Goal: Information Seeking & Learning: Learn about a topic

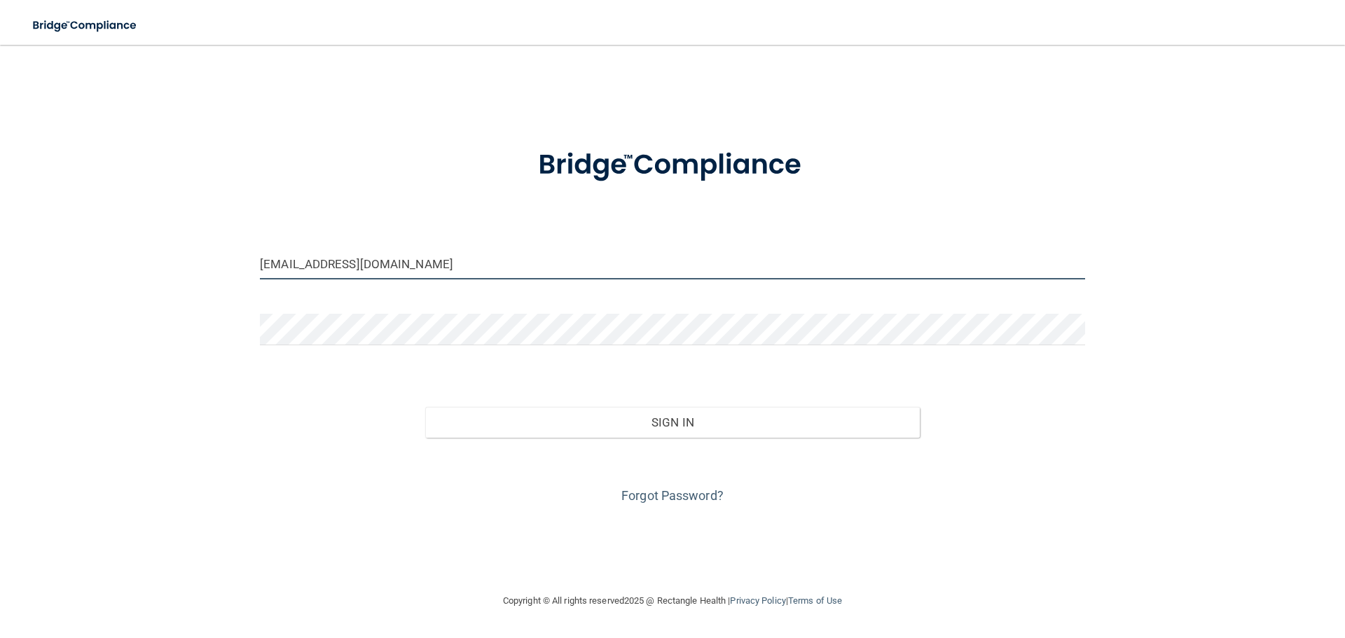
click at [406, 268] on input "[EMAIL_ADDRESS][DOMAIN_NAME]" at bounding box center [672, 264] width 825 height 32
drag, startPoint x: 427, startPoint y: 260, endPoint x: 188, endPoint y: 256, distance: 239.0
click at [188, 256] on div "rda6monica@gmail.coma Invalid email/password. You don't have permission to acce…" at bounding box center [672, 319] width 1289 height 520
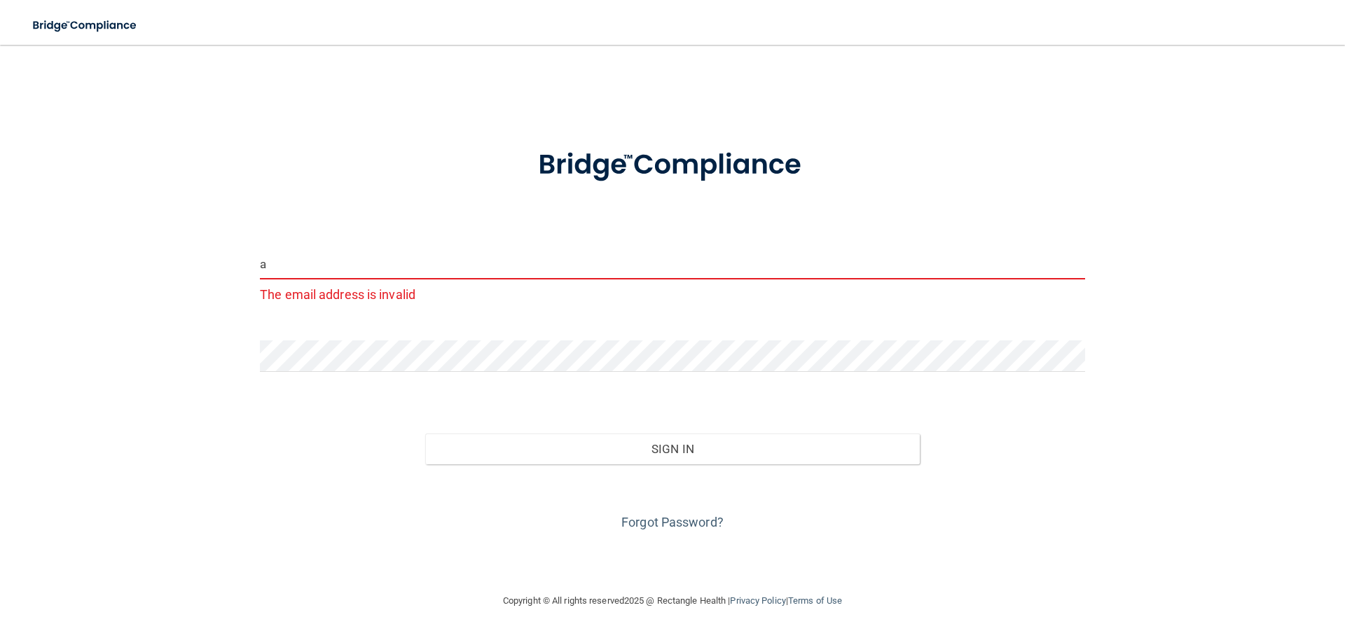
type input "[EMAIL_ADDRESS][DOMAIN_NAME]"
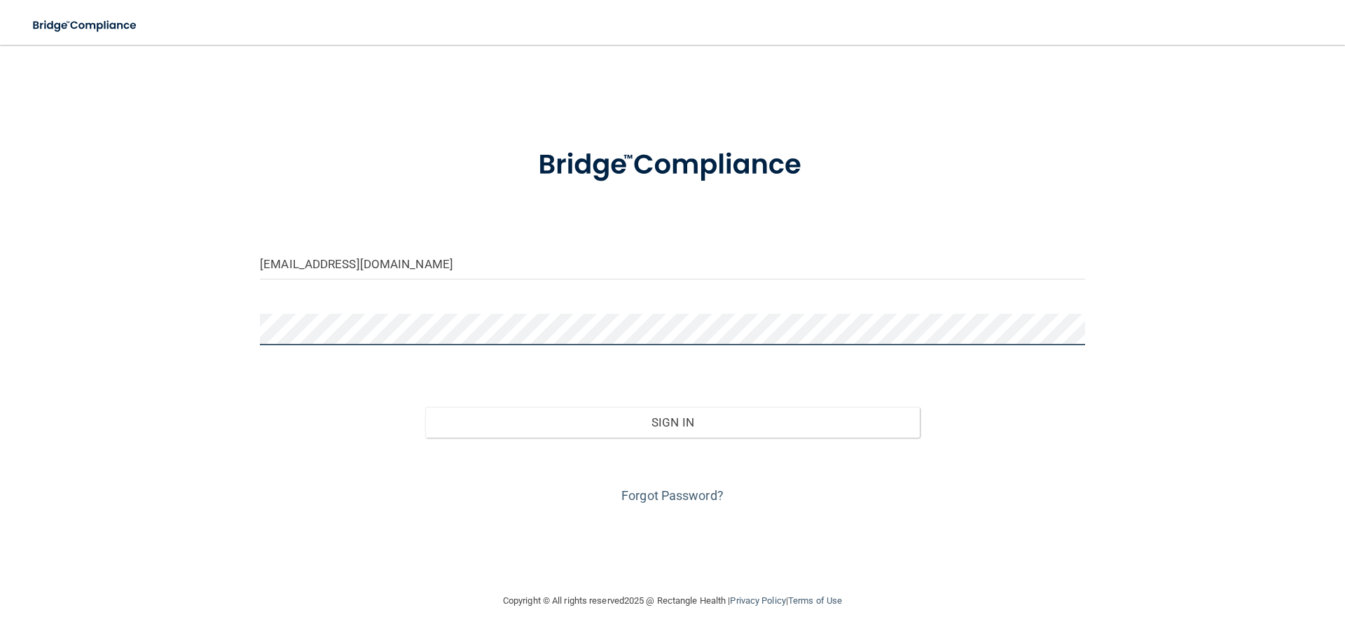
click at [224, 331] on div "albert_macias@outlook.com Invalid email/password. You don't have permission to …" at bounding box center [672, 319] width 1289 height 520
click at [211, 444] on div "albert_macias@outlook.com Invalid email/password. You don't have permission to …" at bounding box center [672, 319] width 1289 height 520
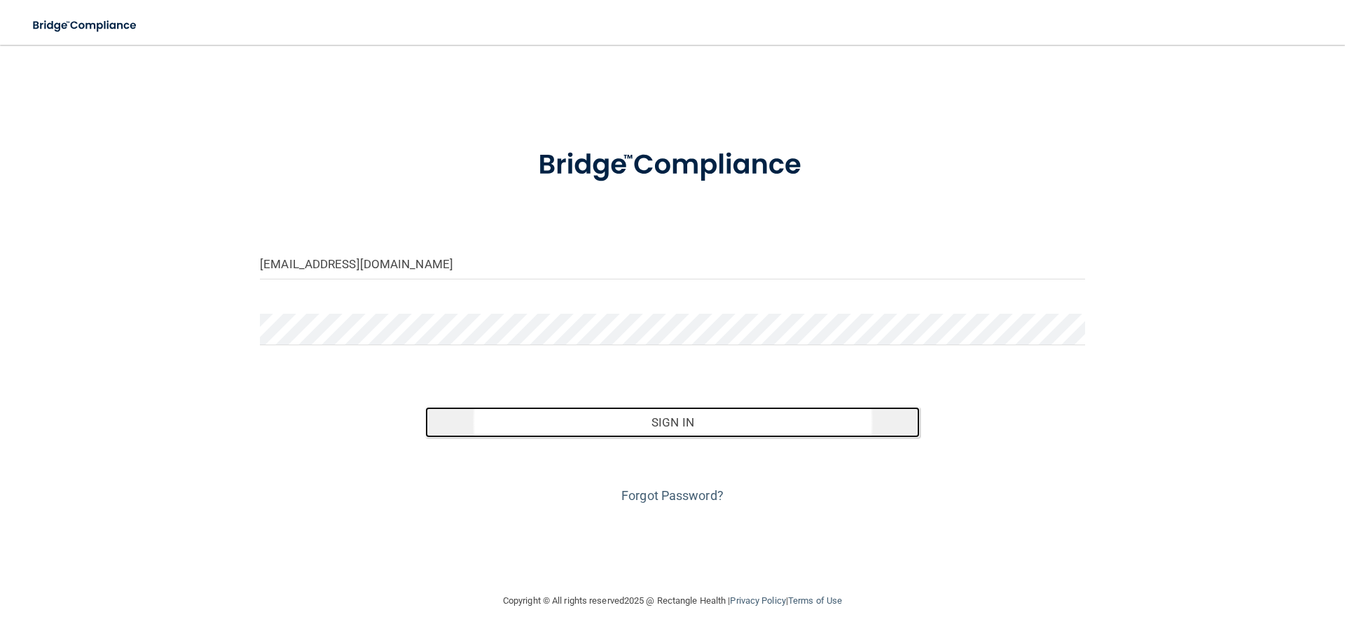
click at [657, 422] on button "Sign In" at bounding box center [672, 422] width 495 height 31
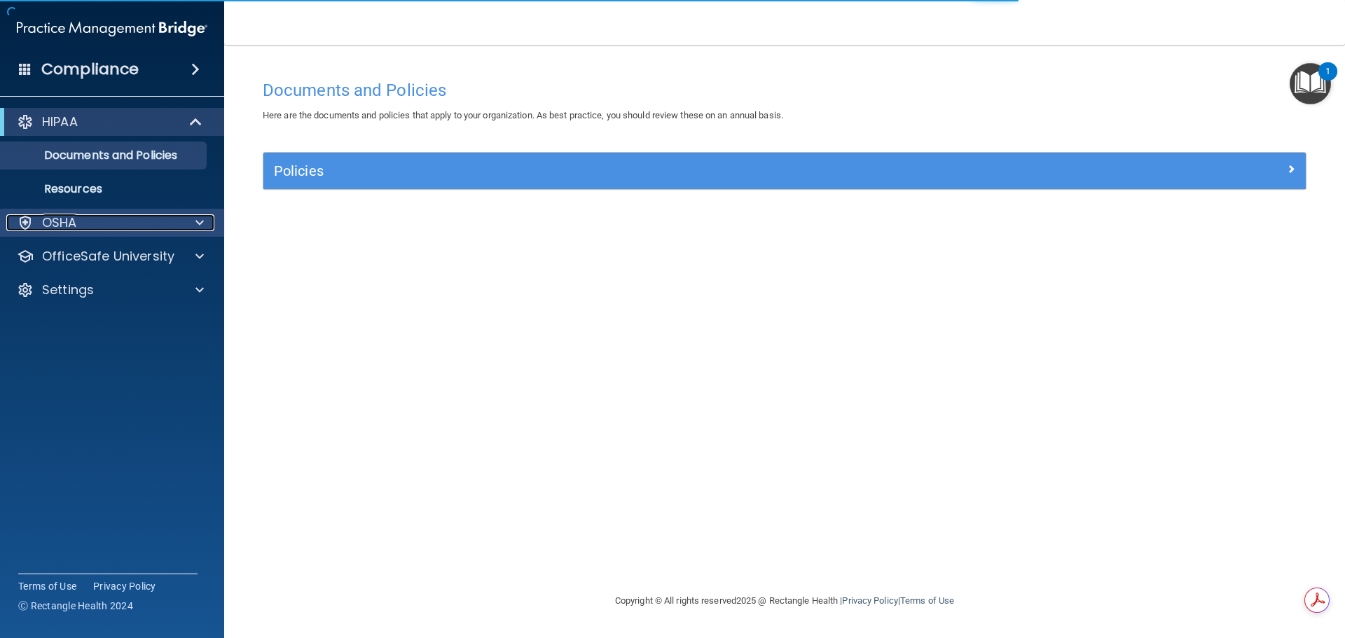
click at [184, 228] on div at bounding box center [197, 222] width 35 height 17
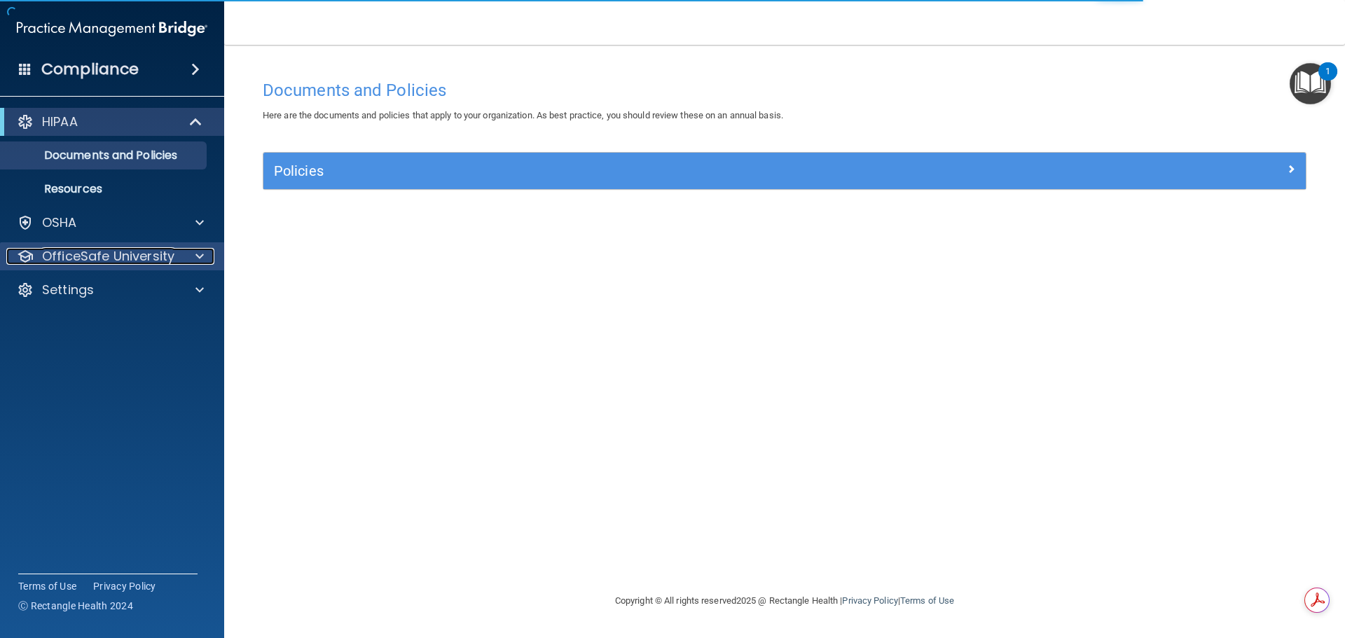
click at [186, 262] on div at bounding box center [197, 256] width 35 height 17
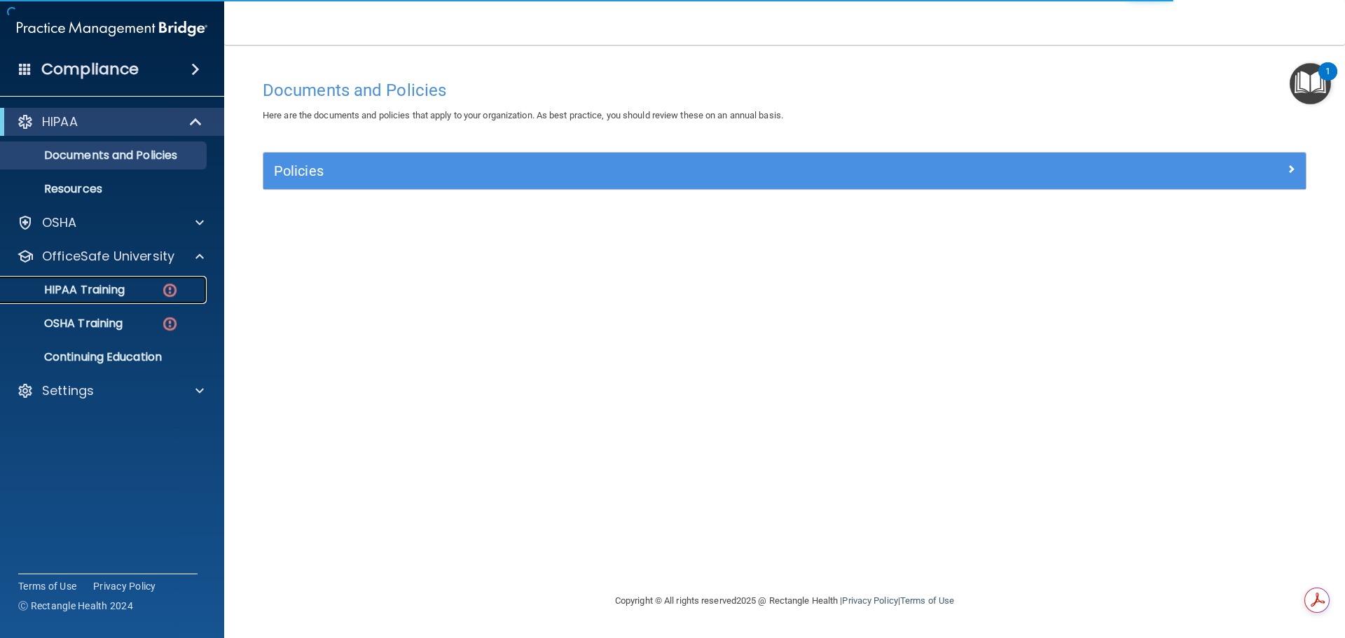
click at [105, 289] on p "HIPAA Training" at bounding box center [67, 290] width 116 height 14
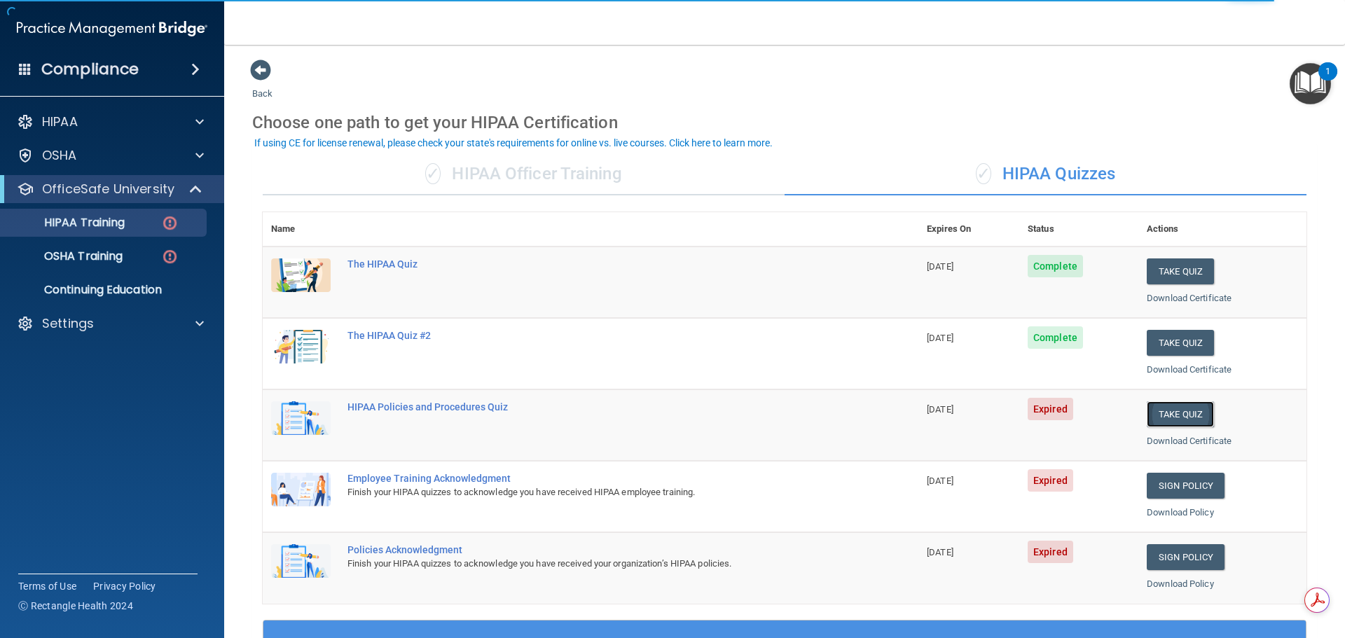
click at [1154, 414] on button "Take Quiz" at bounding box center [1180, 415] width 67 height 26
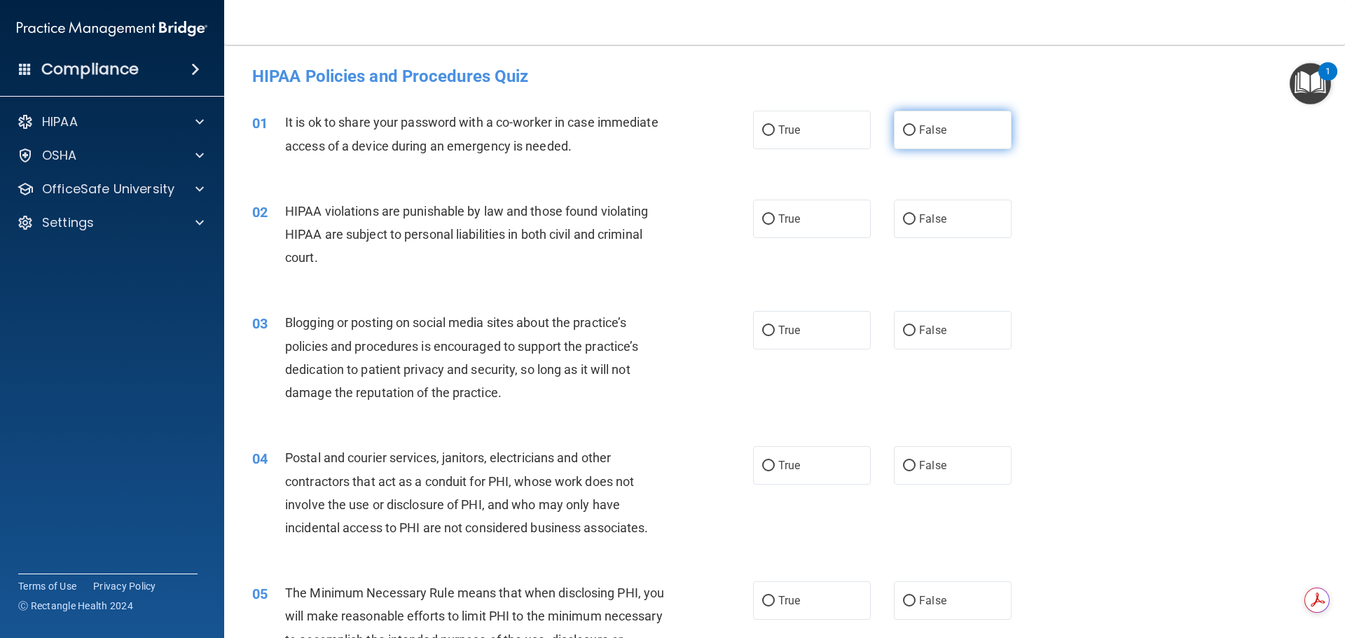
click at [909, 132] on input "False" at bounding box center [909, 130] width 13 height 11
radio input "true"
click at [785, 221] on span "True" at bounding box center [790, 218] width 22 height 13
click at [775, 221] on input "True" at bounding box center [768, 219] width 13 height 11
radio input "true"
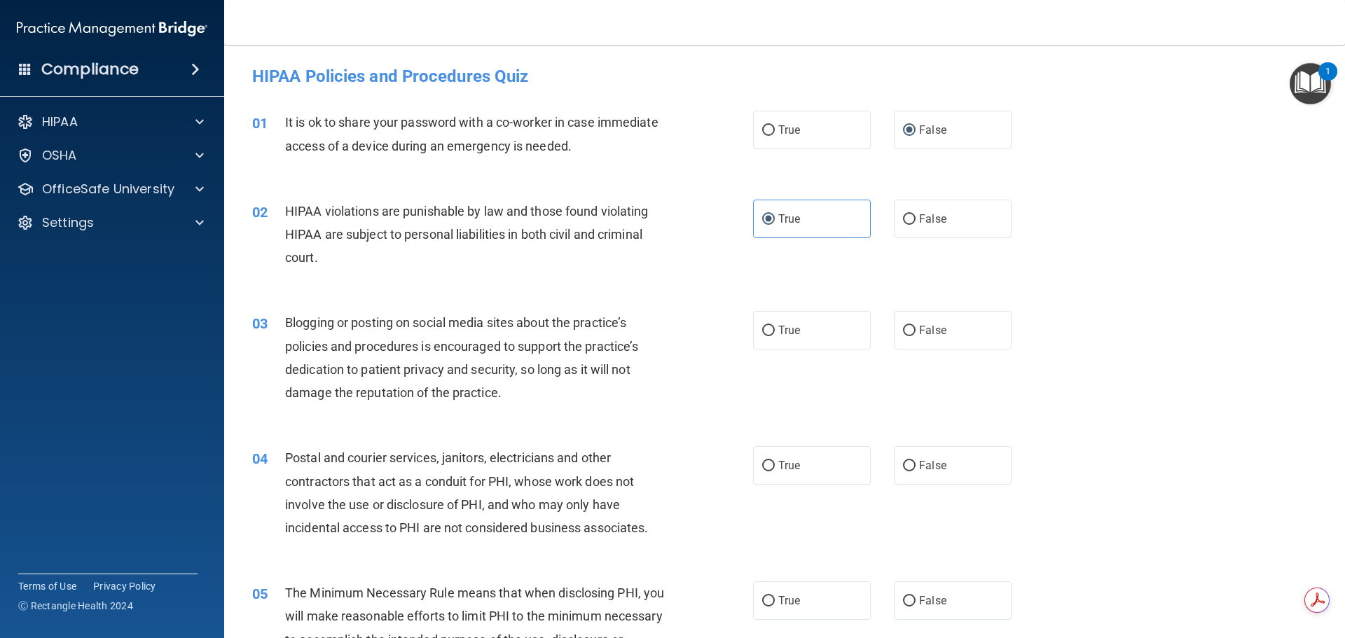
scroll to position [140, 0]
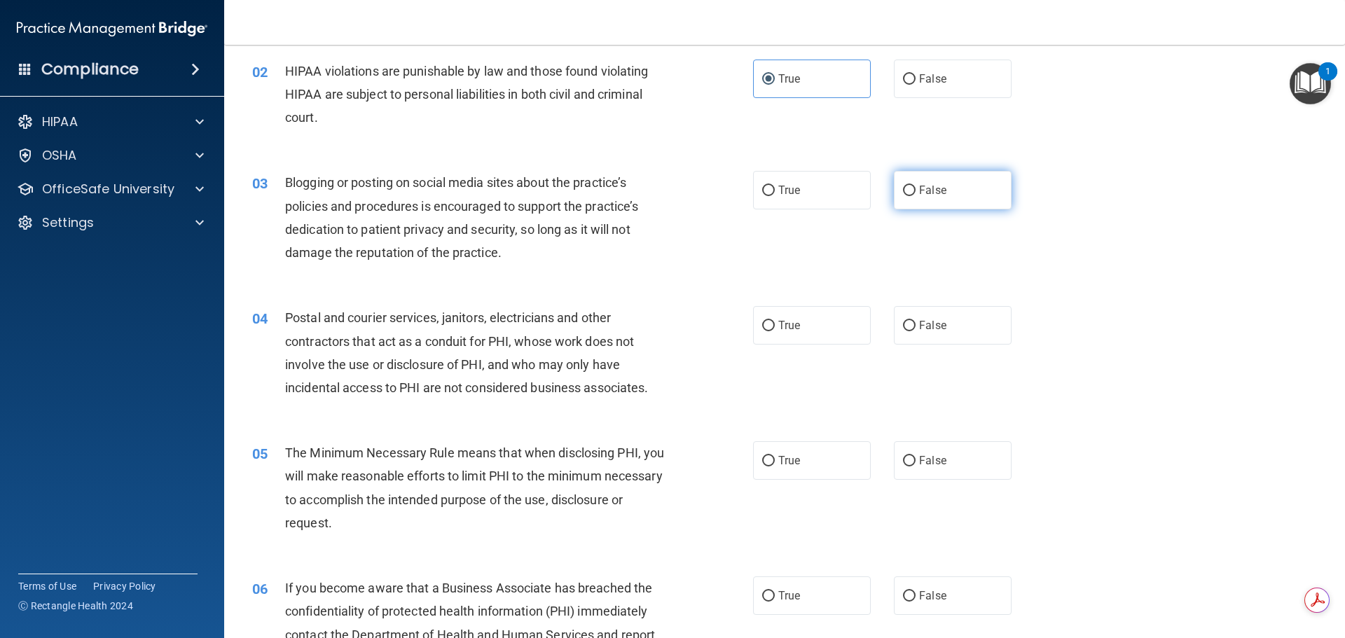
click at [927, 192] on span "False" at bounding box center [932, 190] width 27 height 13
click at [916, 192] on input "False" at bounding box center [909, 191] width 13 height 11
radio input "true"
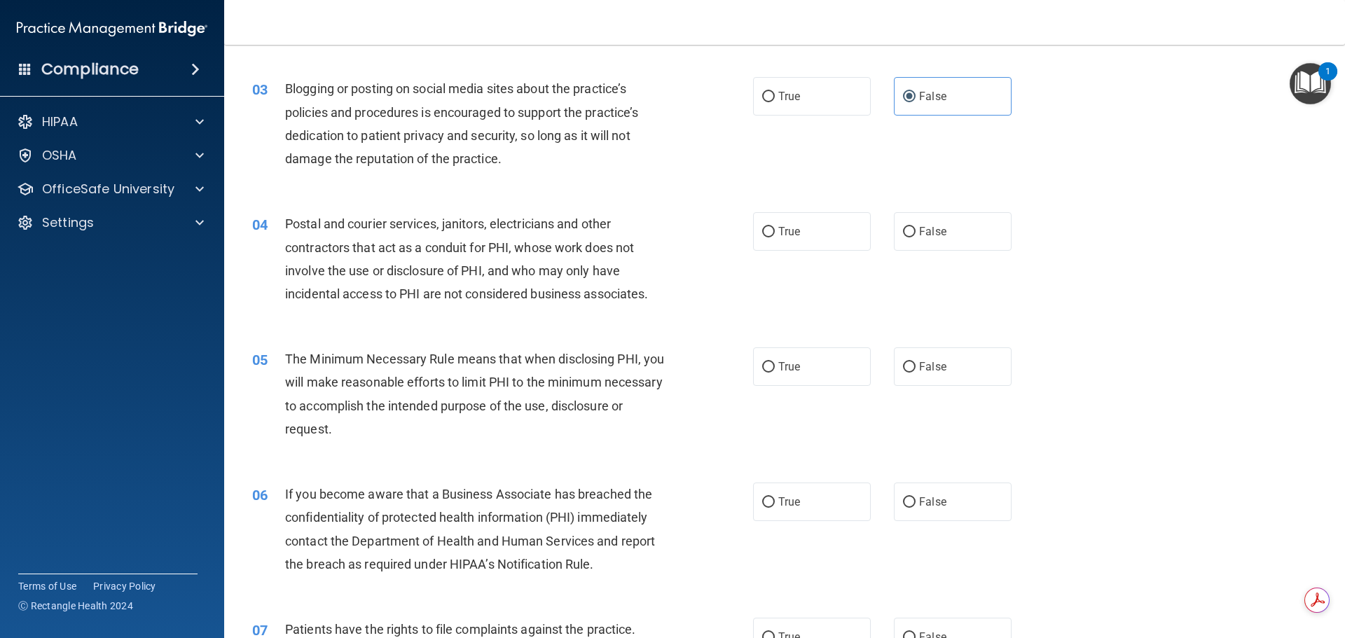
scroll to position [280, 0]
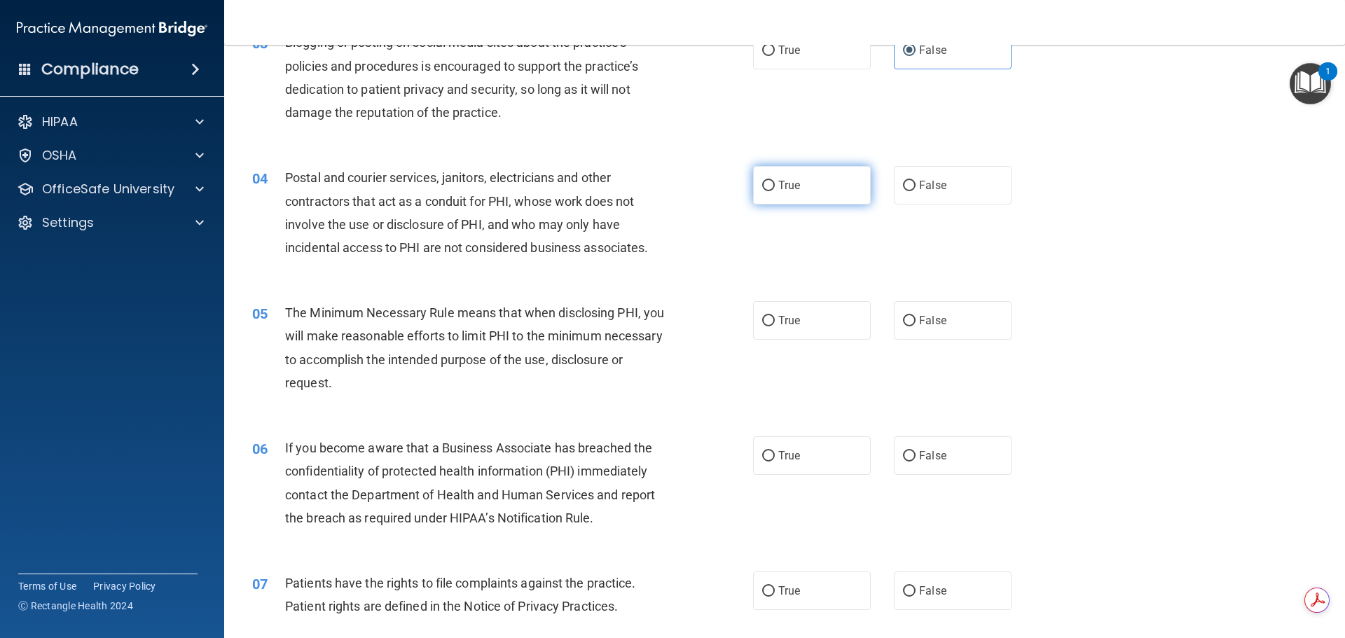
click at [770, 191] on label "True" at bounding box center [812, 185] width 118 height 39
click at [770, 191] on input "True" at bounding box center [768, 186] width 13 height 11
radio input "true"
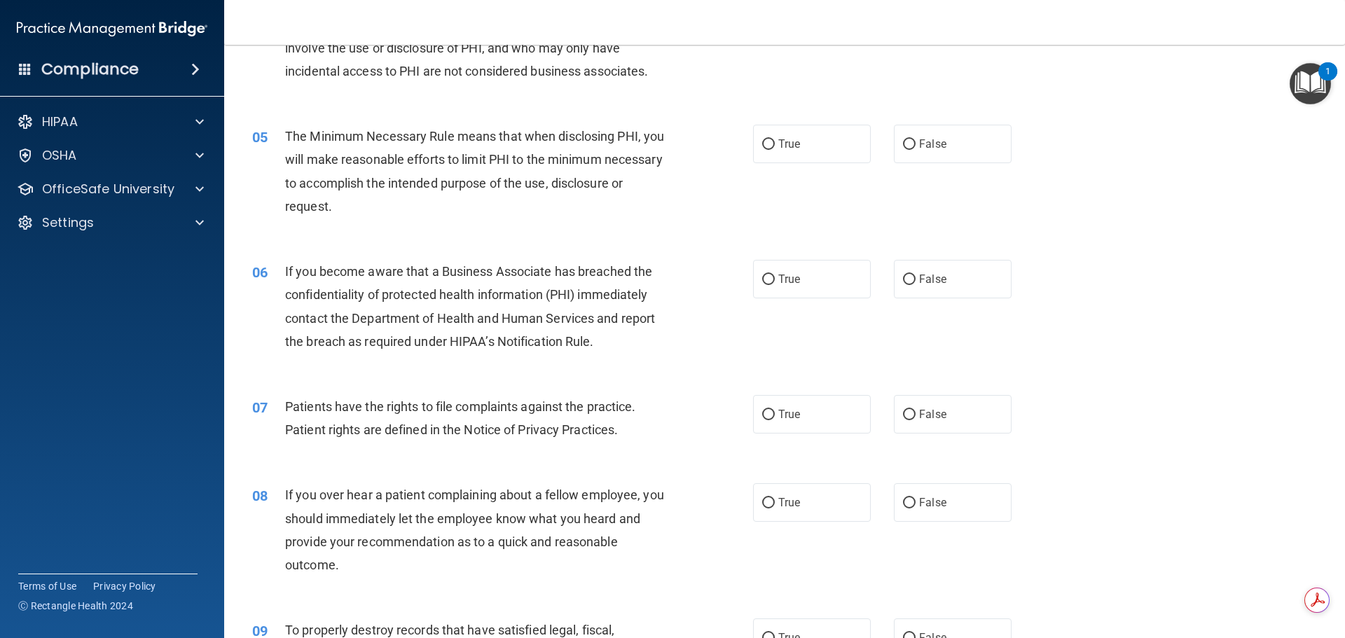
scroll to position [491, 0]
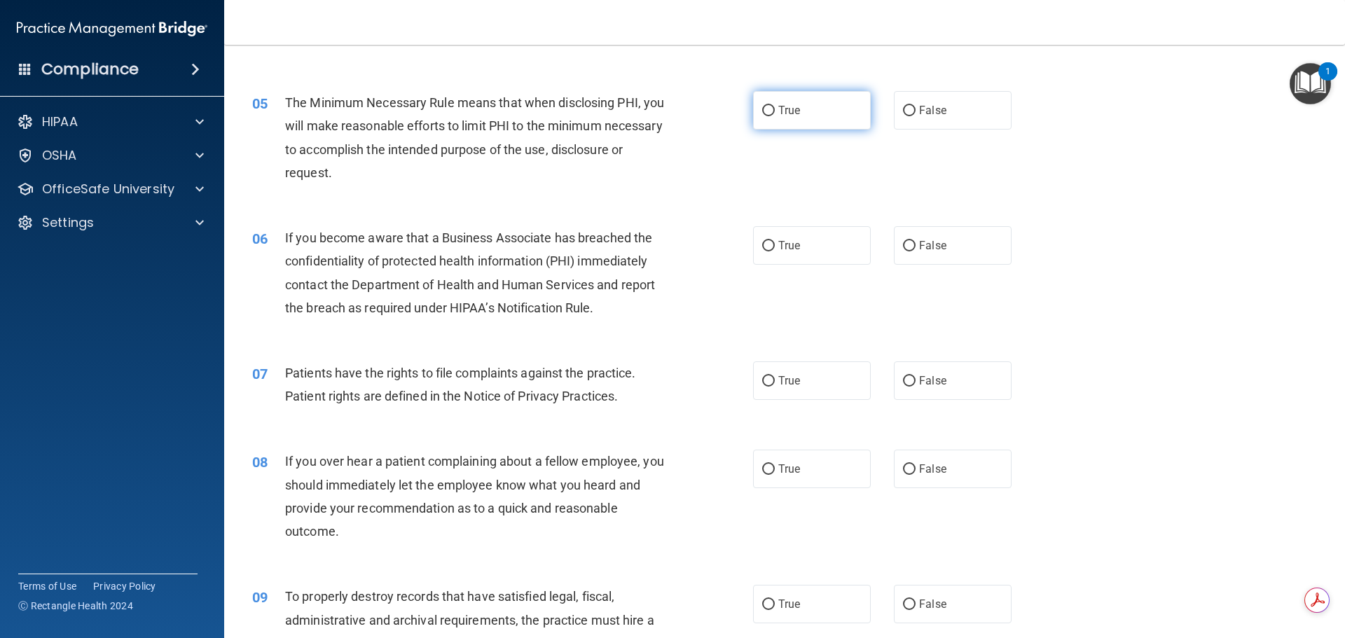
click at [809, 107] on label "True" at bounding box center [812, 110] width 118 height 39
click at [775, 107] on input "True" at bounding box center [768, 111] width 13 height 11
radio input "true"
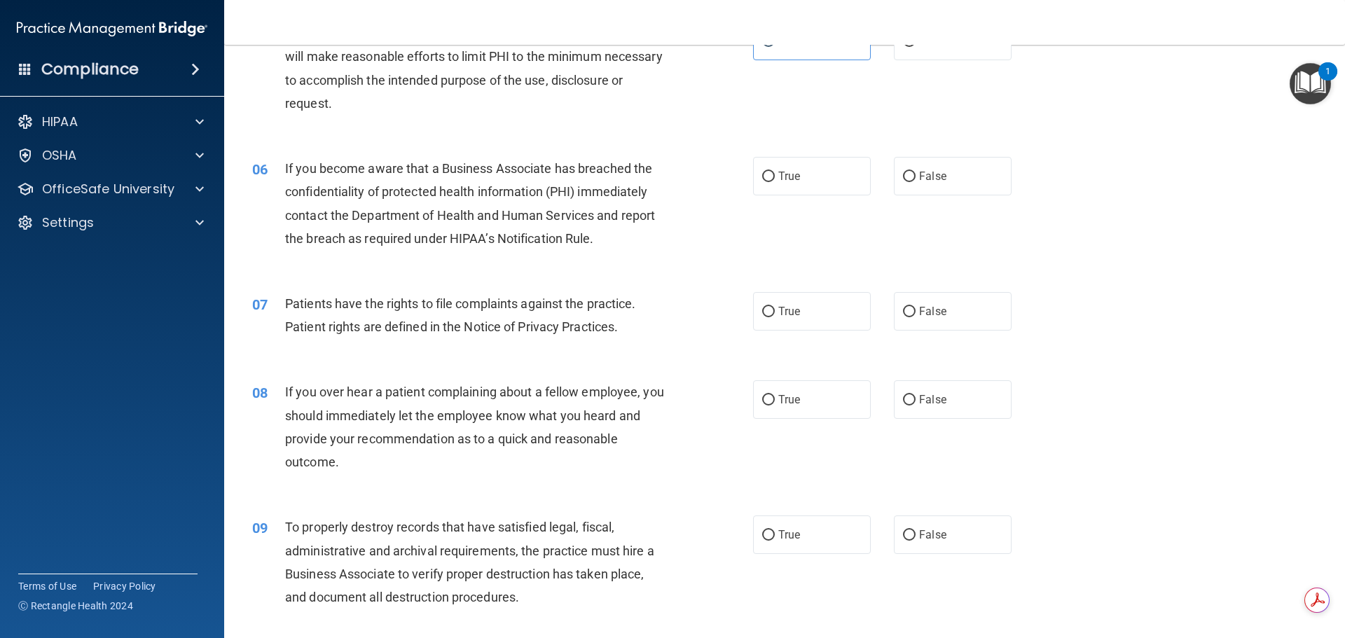
scroll to position [561, 0]
click at [779, 173] on span "True" at bounding box center [790, 175] width 22 height 13
click at [775, 173] on input "True" at bounding box center [768, 176] width 13 height 11
radio input "true"
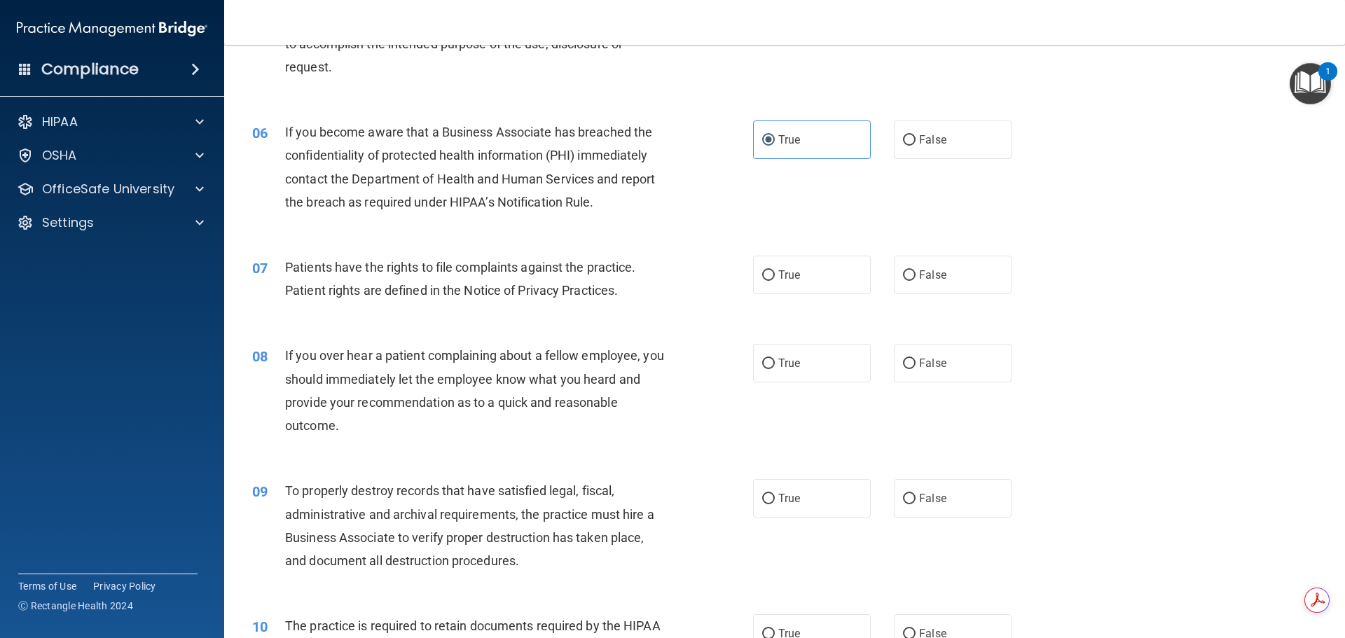
scroll to position [631, 0]
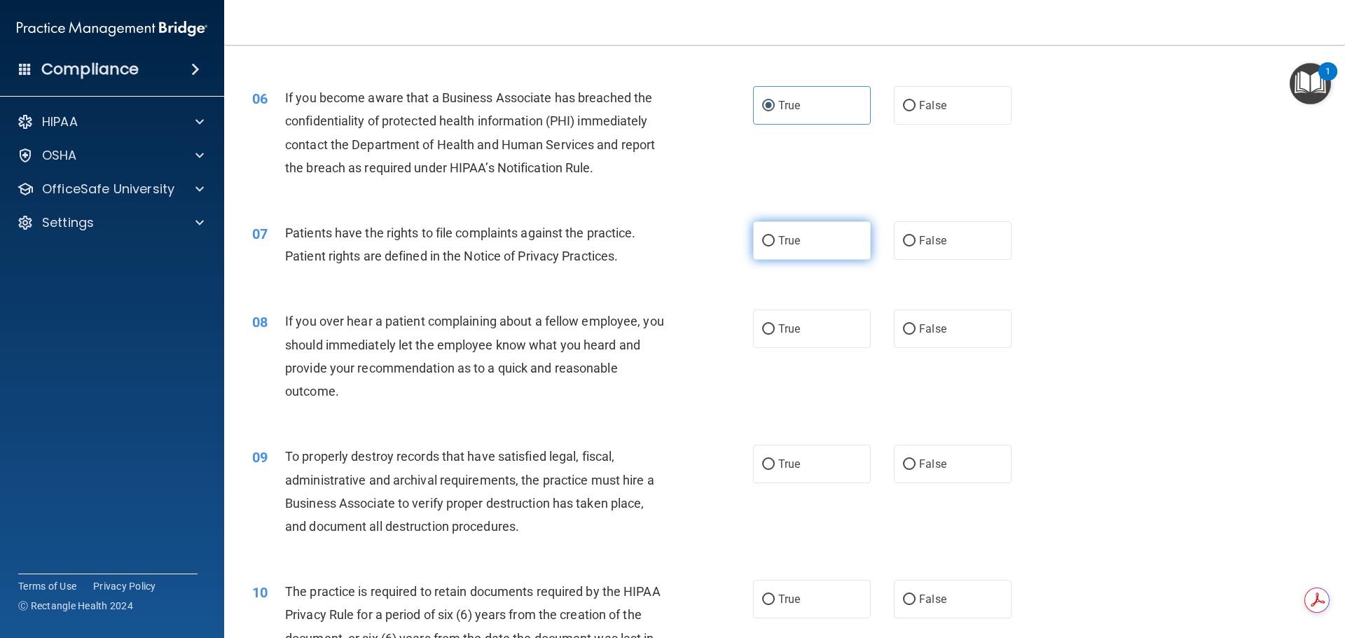
click at [808, 238] on label "True" at bounding box center [812, 240] width 118 height 39
click at [775, 238] on input "True" at bounding box center [768, 241] width 13 height 11
radio input "true"
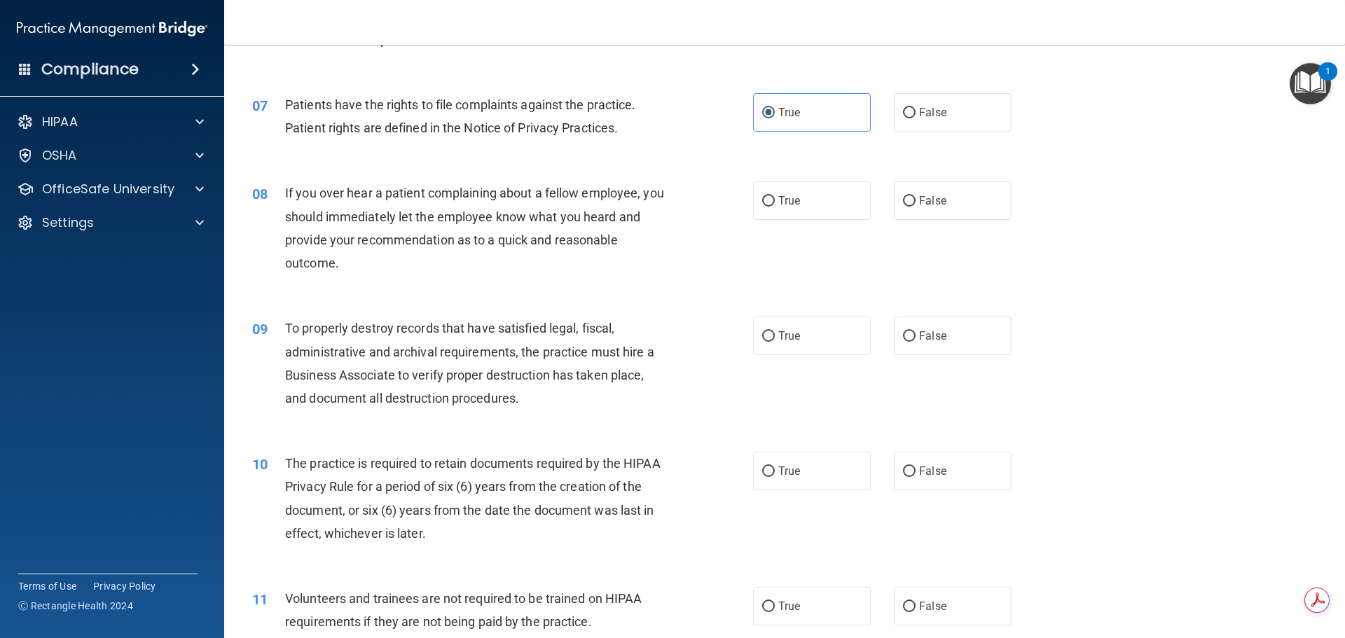
scroll to position [771, 0]
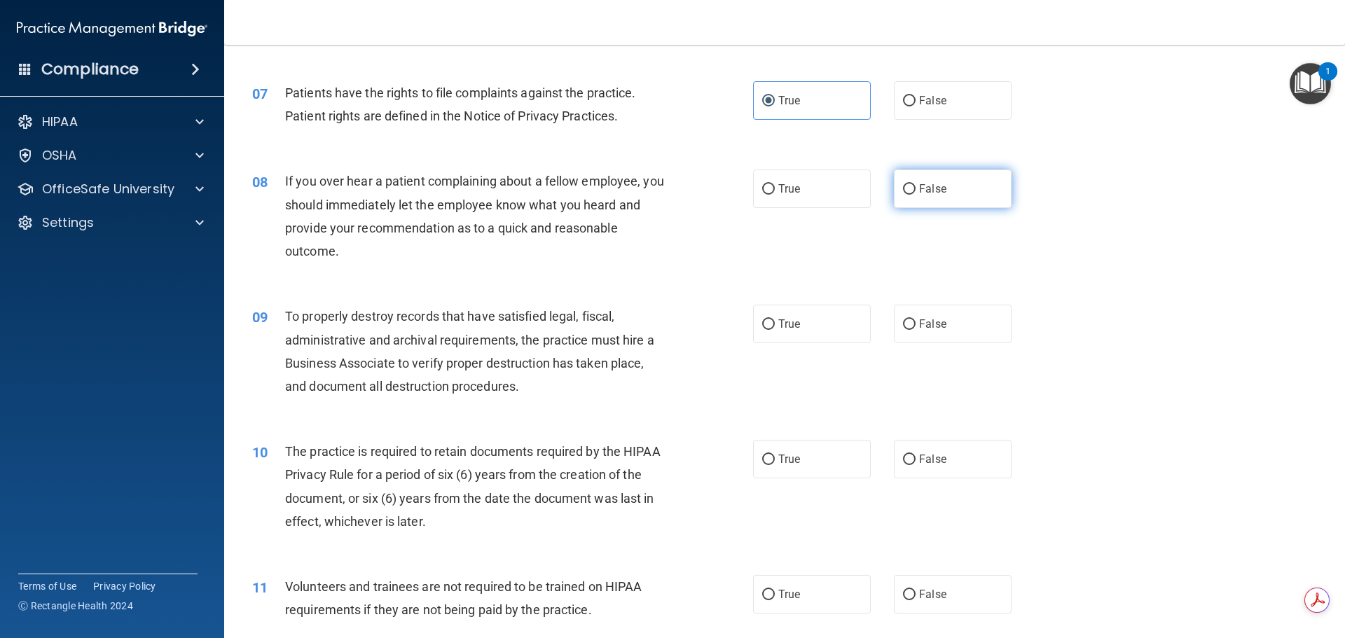
click at [923, 198] on label "False" at bounding box center [953, 189] width 118 height 39
click at [916, 195] on input "False" at bounding box center [909, 189] width 13 height 11
radio input "true"
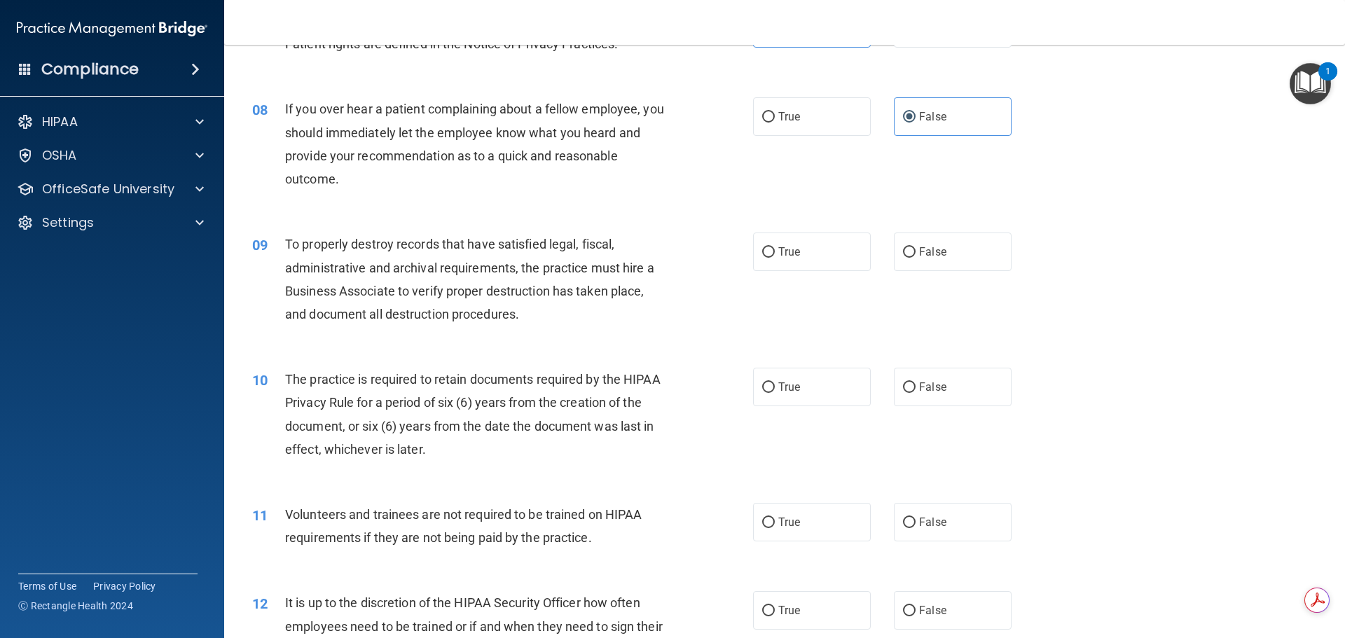
scroll to position [911, 0]
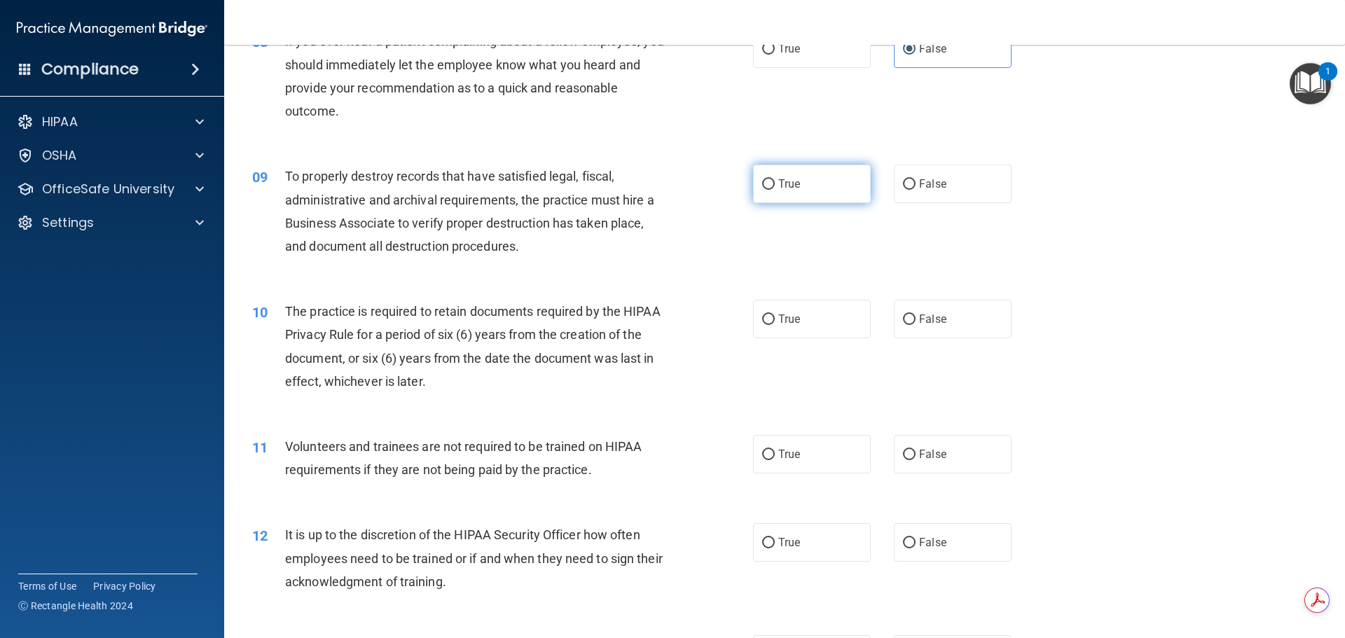
click at [763, 190] on input "True" at bounding box center [768, 184] width 13 height 11
radio input "true"
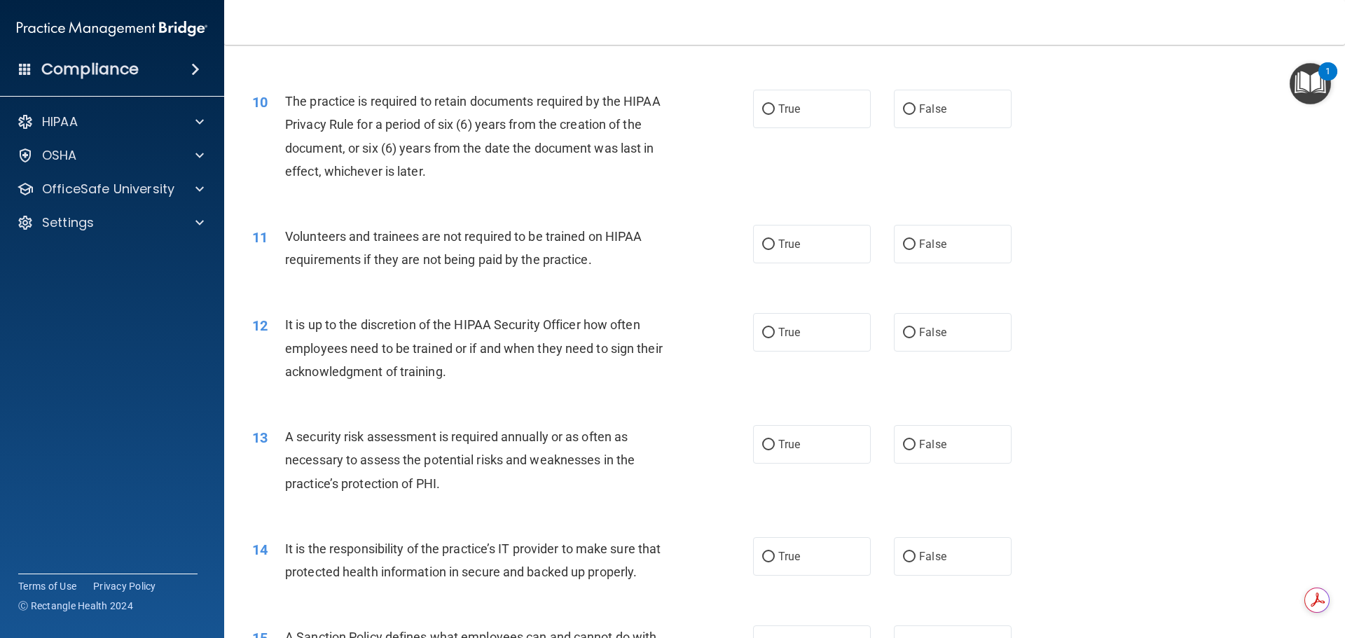
scroll to position [1051, 0]
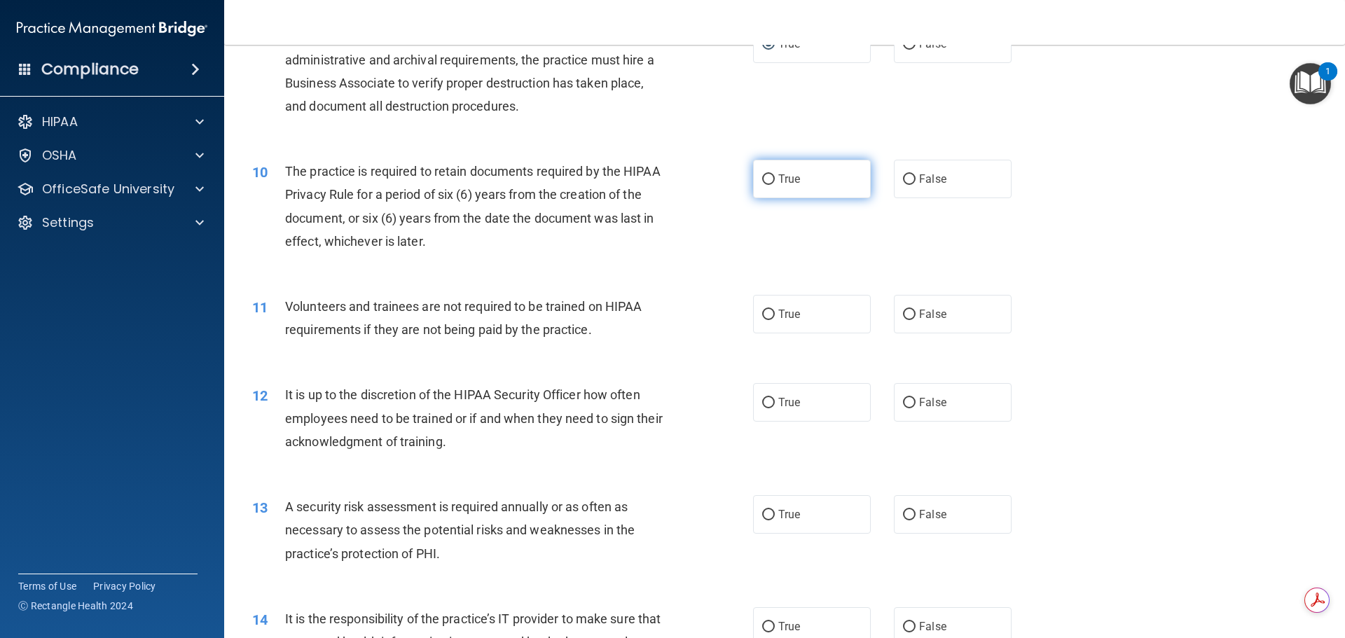
click at [779, 184] on span "True" at bounding box center [790, 178] width 22 height 13
click at [775, 184] on input "True" at bounding box center [768, 179] width 13 height 11
radio input "true"
click at [790, 313] on span "True" at bounding box center [790, 314] width 22 height 13
click at [775, 313] on input "True" at bounding box center [768, 315] width 13 height 11
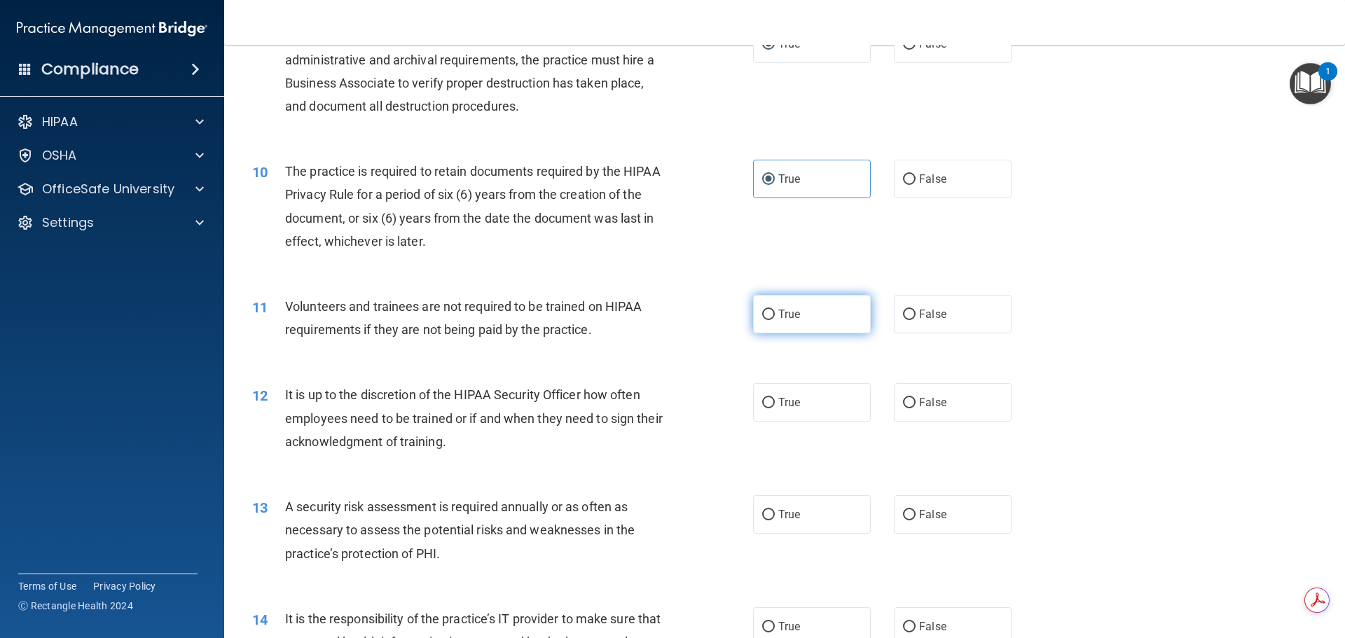
radio input "true"
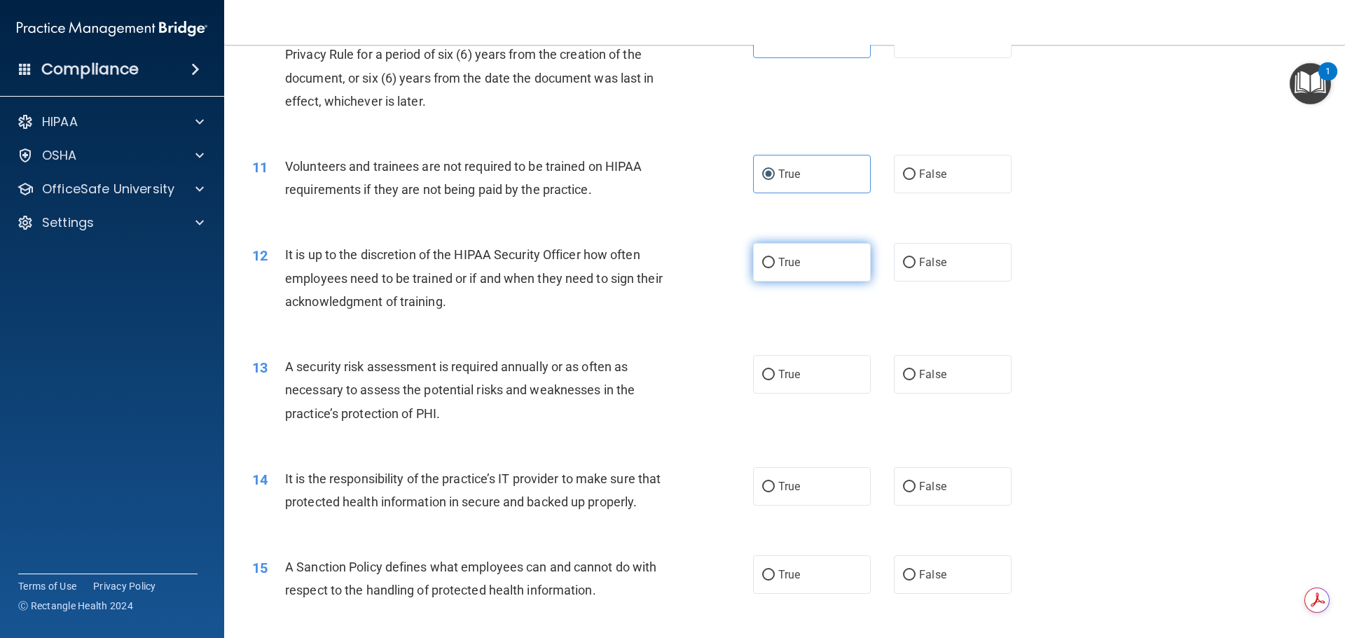
click at [783, 264] on span "True" at bounding box center [790, 262] width 22 height 13
click at [775, 264] on input "True" at bounding box center [768, 263] width 13 height 11
radio input "true"
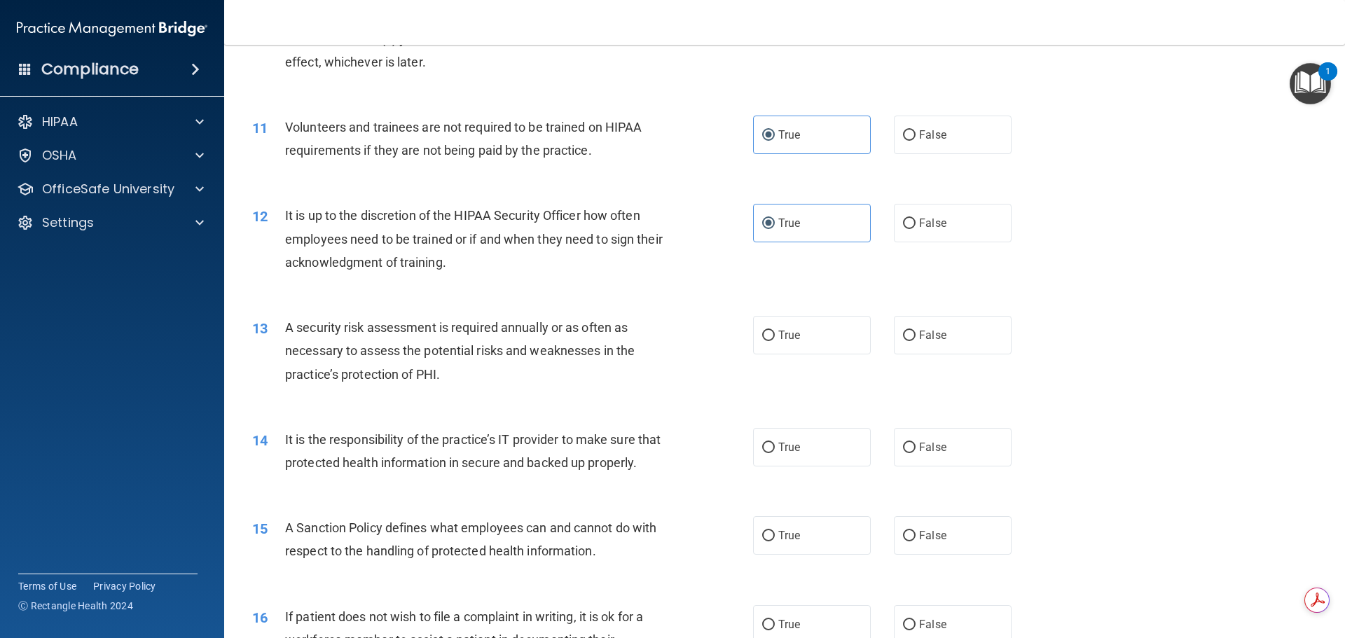
scroll to position [1261, 0]
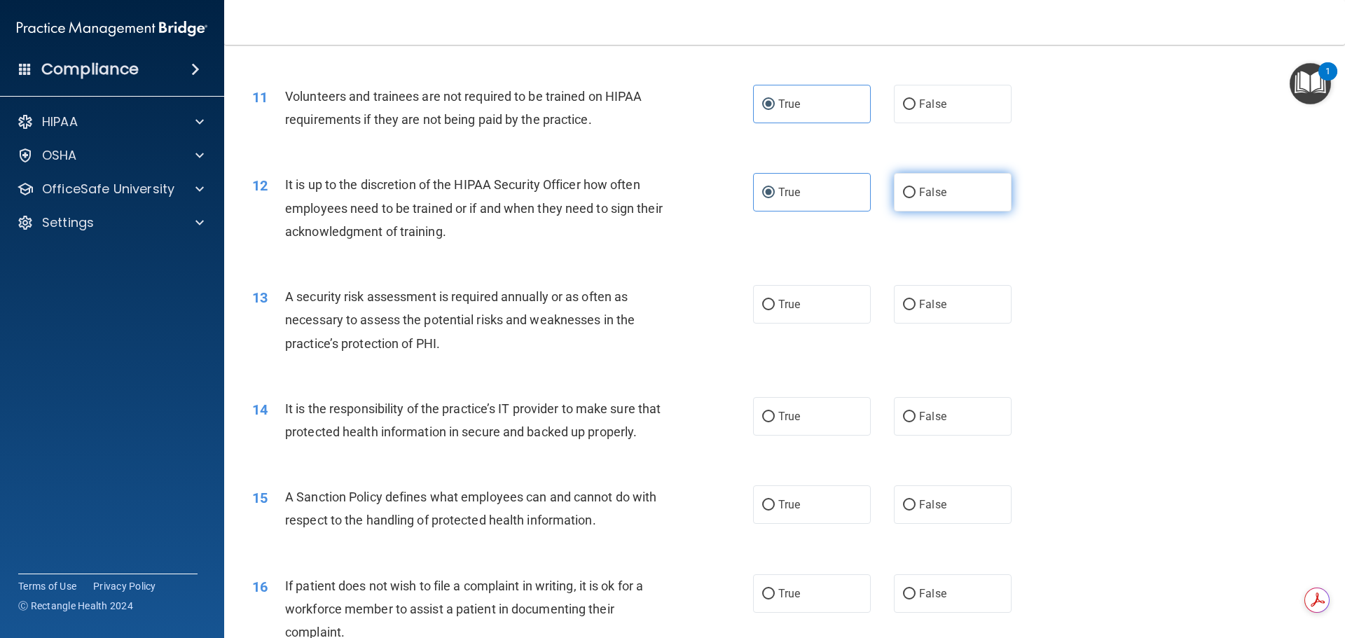
click at [919, 195] on span "False" at bounding box center [932, 192] width 27 height 13
click at [916, 195] on input "False" at bounding box center [909, 193] width 13 height 11
radio input "true"
radio input "false"
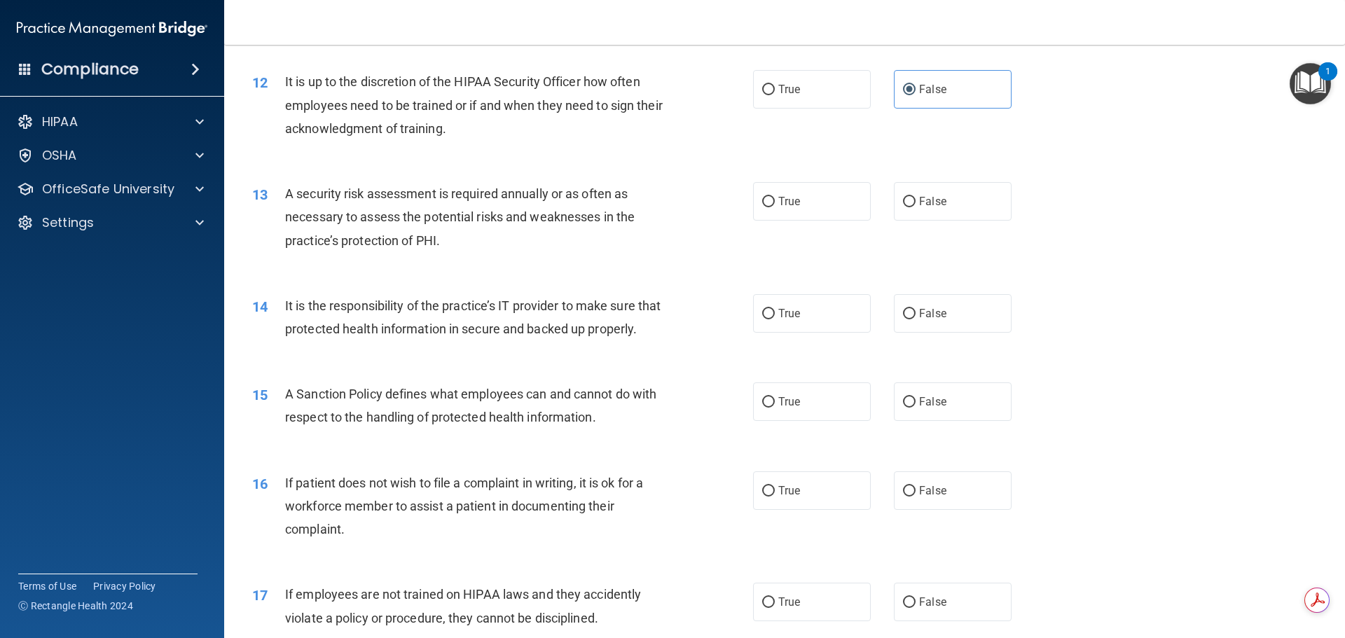
scroll to position [1401, 0]
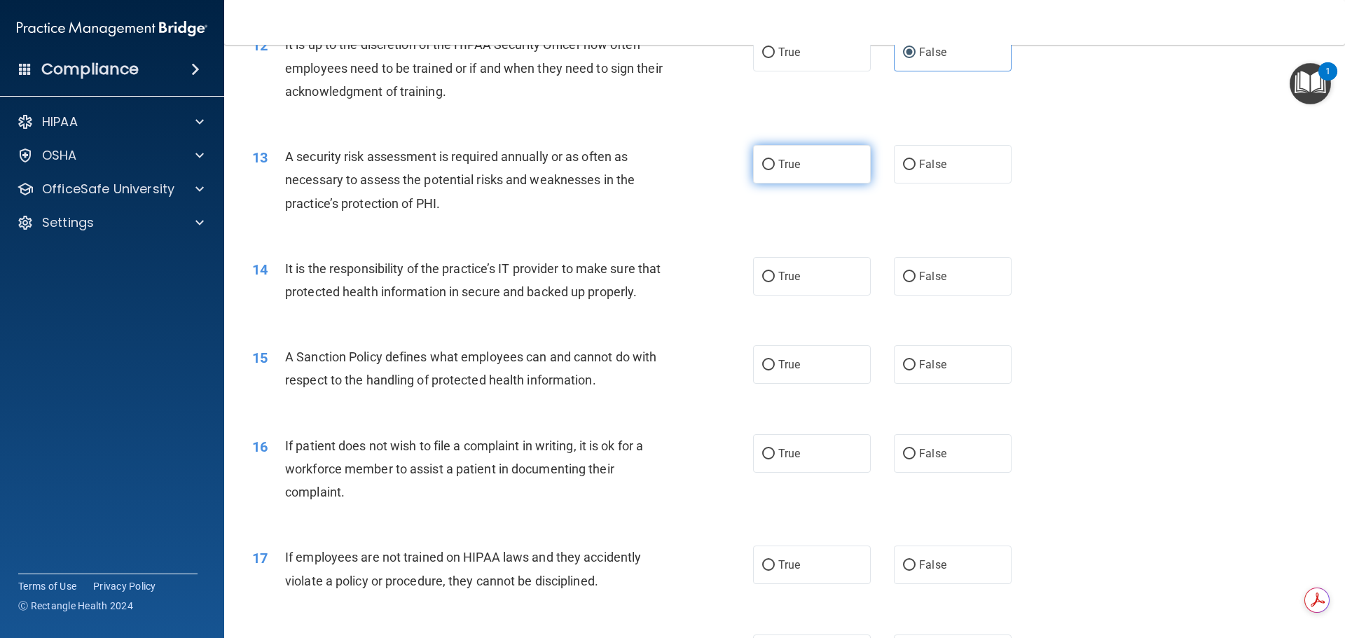
click at [794, 174] on label "True" at bounding box center [812, 164] width 118 height 39
click at [775, 170] on input "True" at bounding box center [768, 165] width 13 height 11
radio input "true"
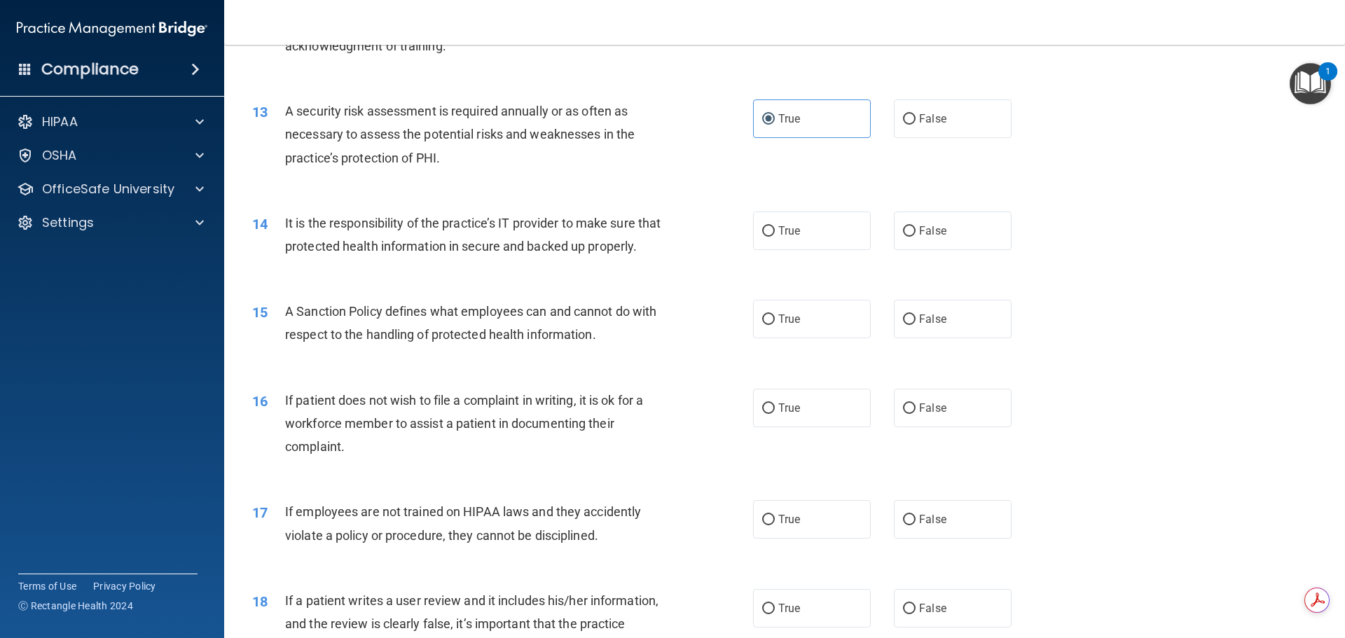
scroll to position [1472, 0]
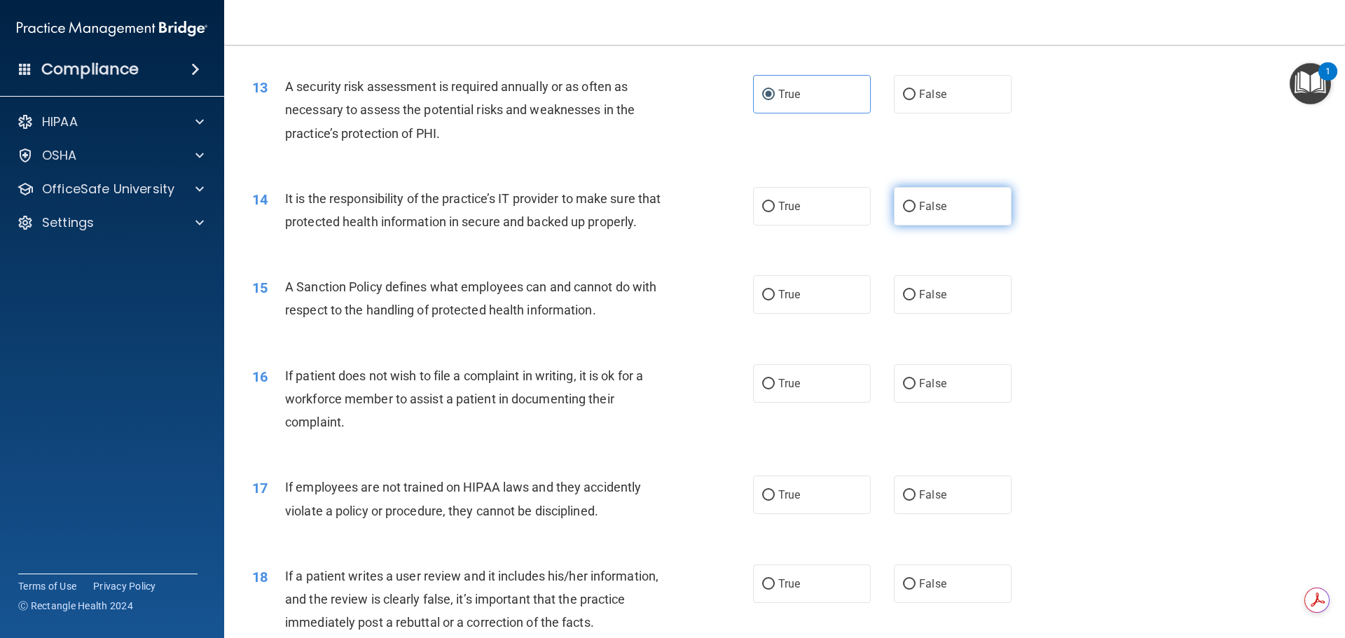
click at [962, 205] on label "False" at bounding box center [953, 206] width 118 height 39
click at [916, 205] on input "False" at bounding box center [909, 207] width 13 height 11
radio input "true"
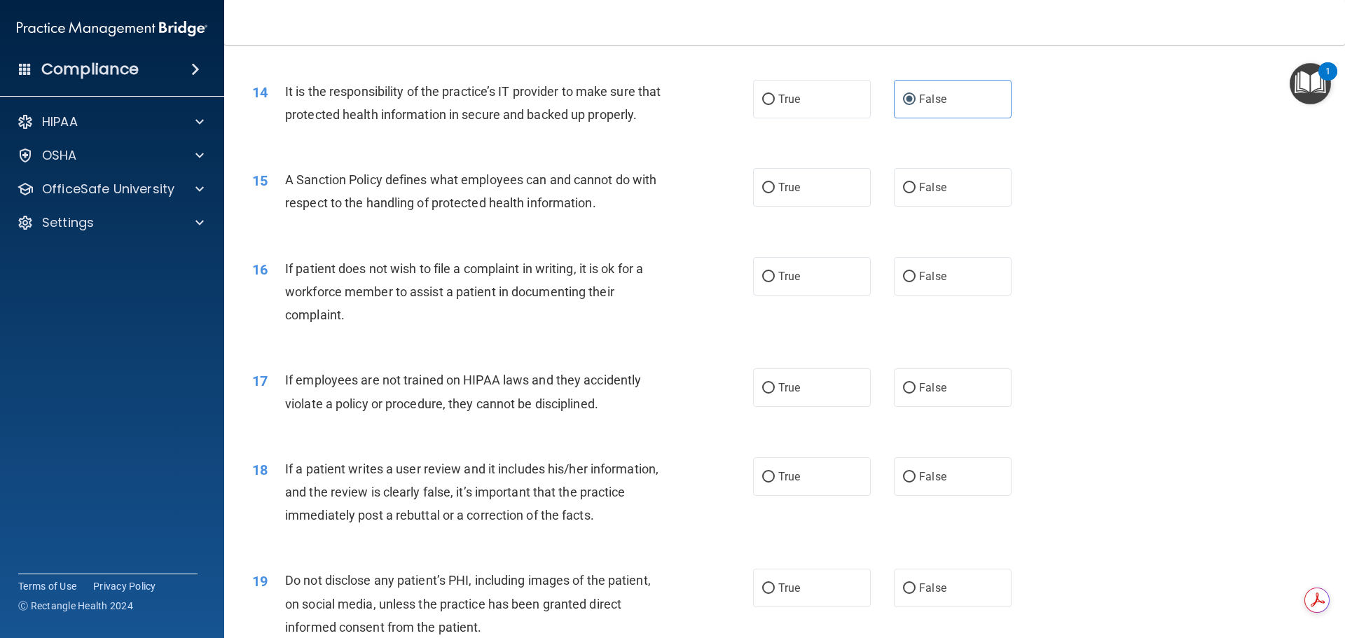
scroll to position [1612, 0]
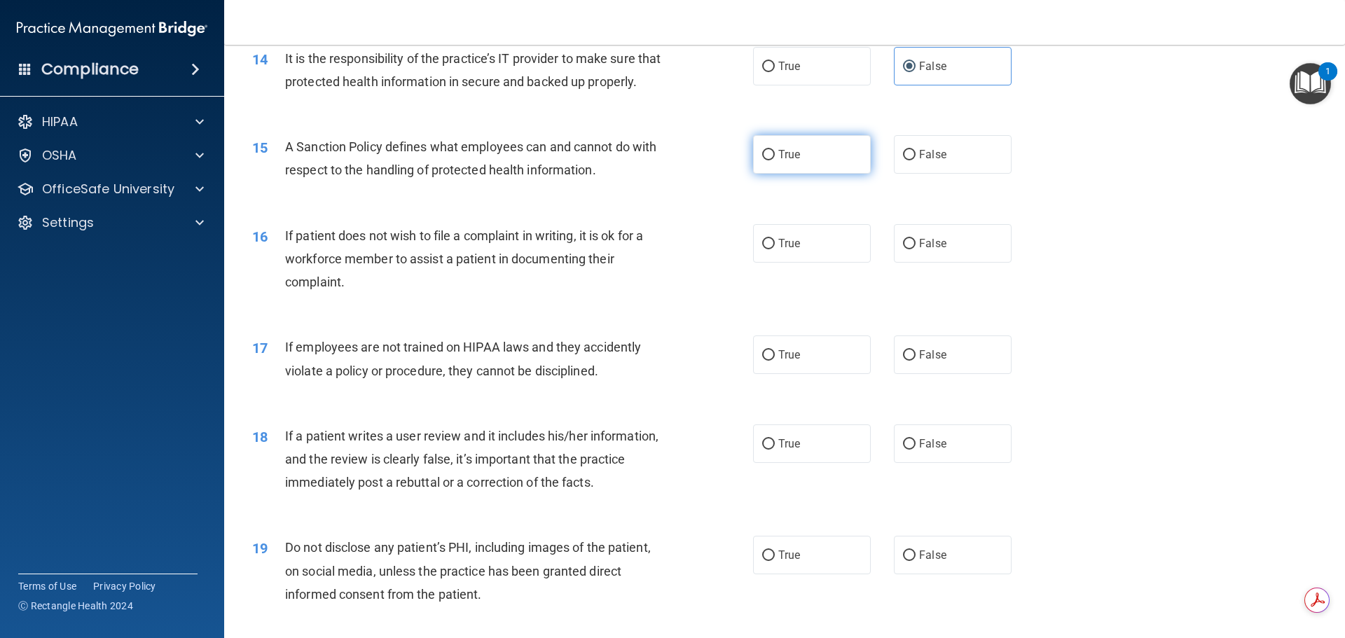
click at [771, 174] on label "True" at bounding box center [812, 154] width 118 height 39
click at [771, 160] on input "True" at bounding box center [768, 155] width 13 height 11
radio input "true"
click at [781, 263] on label "True" at bounding box center [812, 243] width 118 height 39
click at [775, 249] on input "True" at bounding box center [768, 244] width 13 height 11
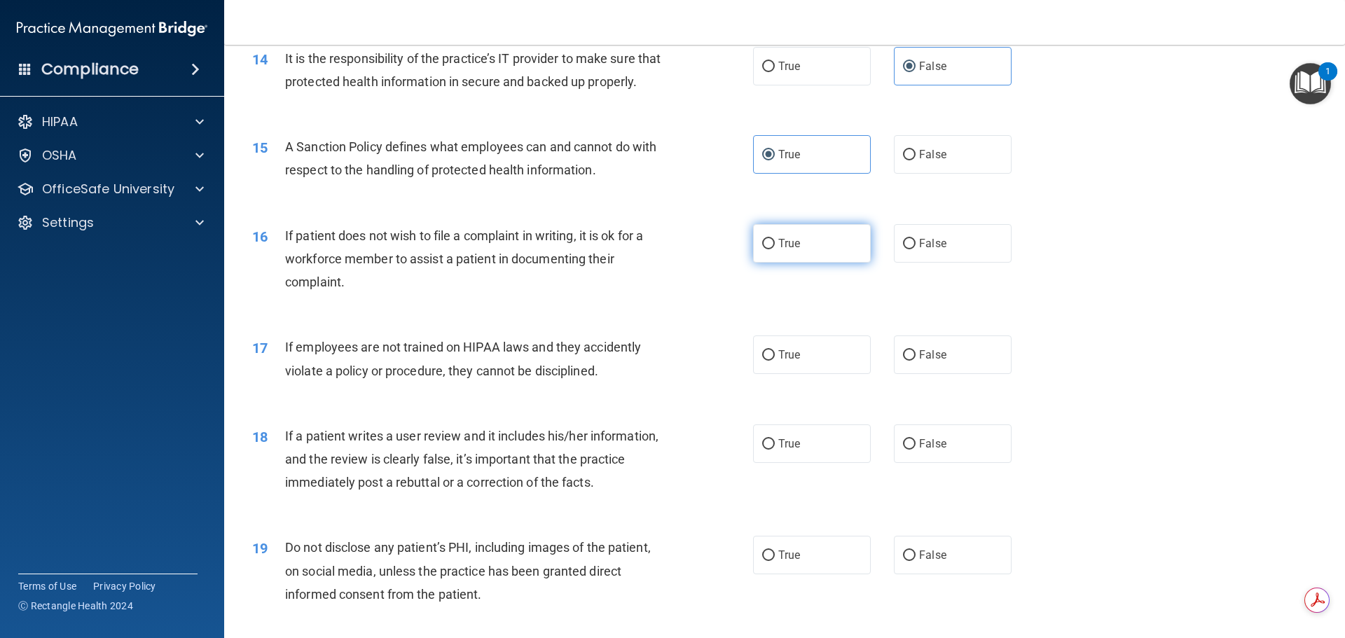
radio input "true"
click at [928, 362] on span "False" at bounding box center [932, 354] width 27 height 13
click at [916, 361] on input "False" at bounding box center [909, 355] width 13 height 11
radio input "true"
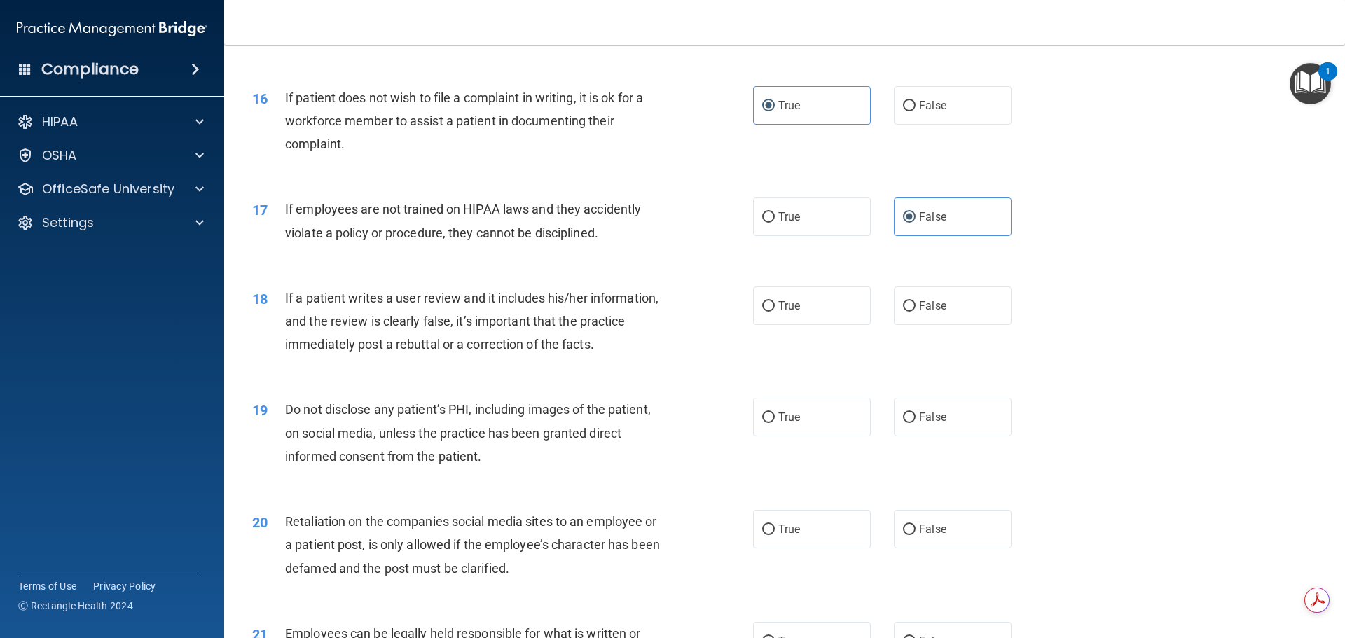
scroll to position [1752, 0]
click at [815, 323] on label "True" at bounding box center [812, 303] width 118 height 39
click at [775, 310] on input "True" at bounding box center [768, 304] width 13 height 11
radio input "true"
click at [912, 323] on label "False" at bounding box center [953, 303] width 118 height 39
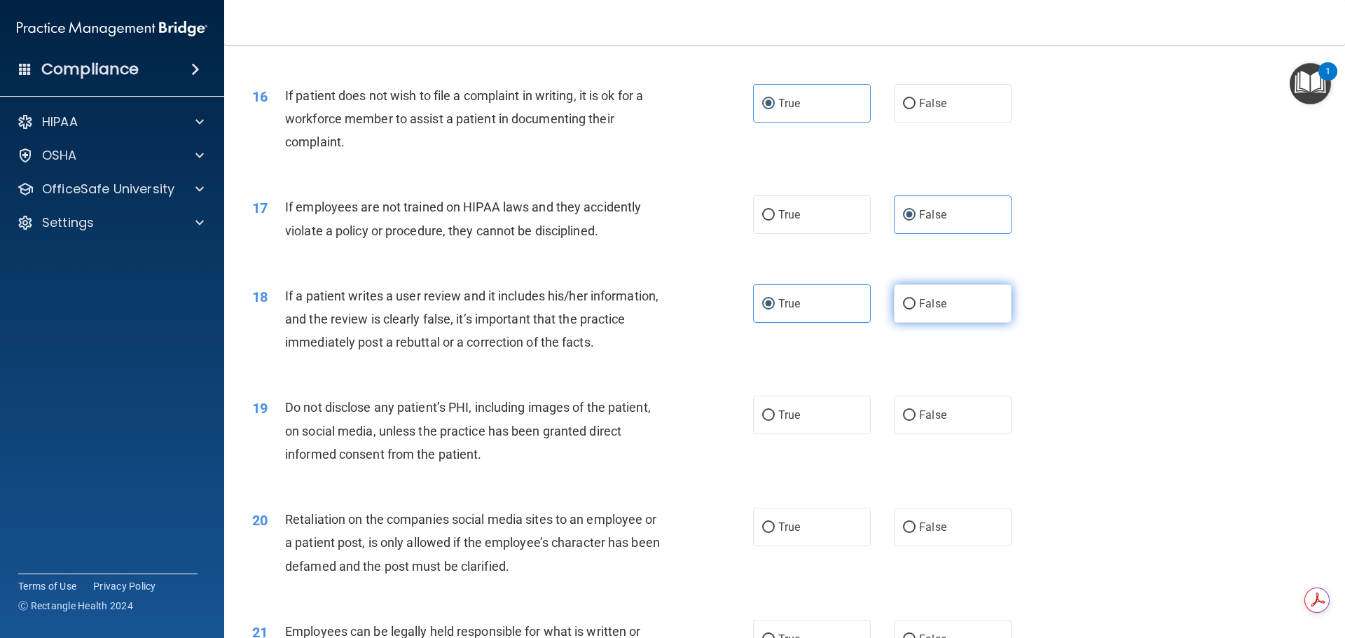
click at [912, 310] on input "False" at bounding box center [909, 304] width 13 height 11
radio input "true"
radio input "false"
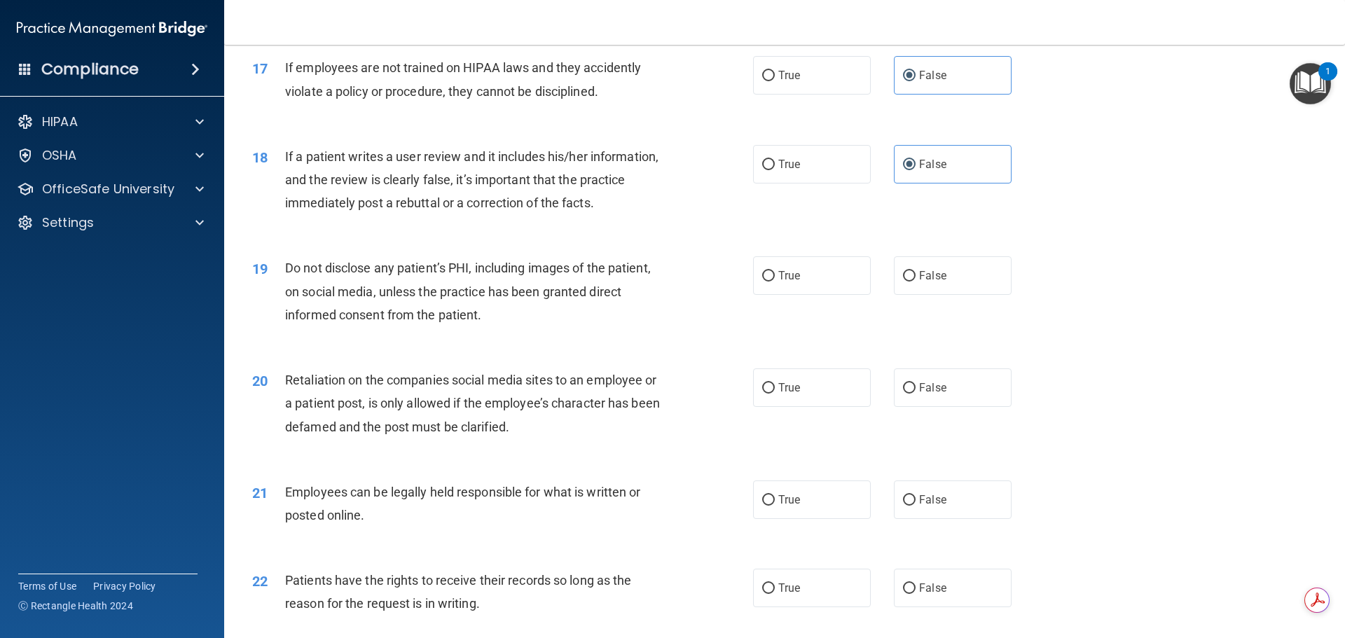
scroll to position [1892, 0]
click at [805, 294] on label "True" at bounding box center [812, 275] width 118 height 39
click at [775, 281] on input "True" at bounding box center [768, 275] width 13 height 11
radio input "true"
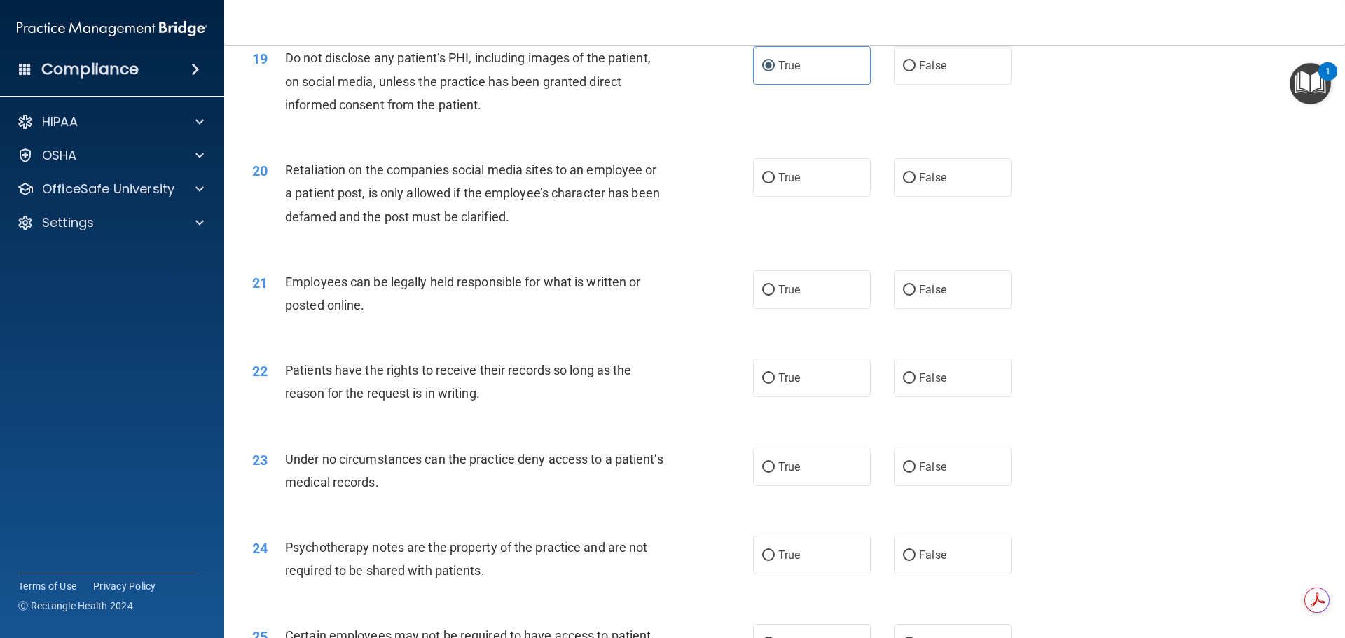
scroll to position [2102, 0]
click at [919, 196] on label "False" at bounding box center [953, 177] width 118 height 39
click at [916, 183] on input "False" at bounding box center [909, 177] width 13 height 11
radio input "true"
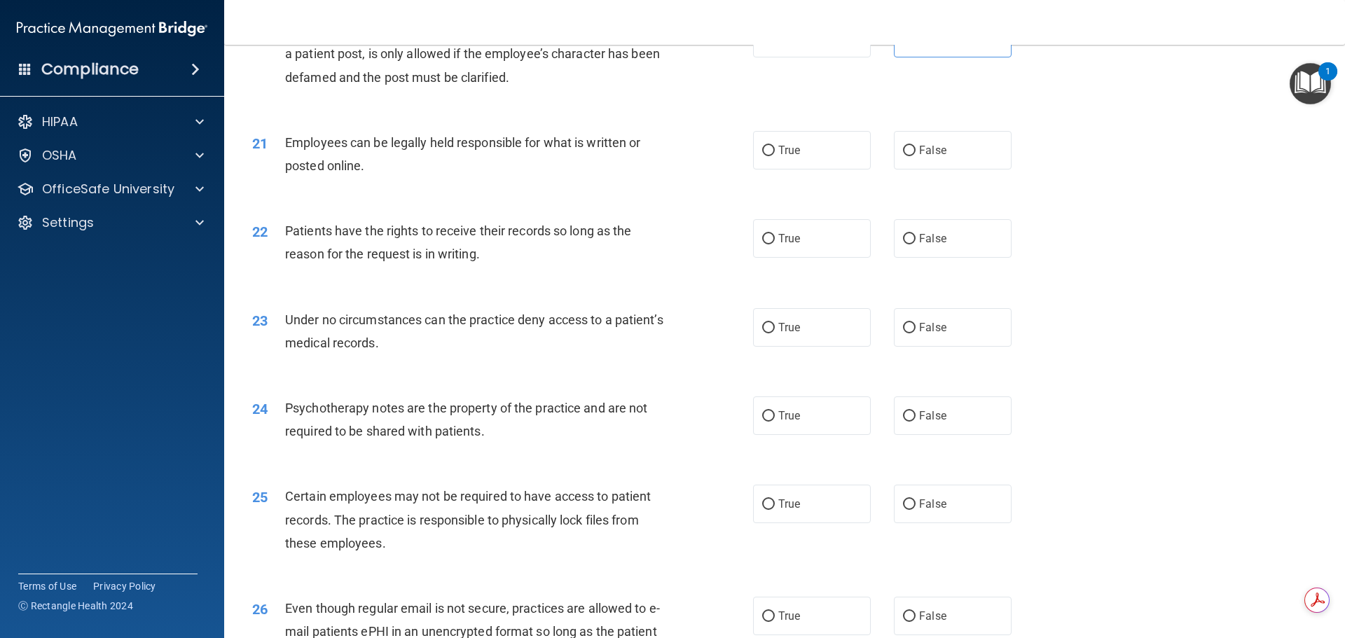
scroll to position [2242, 0]
click at [765, 155] on input "True" at bounding box center [768, 149] width 13 height 11
radio input "true"
click at [781, 256] on label "True" at bounding box center [812, 237] width 118 height 39
click at [775, 243] on input "True" at bounding box center [768, 238] width 13 height 11
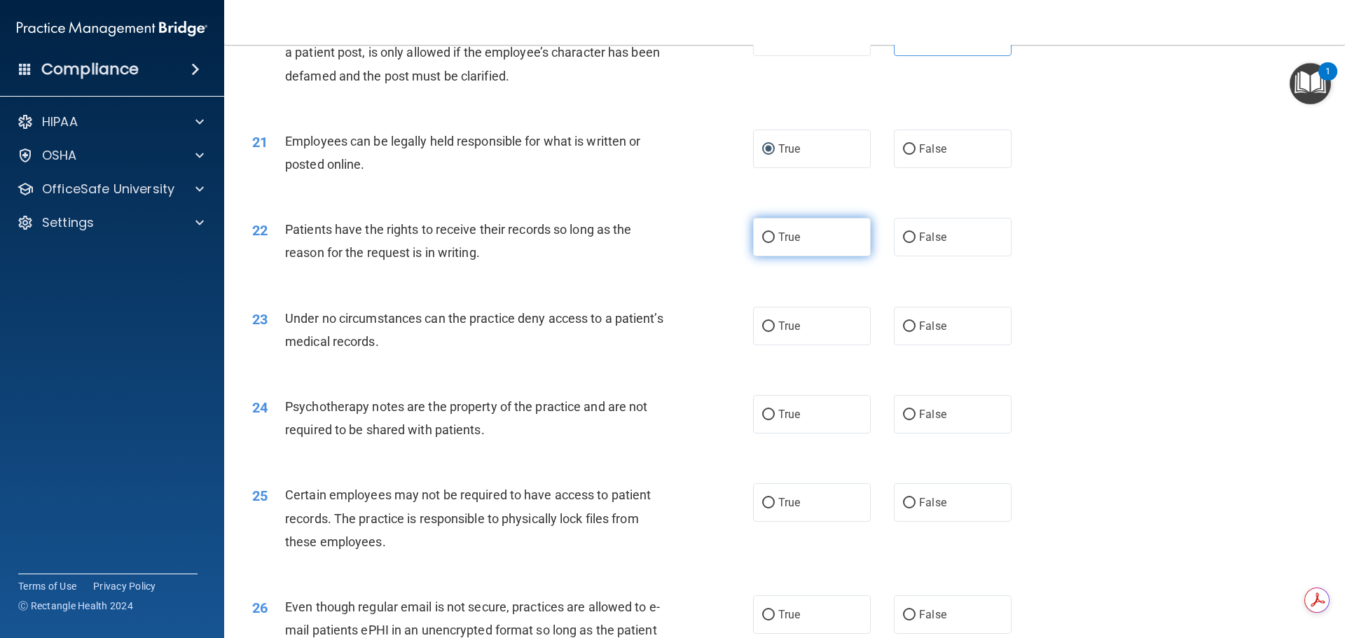
radio input "true"
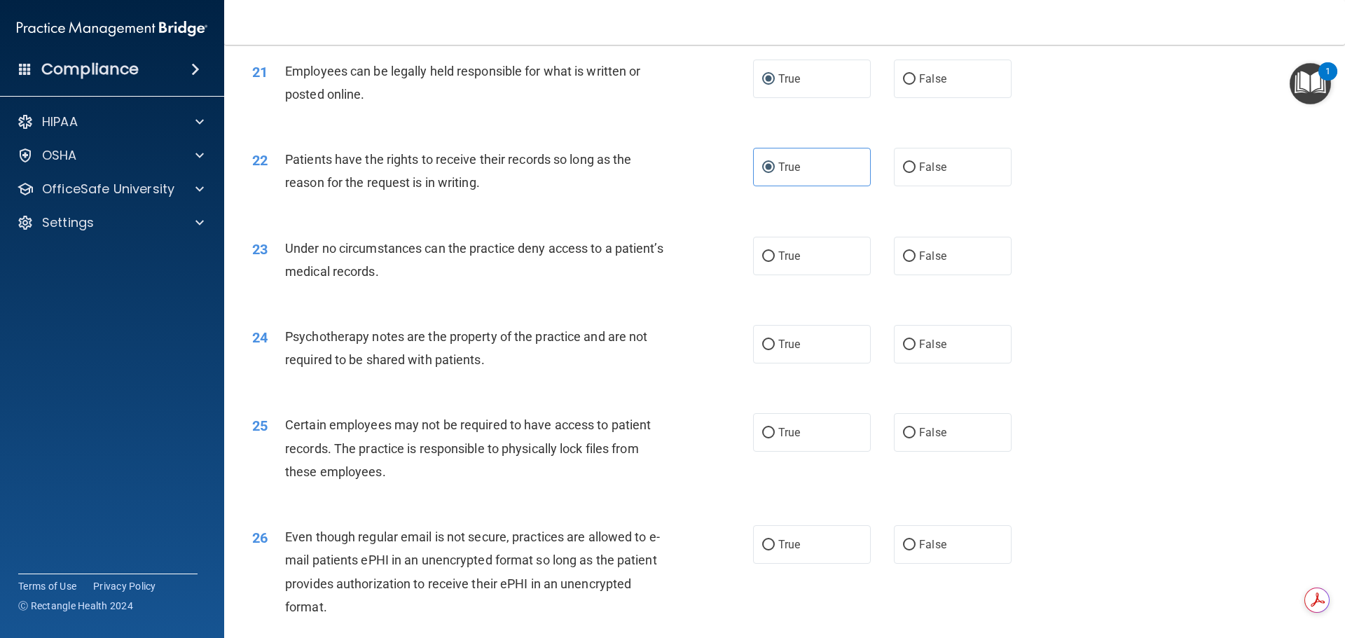
scroll to position [2382, 0]
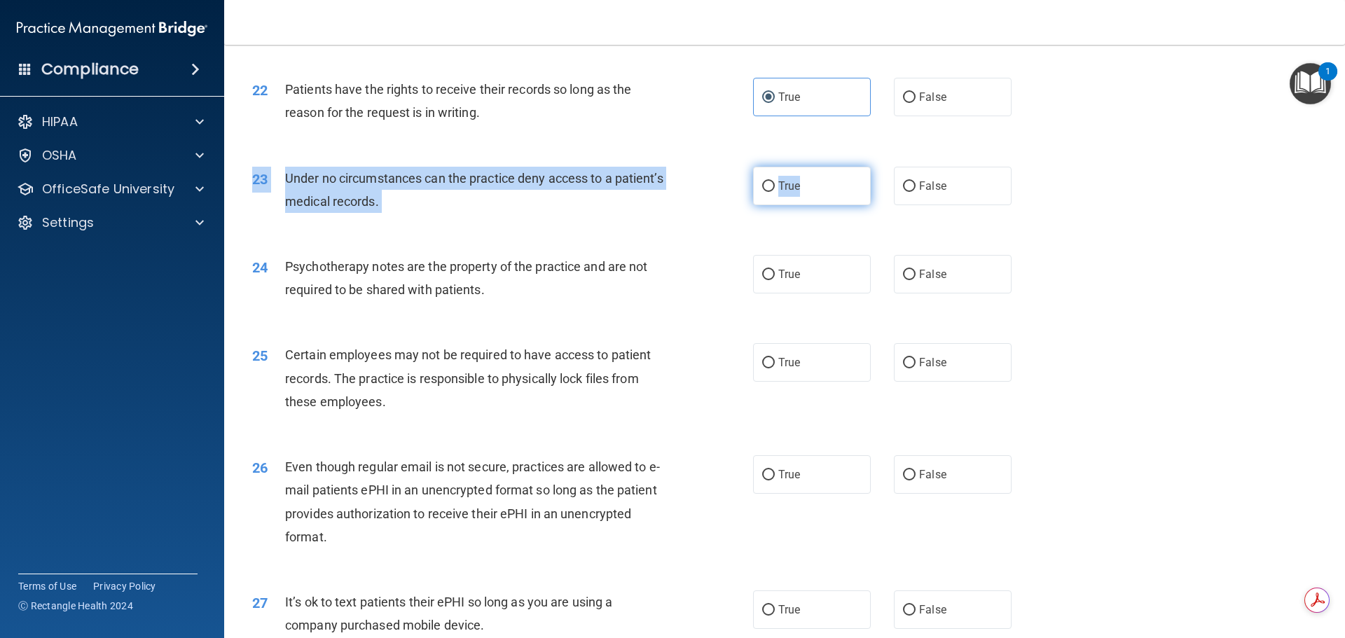
drag, startPoint x: 843, startPoint y: 212, endPoint x: 834, endPoint y: 202, distance: 13.4
click at [855, 238] on div "23 Under no circumstances can the practice deny access to a patient’s medical r…" at bounding box center [785, 193] width 1086 height 88
click at [831, 199] on label "True" at bounding box center [812, 186] width 118 height 39
click at [775, 192] on input "True" at bounding box center [768, 186] width 13 height 11
radio input "true"
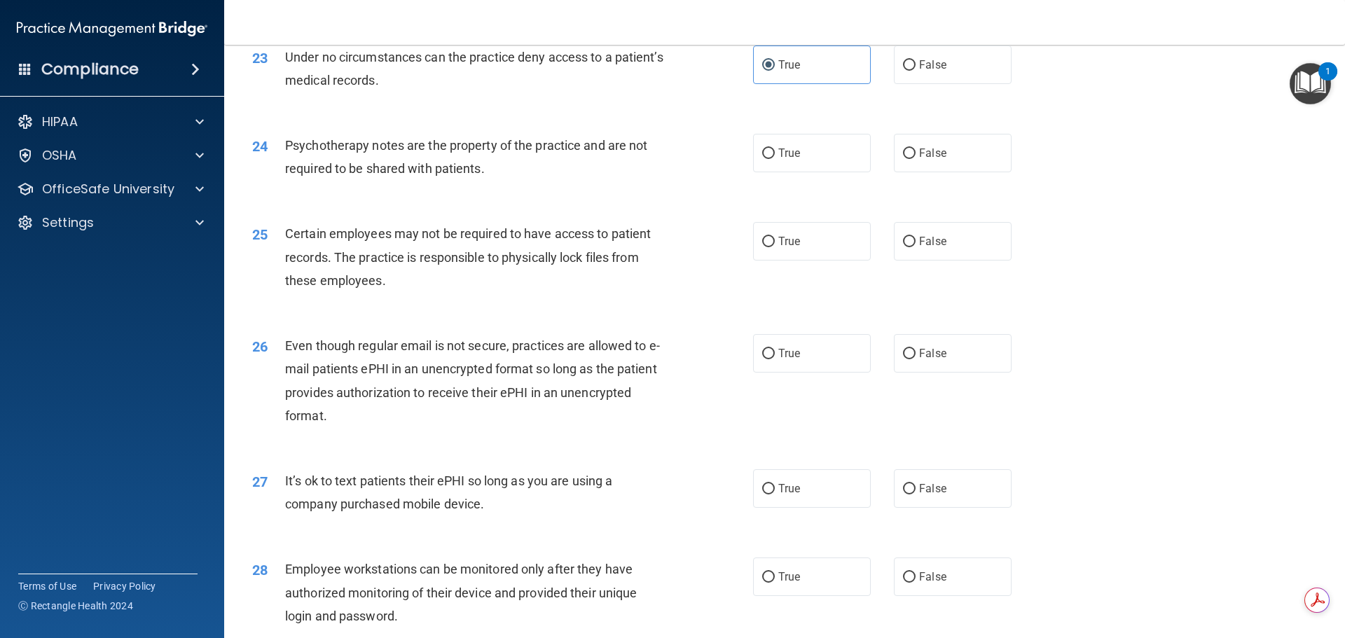
scroll to position [2523, 0]
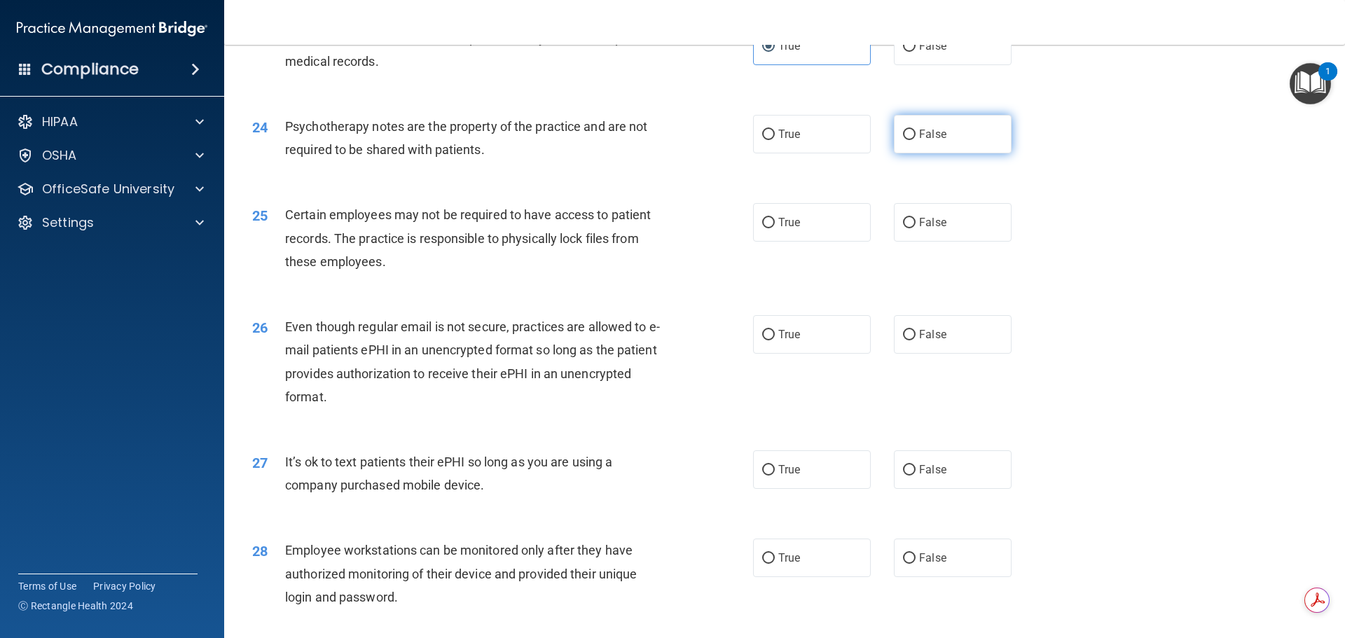
click at [903, 140] on input "False" at bounding box center [909, 135] width 13 height 11
radio input "true"
click at [862, 242] on label "True" at bounding box center [812, 222] width 118 height 39
click at [775, 228] on input "True" at bounding box center [768, 223] width 13 height 11
radio input "true"
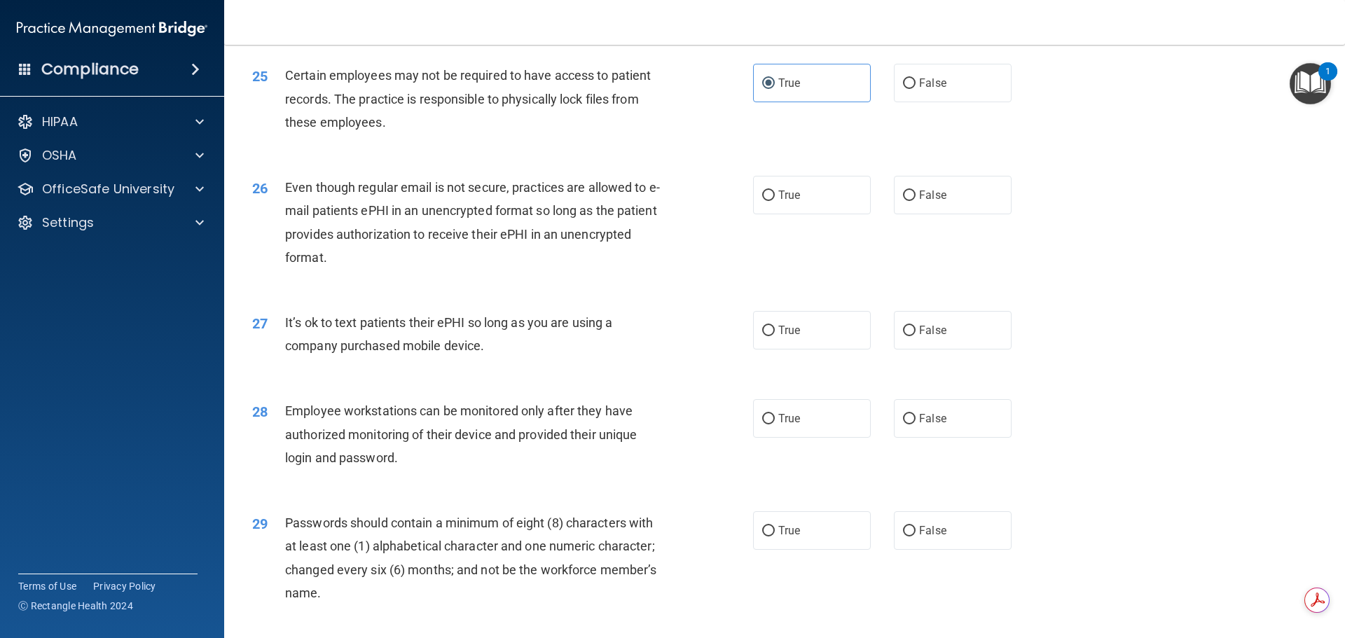
scroll to position [2663, 0]
click at [783, 214] on label "True" at bounding box center [812, 194] width 118 height 39
click at [775, 200] on input "True" at bounding box center [768, 195] width 13 height 11
radio input "true"
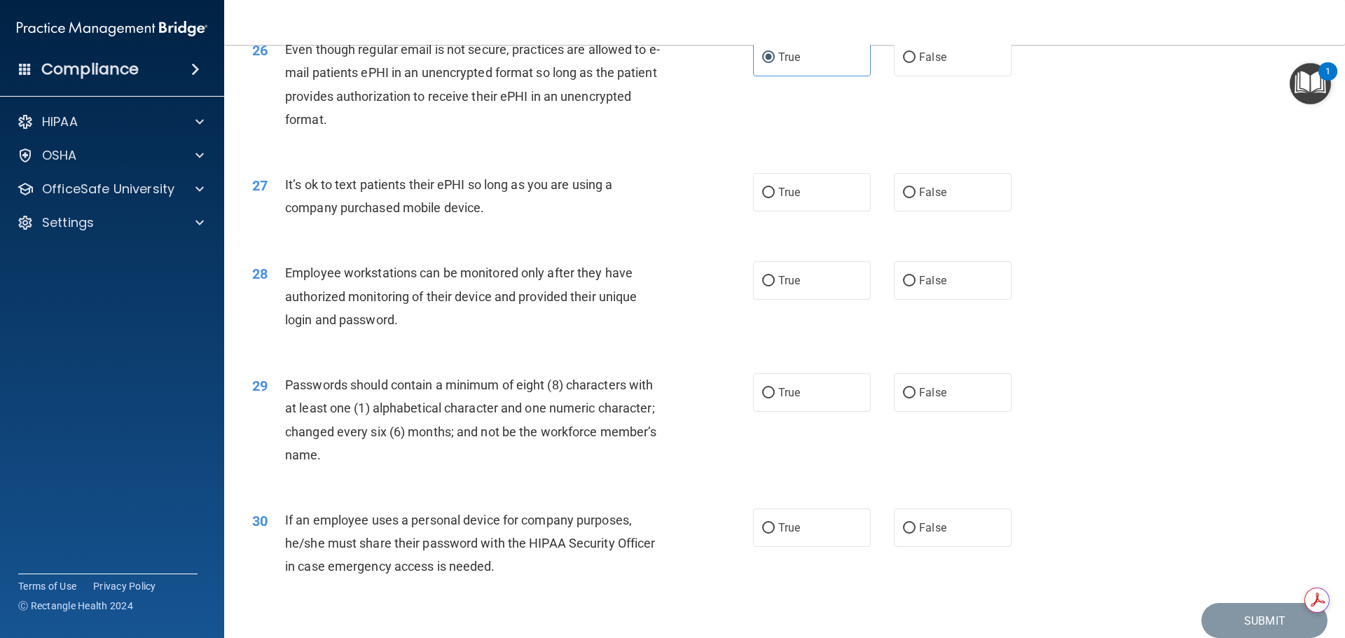
scroll to position [2803, 0]
click at [797, 209] on label "True" at bounding box center [812, 189] width 118 height 39
click at [775, 196] on input "True" at bounding box center [768, 190] width 13 height 11
radio input "true"
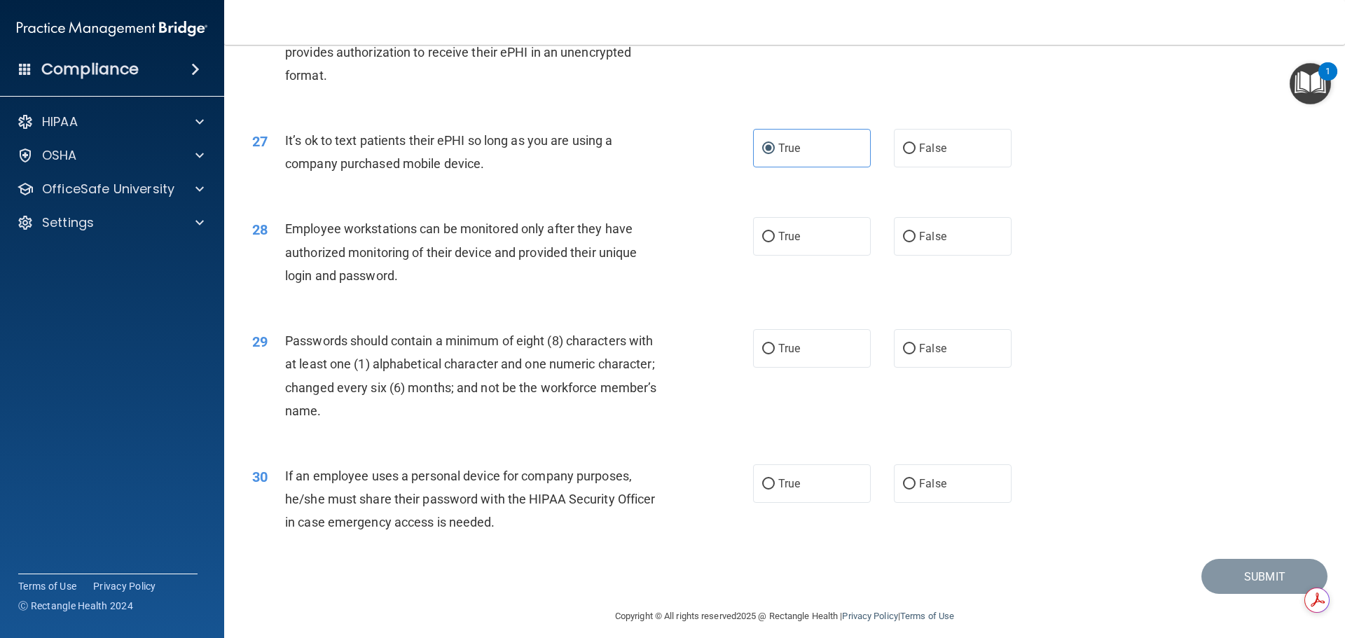
scroll to position [2879, 0]
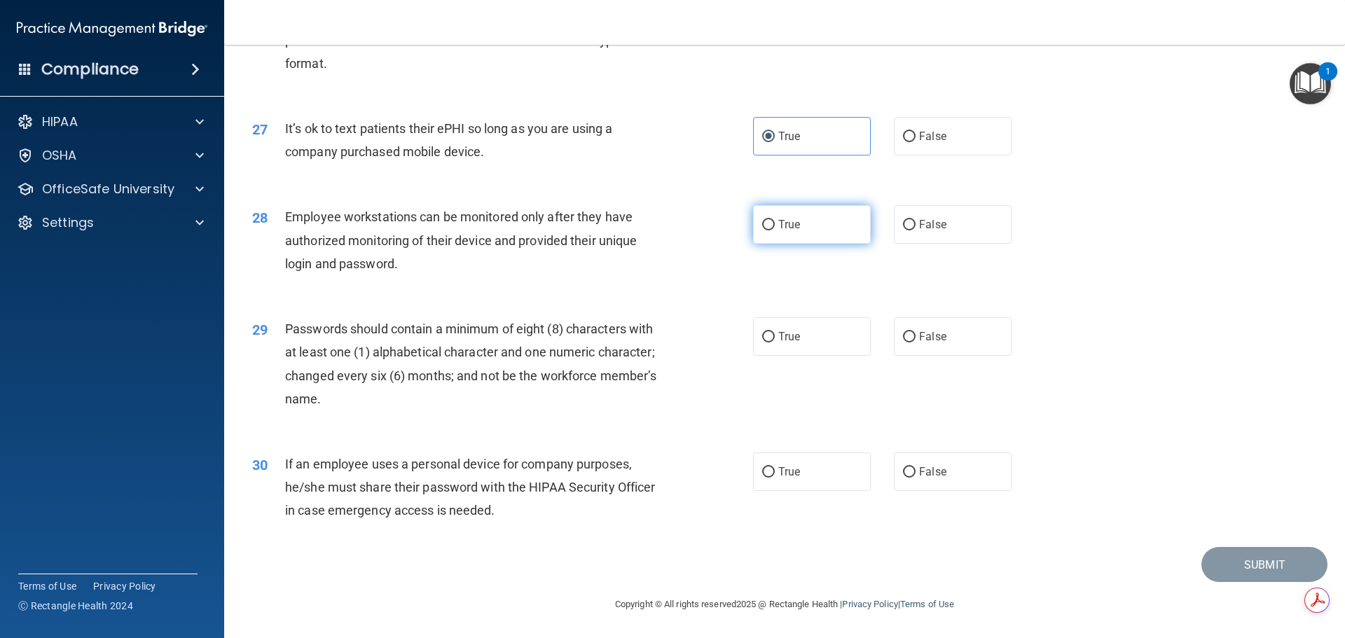
click at [807, 235] on label "True" at bounding box center [812, 224] width 118 height 39
click at [775, 231] on input "True" at bounding box center [768, 225] width 13 height 11
radio input "true"
click at [786, 335] on span "True" at bounding box center [790, 336] width 22 height 13
click at [775, 335] on input "True" at bounding box center [768, 337] width 13 height 11
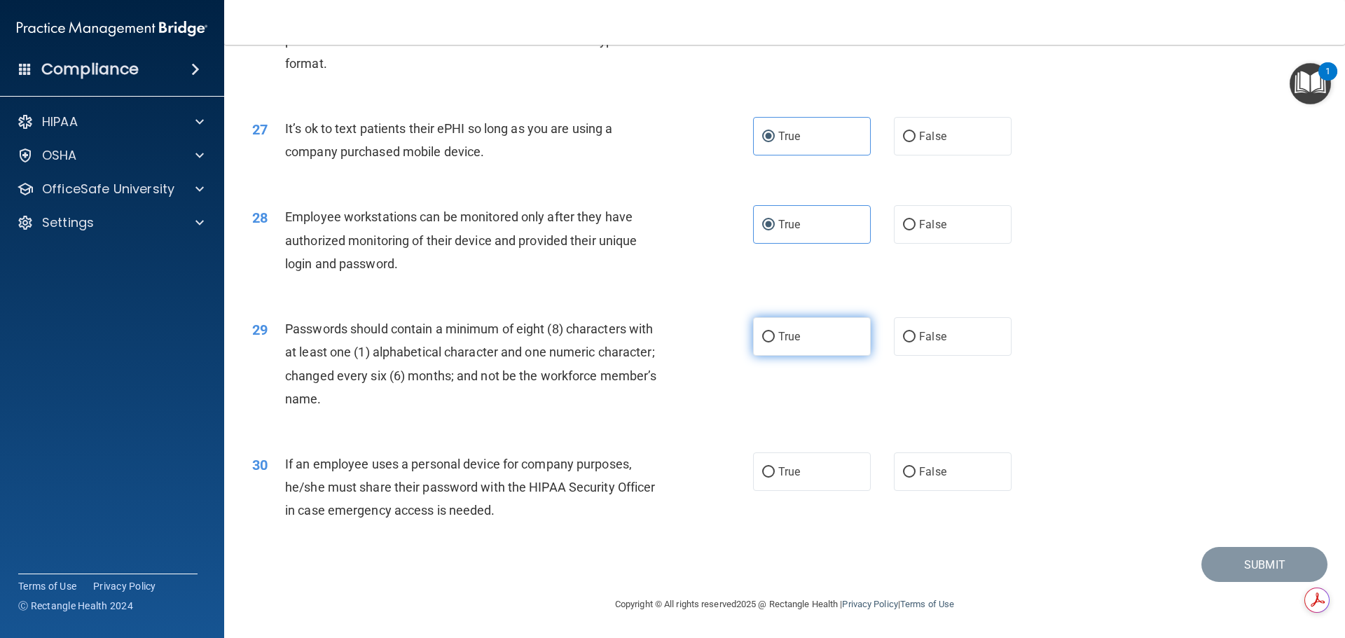
radio input "true"
click at [804, 479] on label "True" at bounding box center [812, 472] width 118 height 39
click at [775, 478] on input "True" at bounding box center [768, 472] width 13 height 11
radio input "true"
click at [1248, 563] on button "Submit" at bounding box center [1265, 565] width 126 height 36
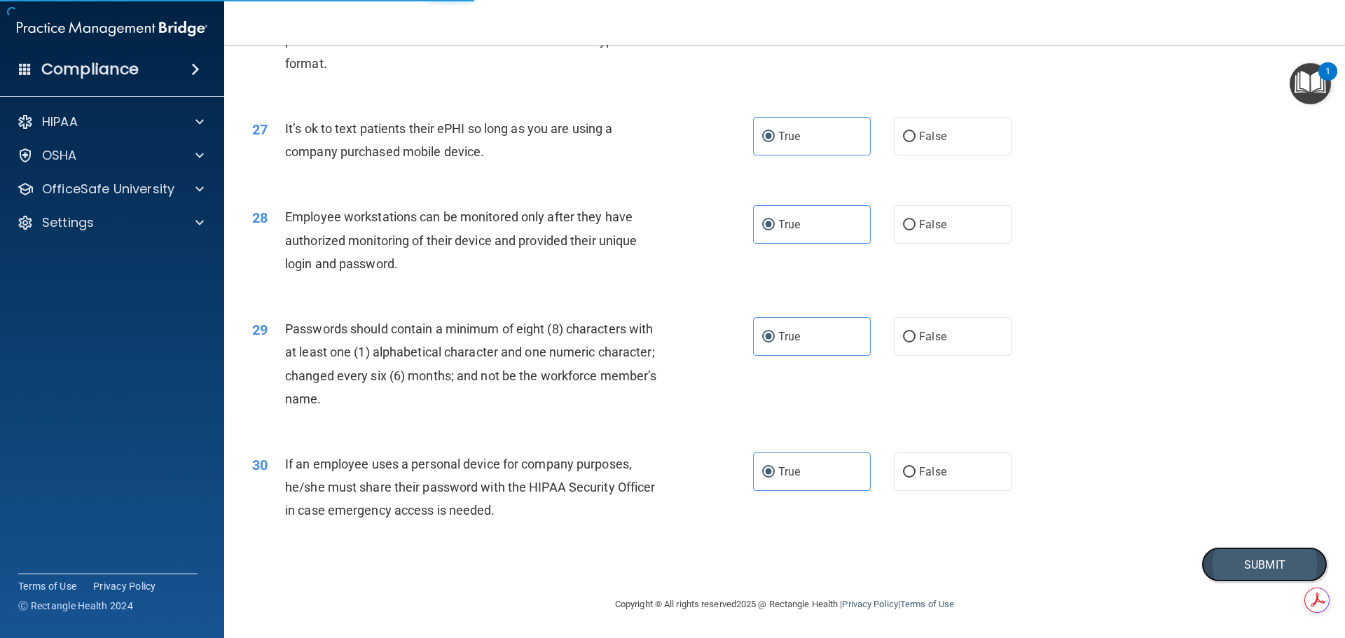
click at [1252, 567] on button "Submit" at bounding box center [1265, 565] width 126 height 36
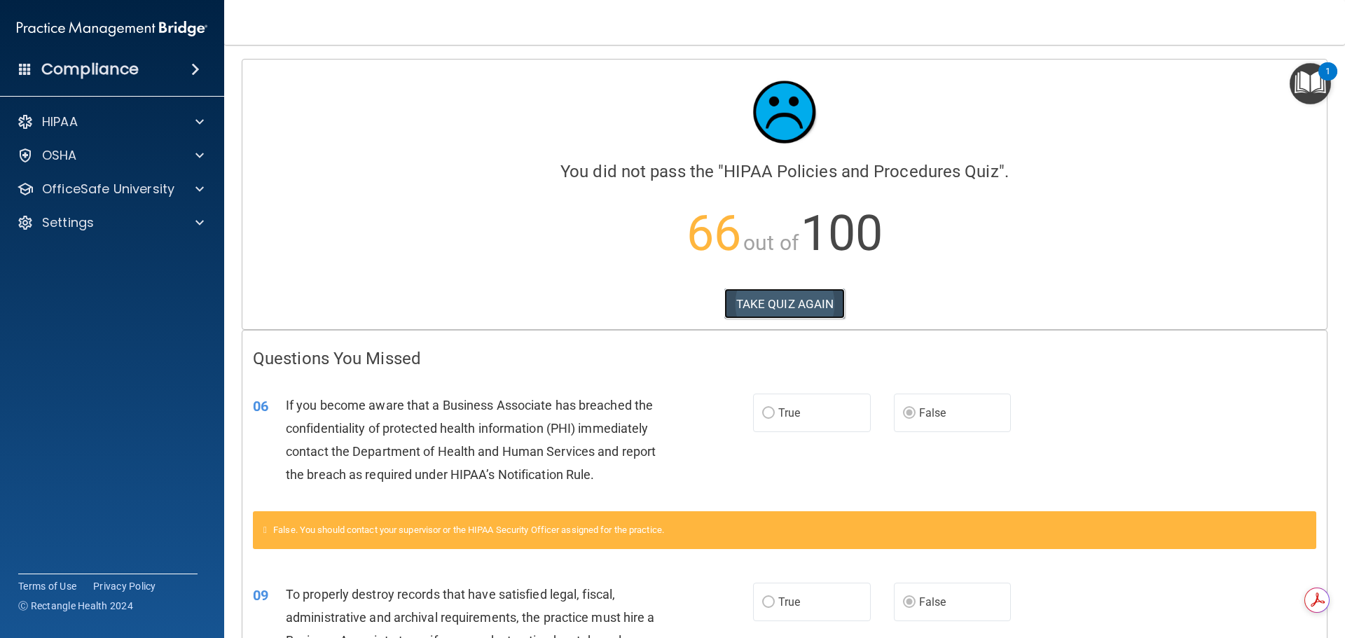
click at [795, 301] on button "TAKE QUIZ AGAIN" at bounding box center [785, 304] width 121 height 31
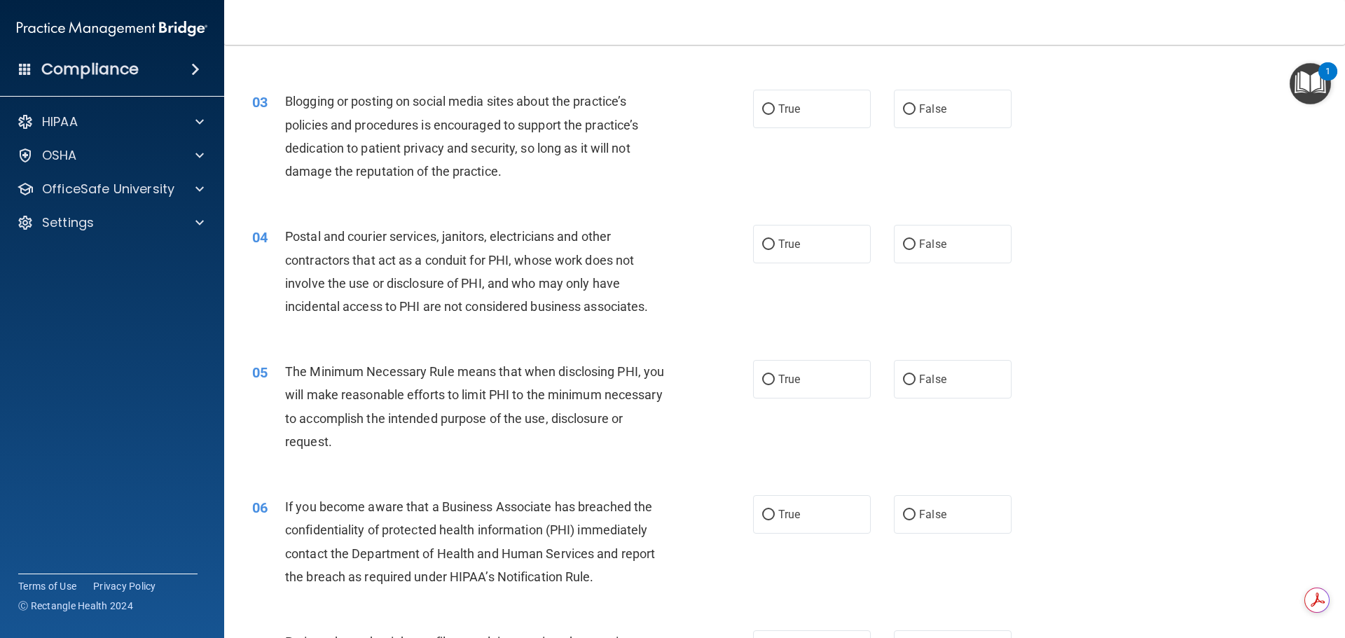
scroll to position [350, 0]
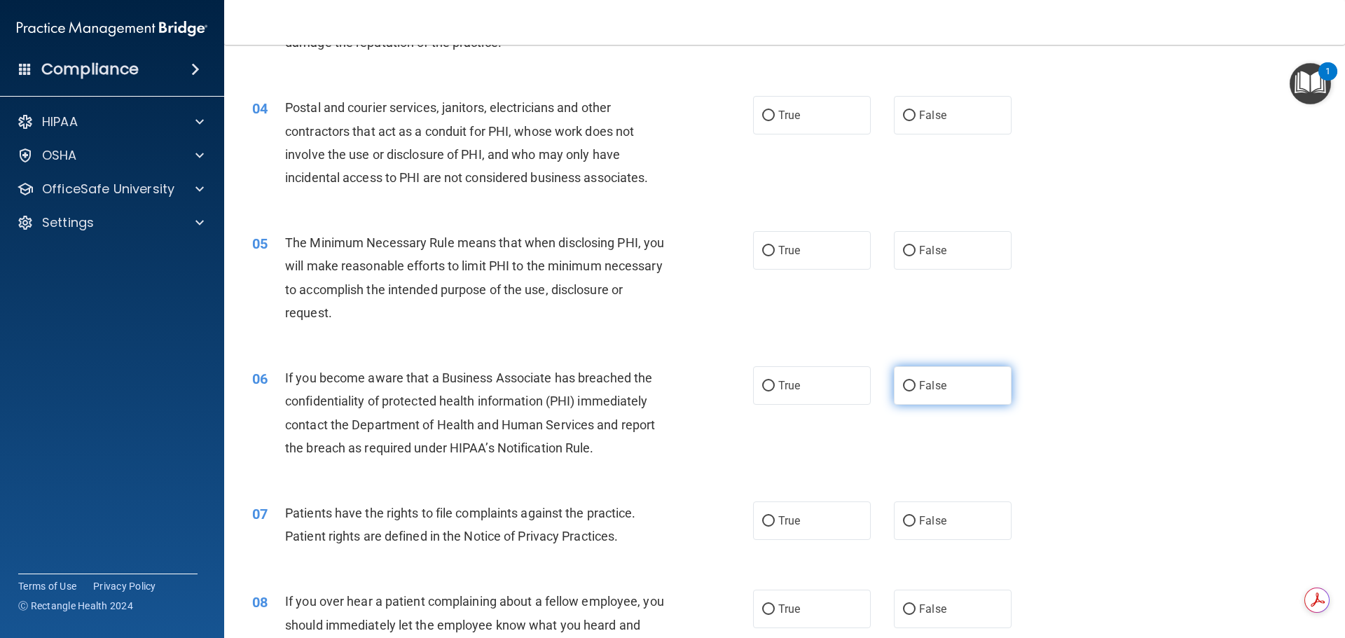
click at [919, 392] on span "False" at bounding box center [932, 385] width 27 height 13
click at [916, 392] on input "False" at bounding box center [909, 386] width 13 height 11
radio input "true"
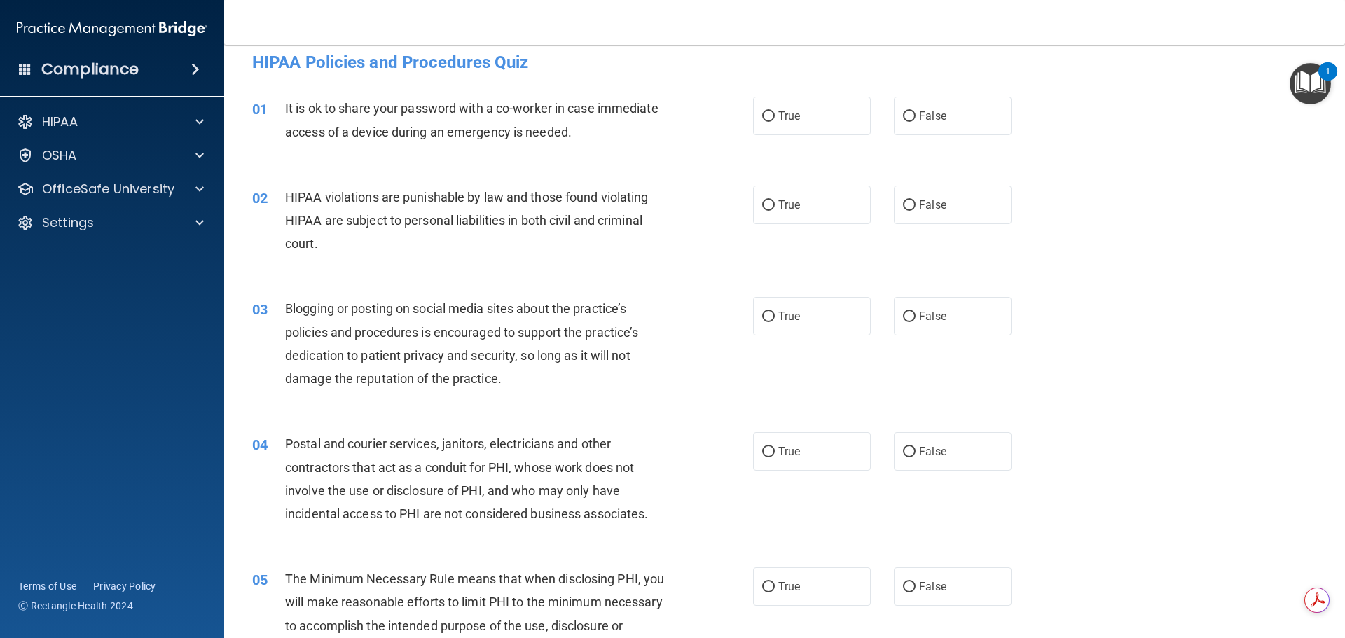
scroll to position [0, 0]
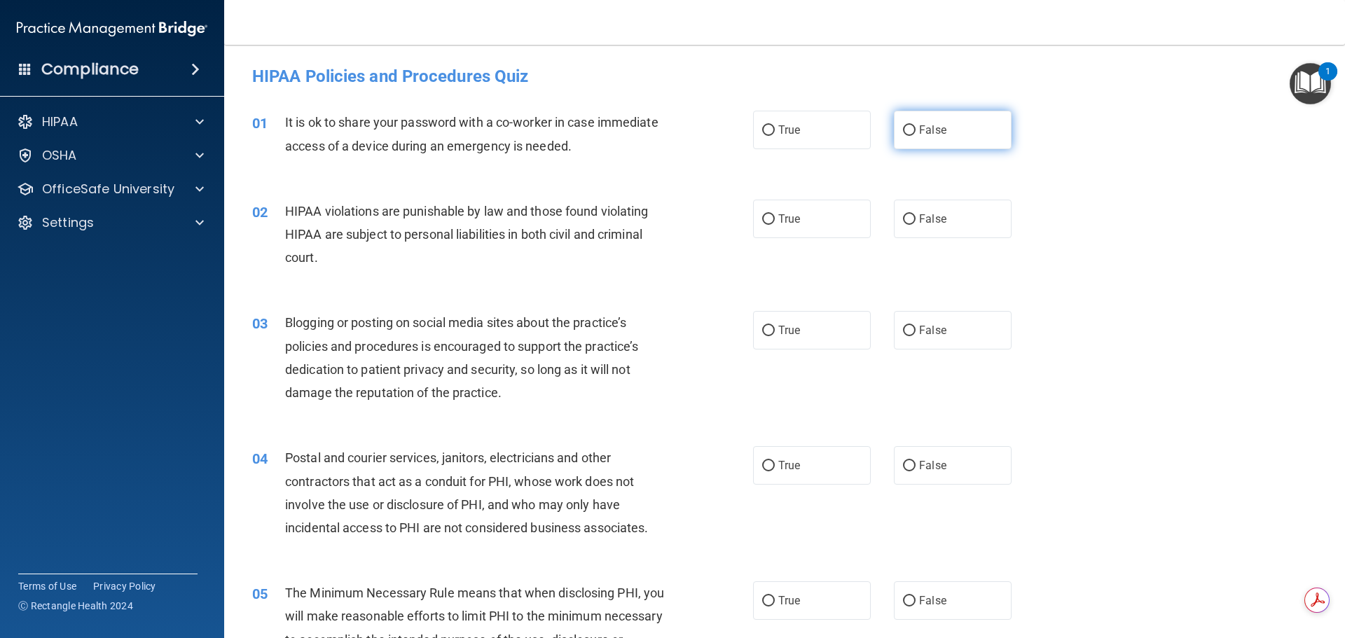
click at [931, 129] on span "False" at bounding box center [932, 129] width 27 height 13
click at [916, 129] on input "False" at bounding box center [909, 130] width 13 height 11
radio input "true"
click at [787, 224] on span "True" at bounding box center [790, 218] width 22 height 13
click at [775, 224] on input "True" at bounding box center [768, 219] width 13 height 11
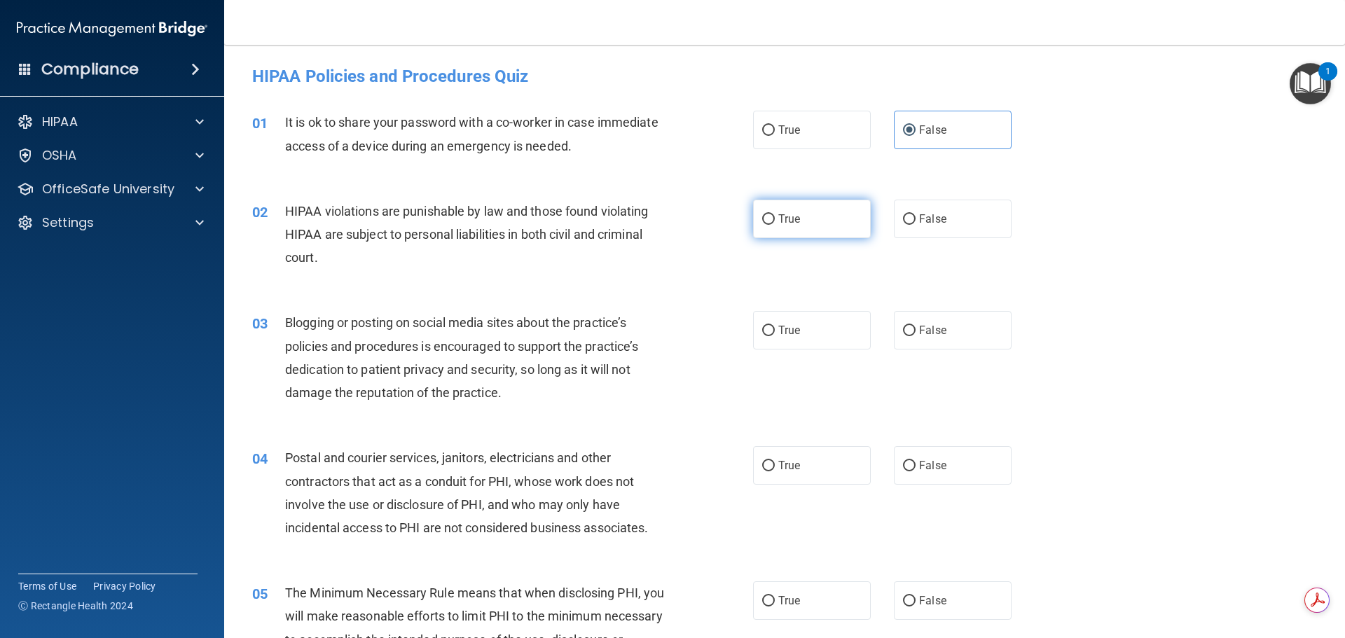
radio input "true"
click at [919, 333] on span "False" at bounding box center [932, 330] width 27 height 13
click at [914, 333] on input "False" at bounding box center [909, 331] width 13 height 11
radio input "true"
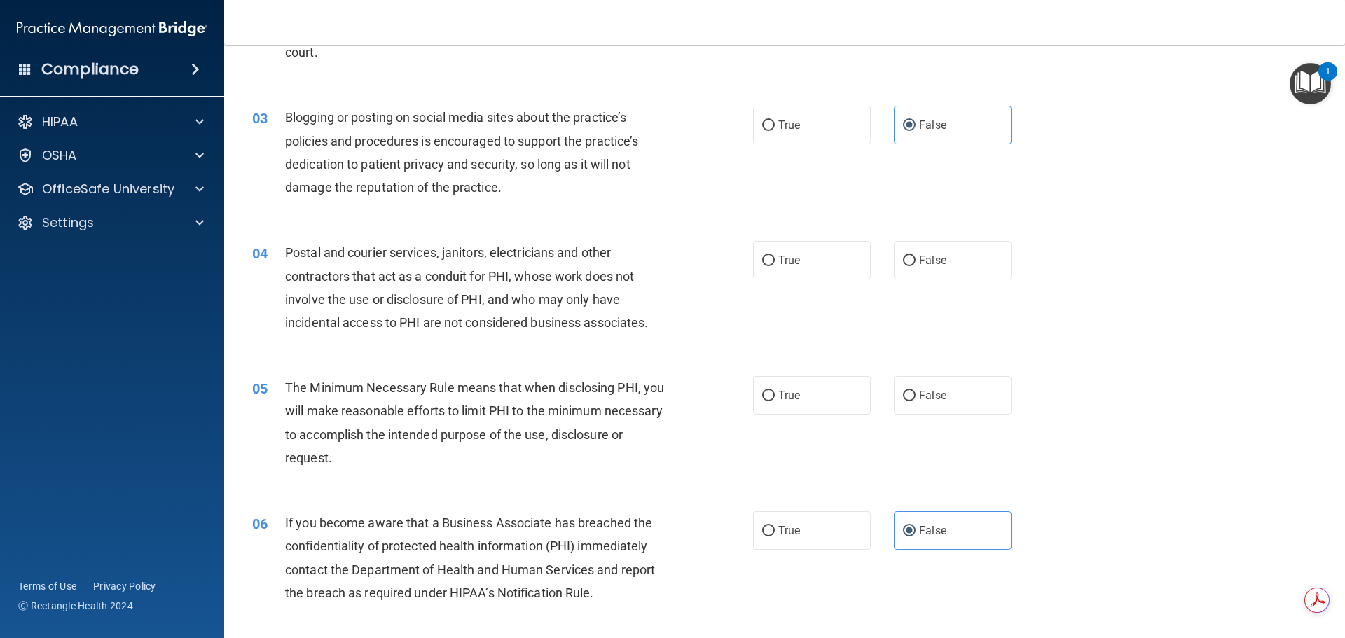
scroll to position [210, 0]
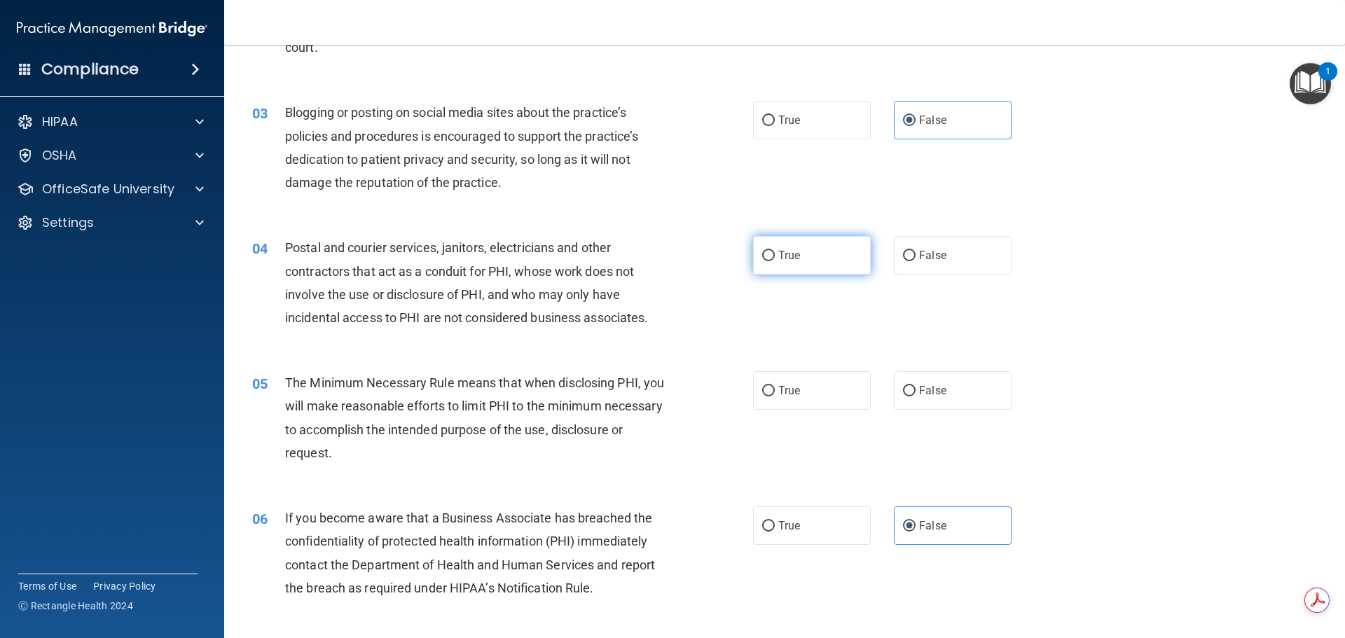
click at [772, 255] on label "True" at bounding box center [812, 255] width 118 height 39
click at [772, 255] on input "True" at bounding box center [768, 256] width 13 height 11
radio input "true"
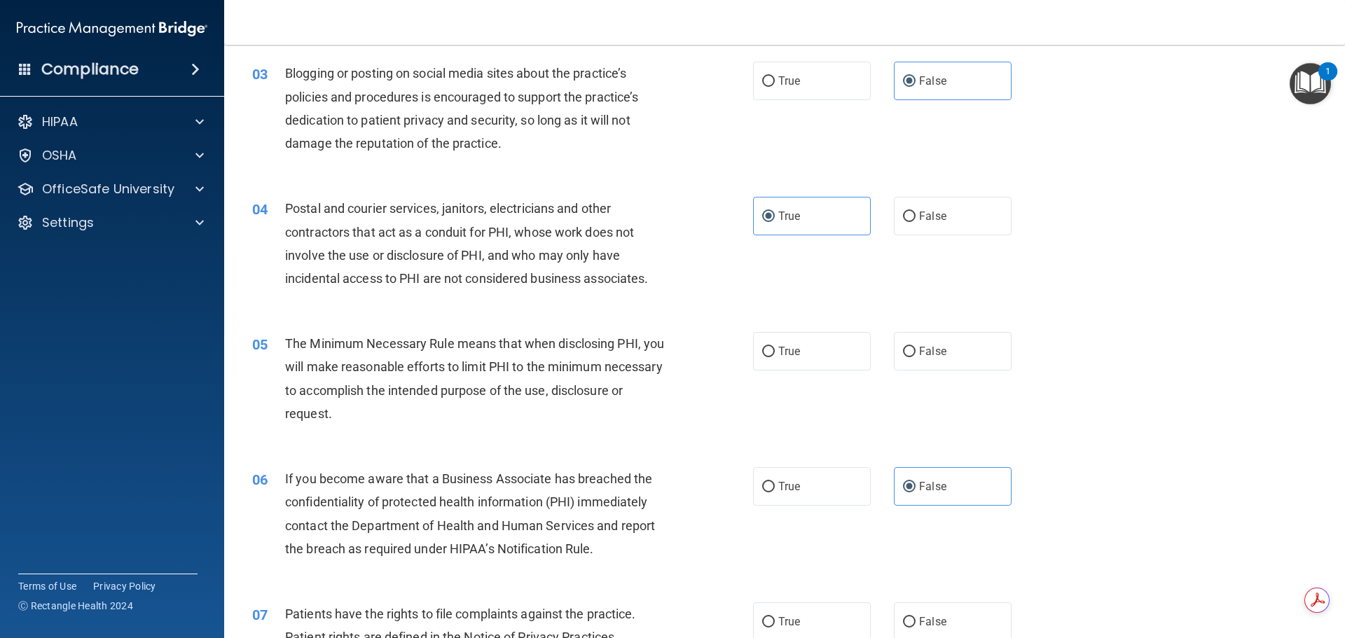
scroll to position [350, 0]
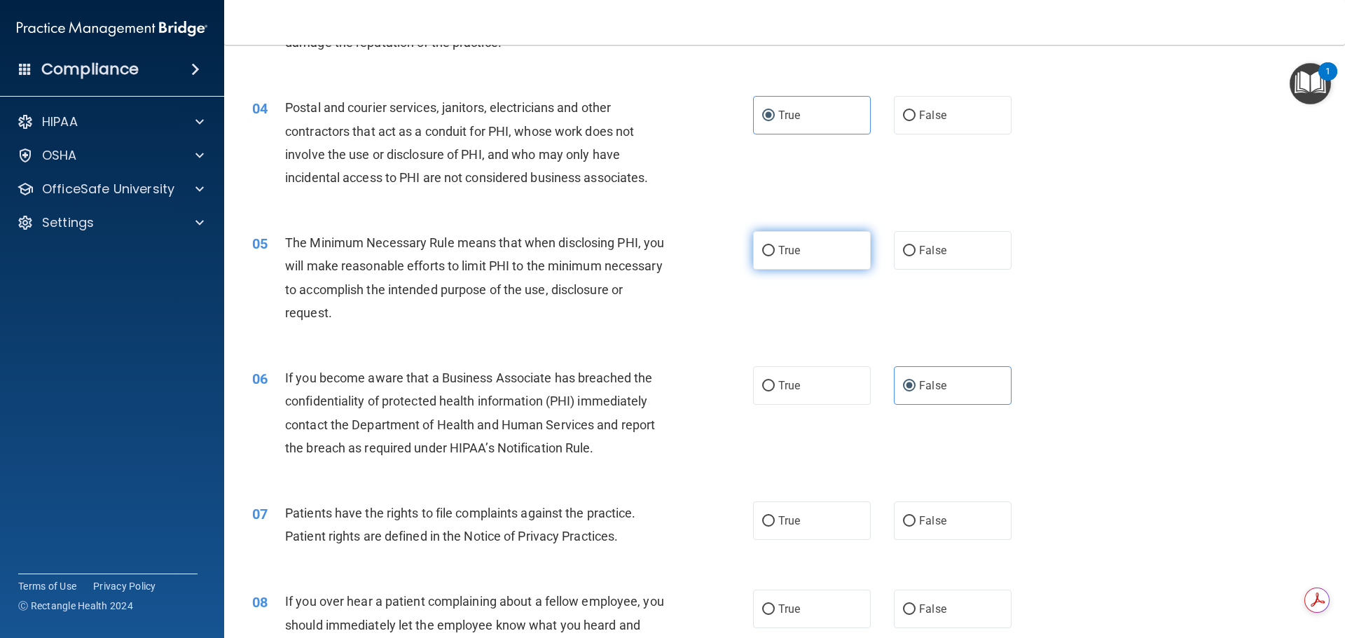
click at [779, 254] on span "True" at bounding box center [790, 250] width 22 height 13
click at [775, 254] on input "True" at bounding box center [768, 251] width 13 height 11
radio input "true"
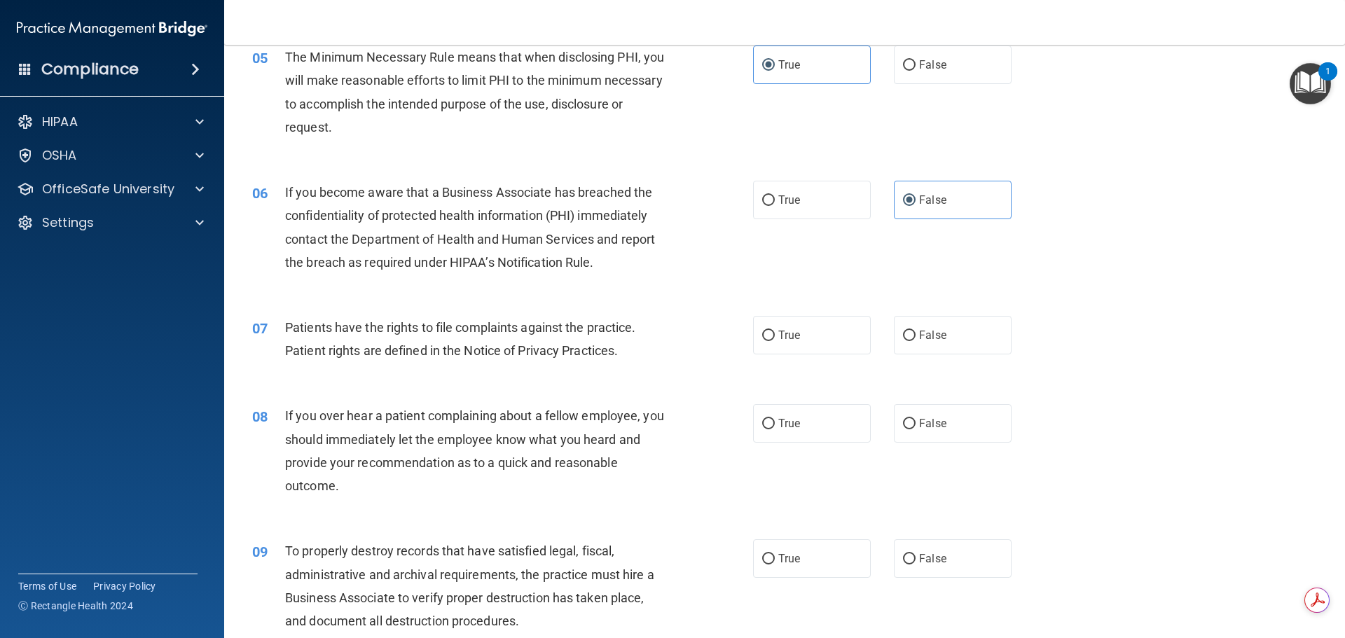
scroll to position [561, 0]
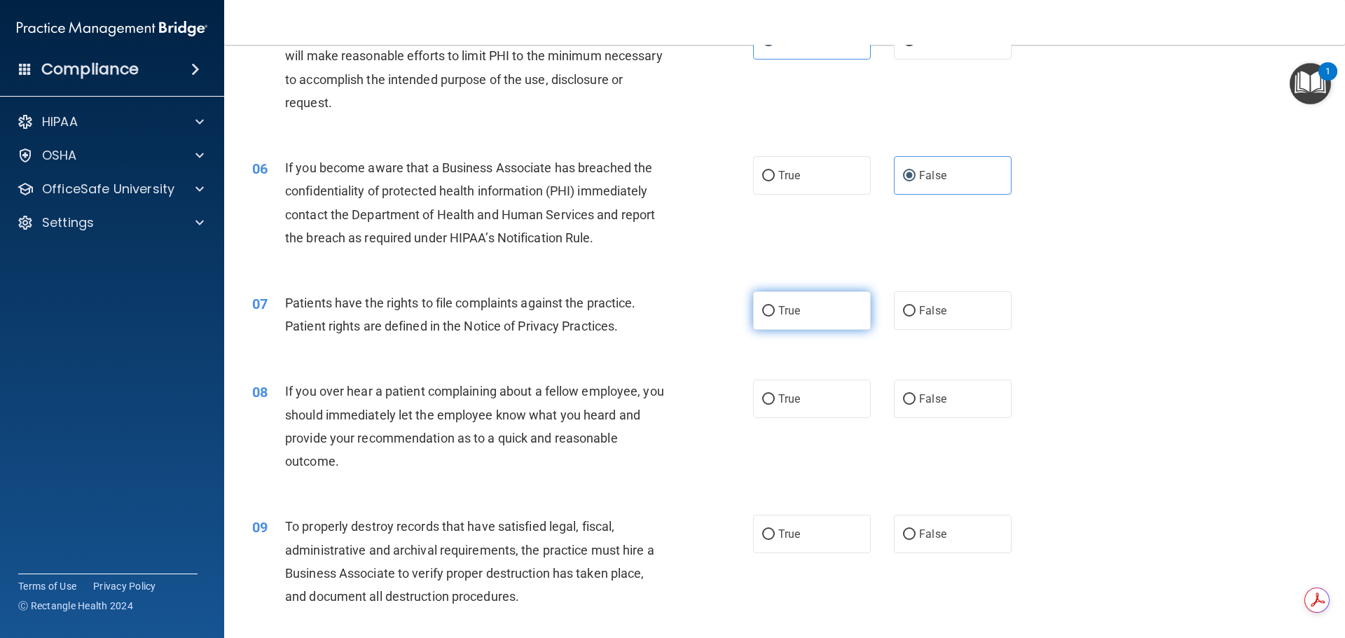
click at [779, 313] on span "True" at bounding box center [790, 310] width 22 height 13
click at [775, 313] on input "True" at bounding box center [768, 311] width 13 height 11
radio input "true"
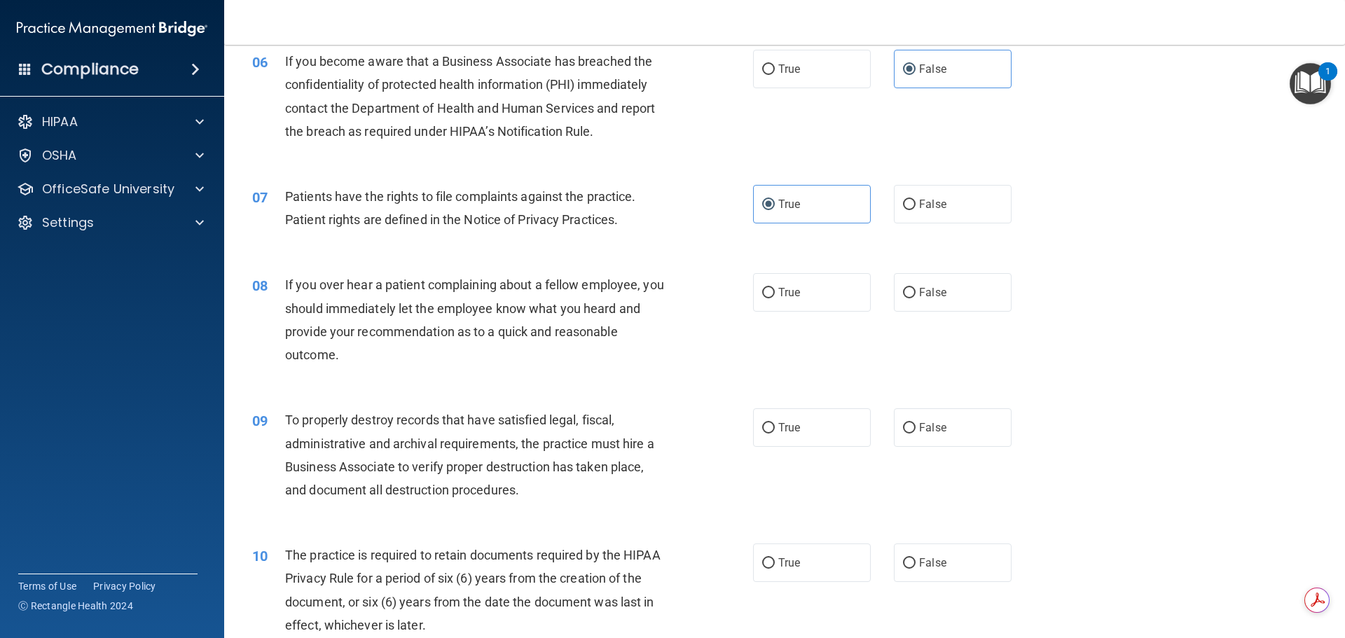
scroll to position [701, 0]
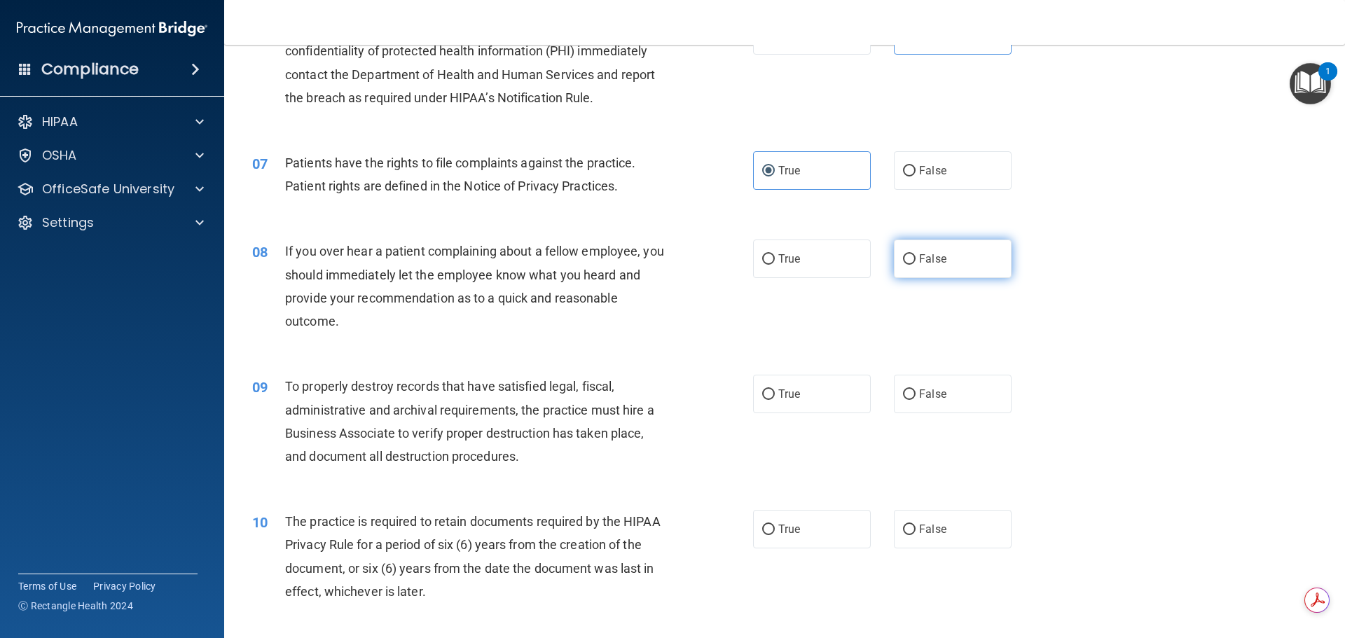
click at [910, 264] on label "False" at bounding box center [953, 259] width 118 height 39
click at [910, 264] on input "False" at bounding box center [909, 259] width 13 height 11
radio input "true"
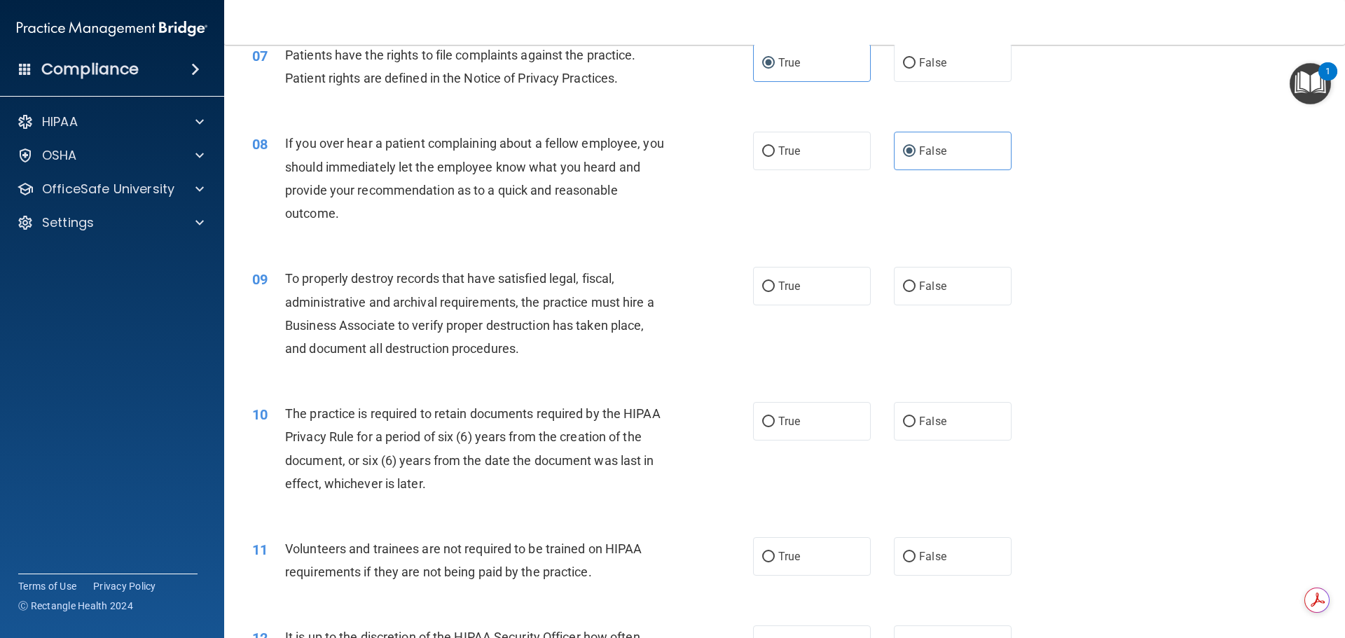
scroll to position [841, 0]
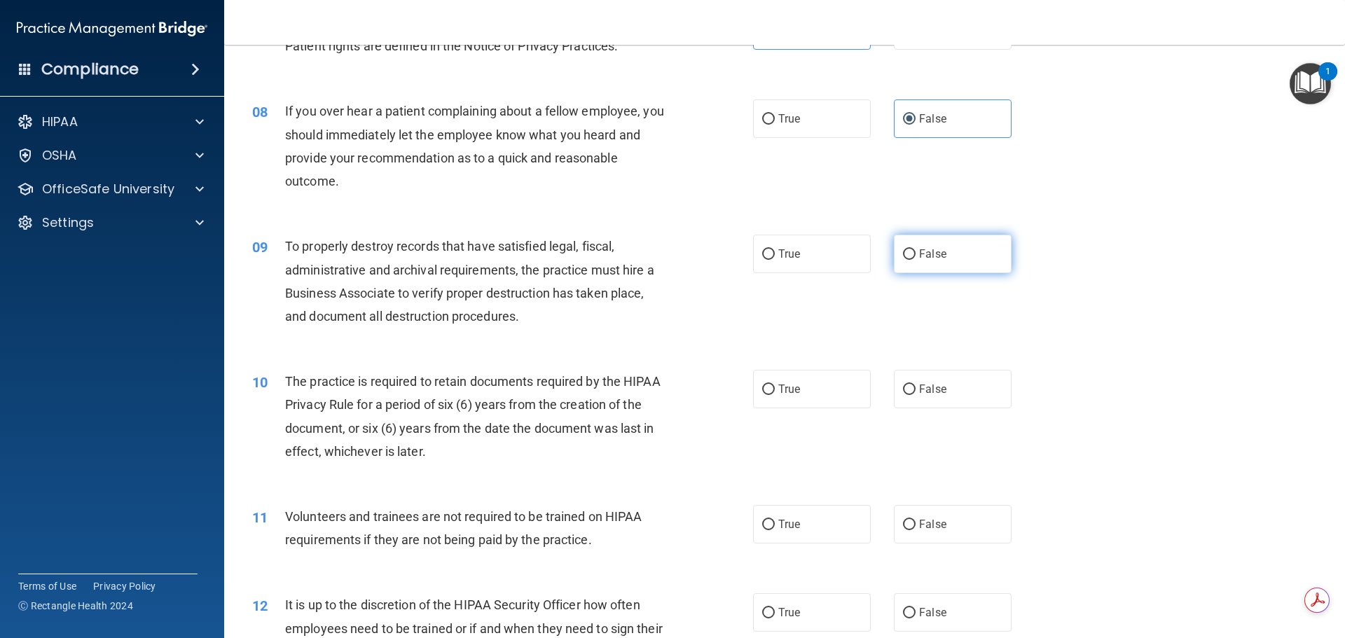
click at [928, 258] on span "False" at bounding box center [932, 253] width 27 height 13
click at [916, 258] on input "False" at bounding box center [909, 254] width 13 height 11
radio input "true"
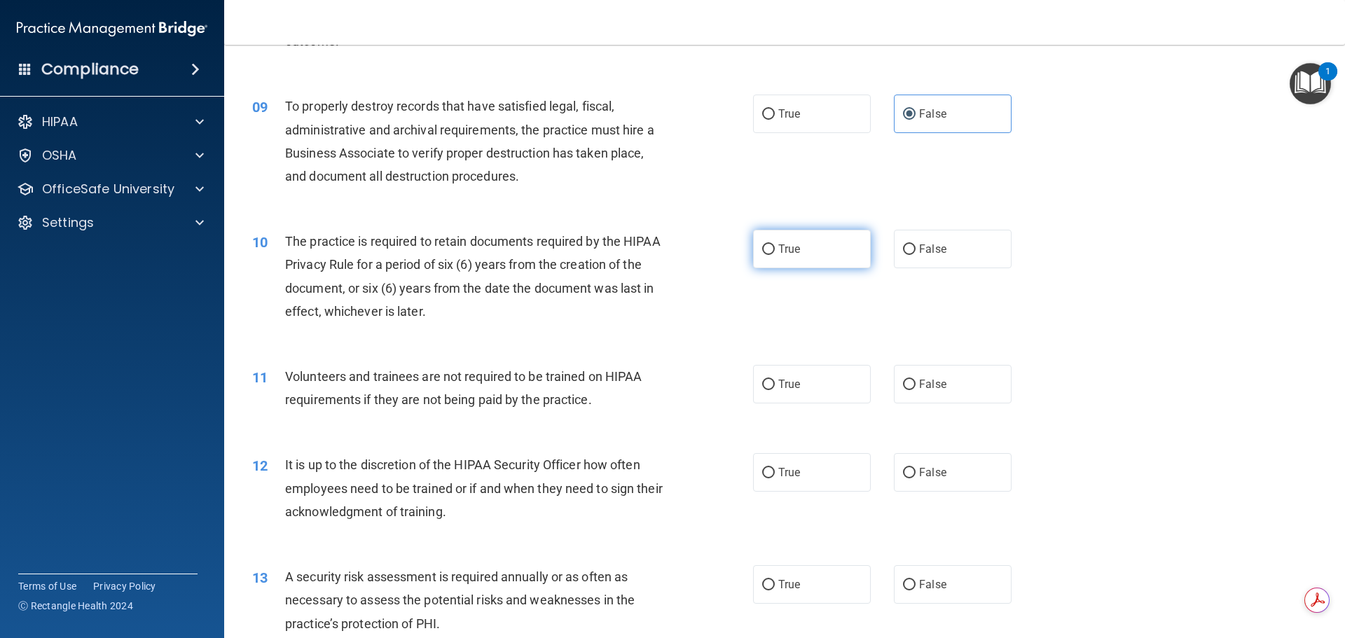
click at [788, 250] on span "True" at bounding box center [790, 248] width 22 height 13
click at [775, 250] on input "True" at bounding box center [768, 250] width 13 height 11
radio input "true"
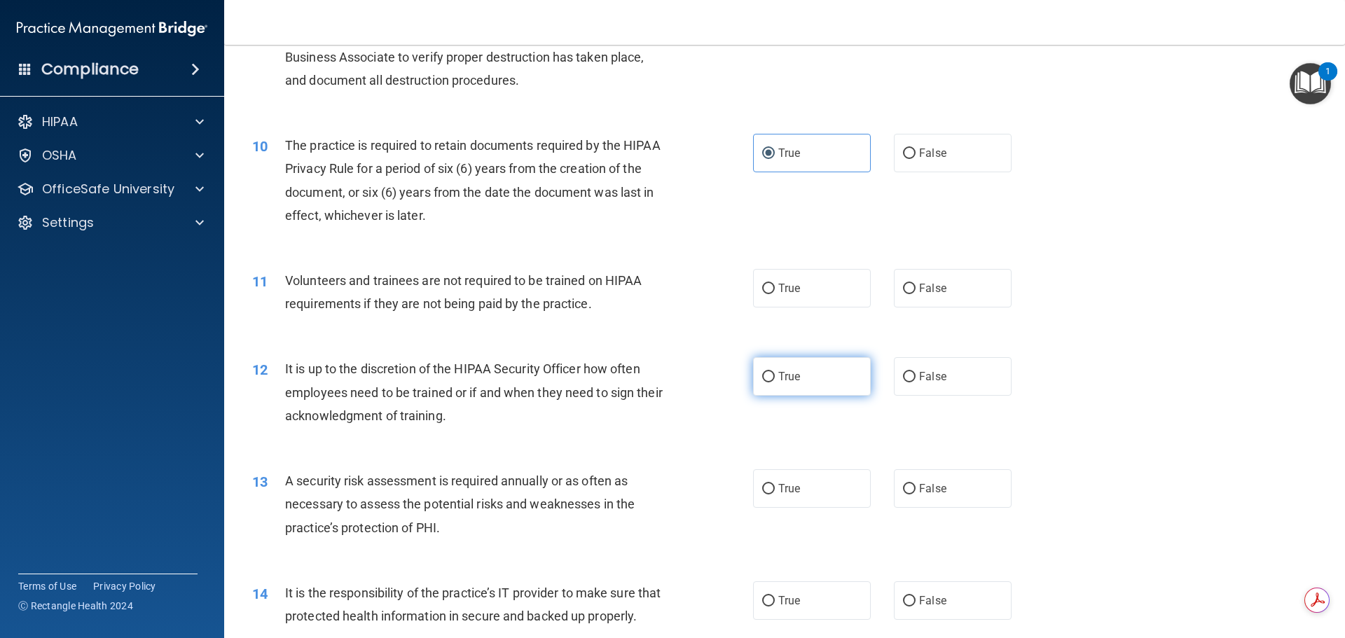
scroll to position [1121, 0]
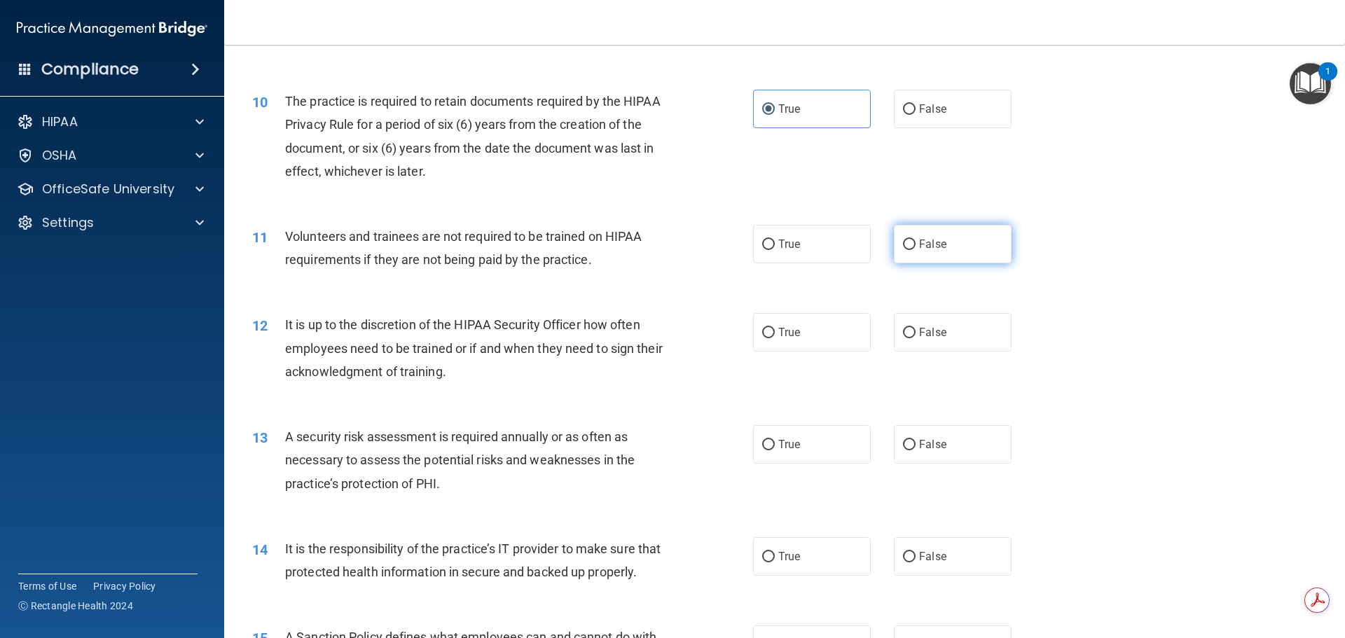
click at [907, 247] on input "False" at bounding box center [909, 245] width 13 height 11
radio input "true"
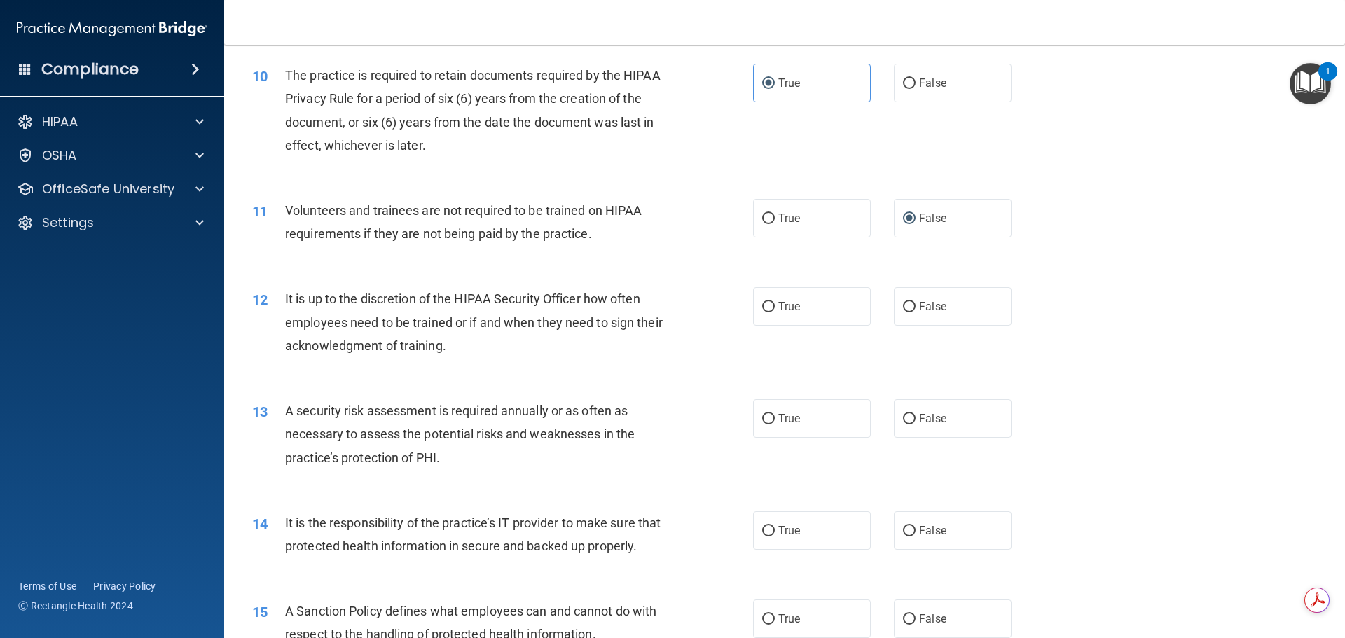
scroll to position [1191, 0]
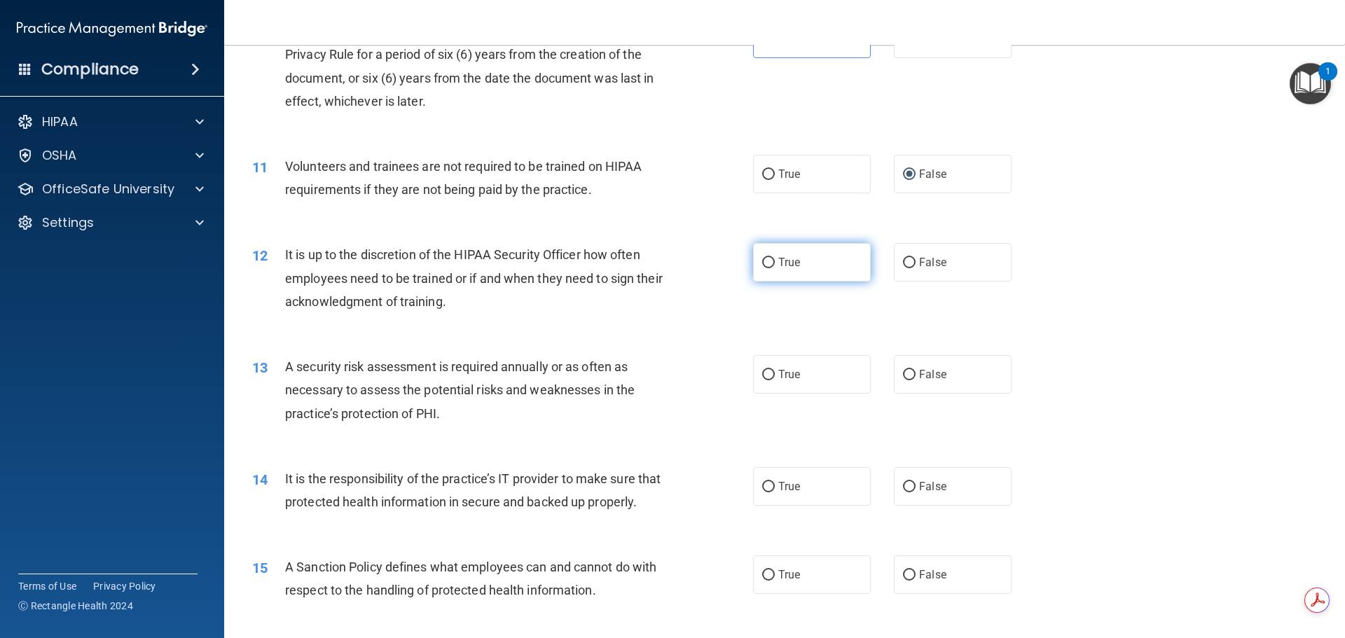
click at [781, 259] on span "True" at bounding box center [790, 262] width 22 height 13
click at [775, 259] on input "True" at bounding box center [768, 263] width 13 height 11
radio input "true"
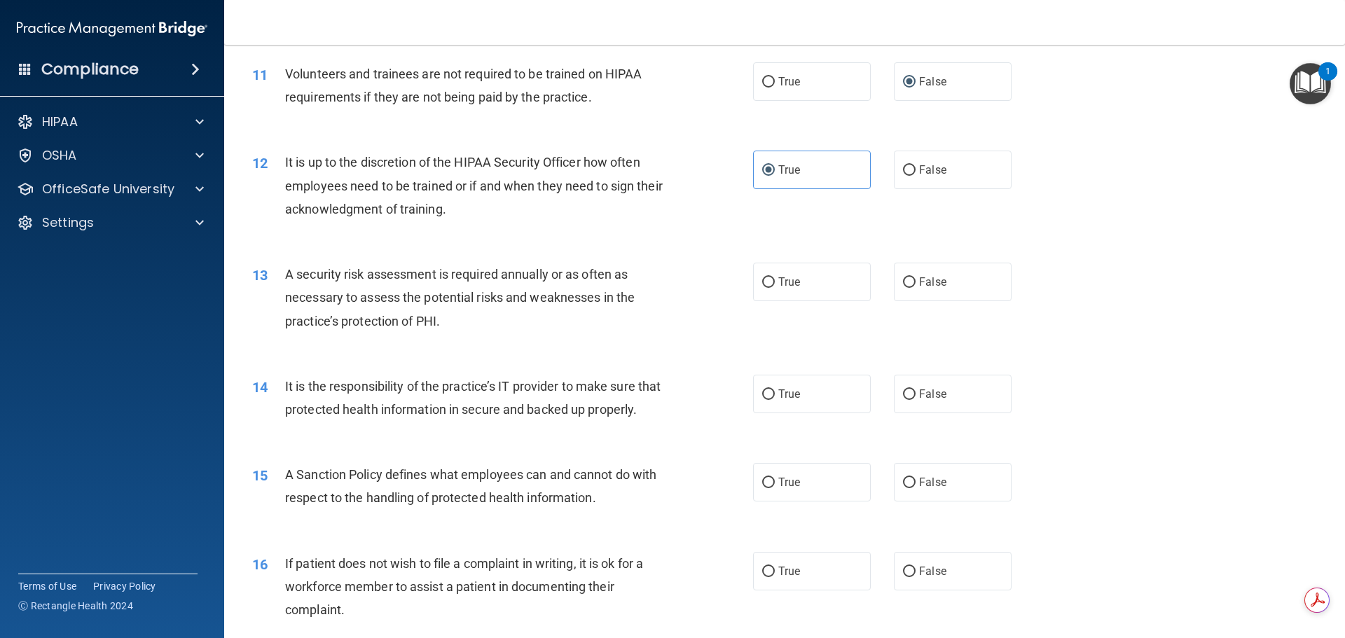
scroll to position [1401, 0]
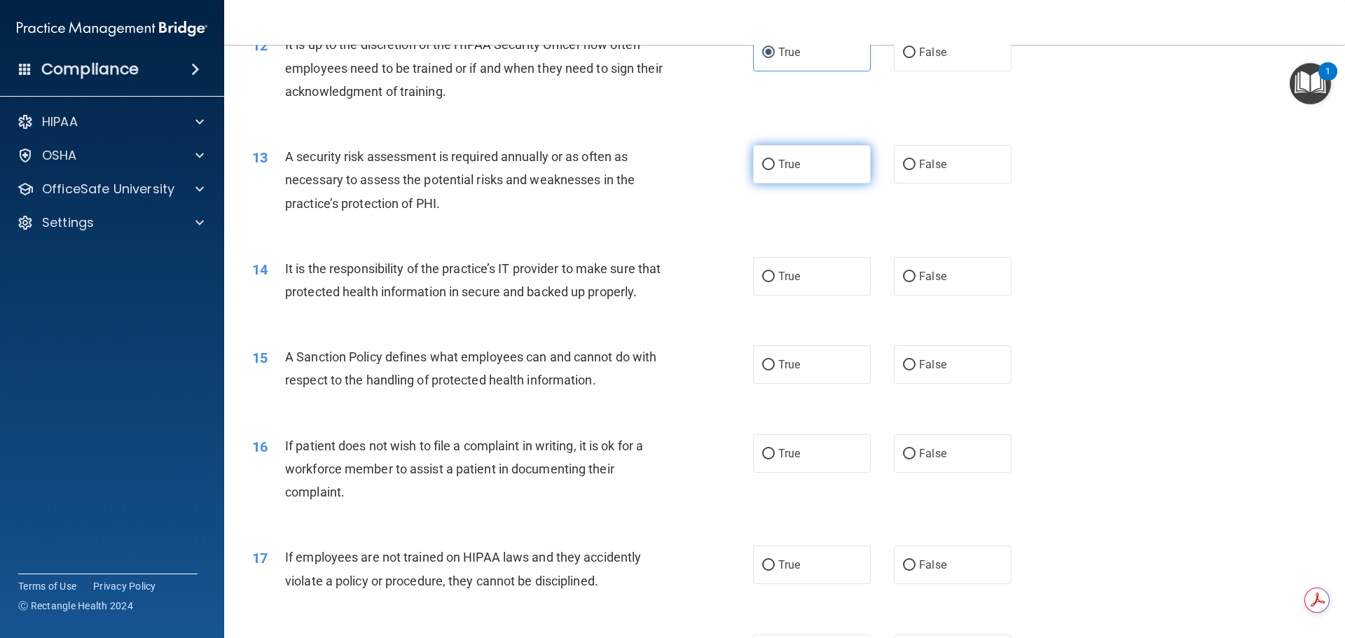
click at [797, 165] on label "True" at bounding box center [812, 164] width 118 height 39
click at [775, 165] on input "True" at bounding box center [768, 165] width 13 height 11
radio input "true"
click at [415, 302] on div "It is the responsibility of the practice’s IT provider to make sure that protec…" at bounding box center [481, 280] width 392 height 46
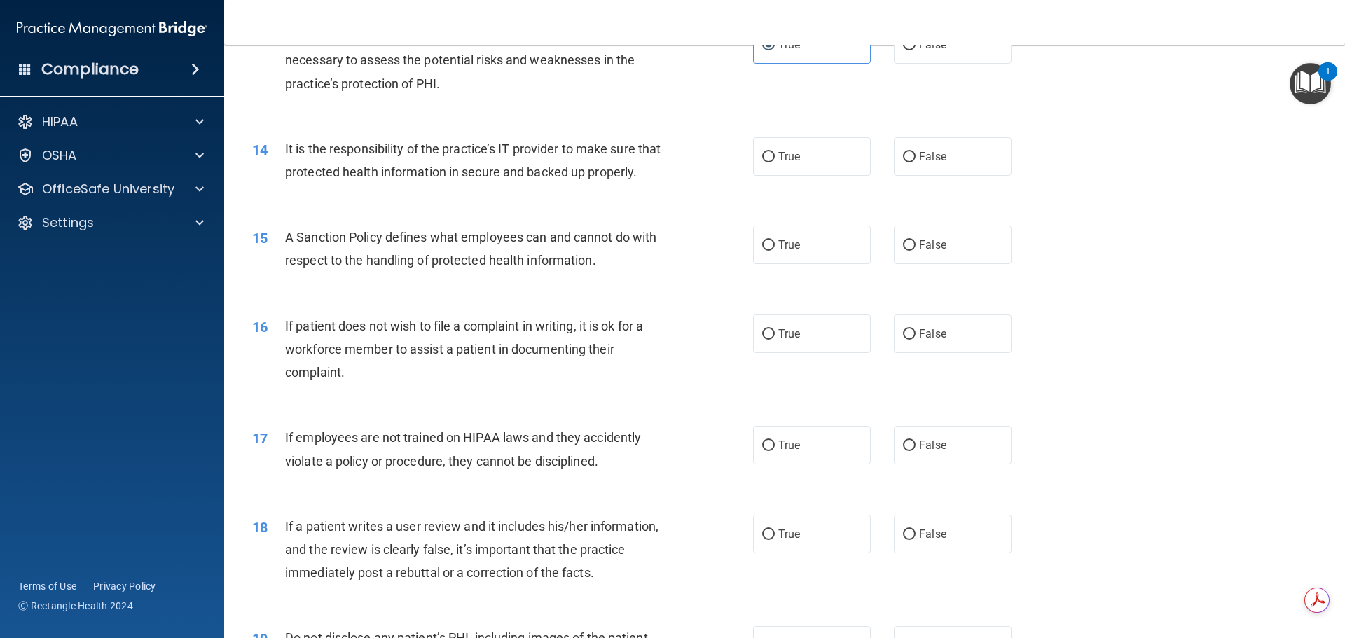
scroll to position [1542, 0]
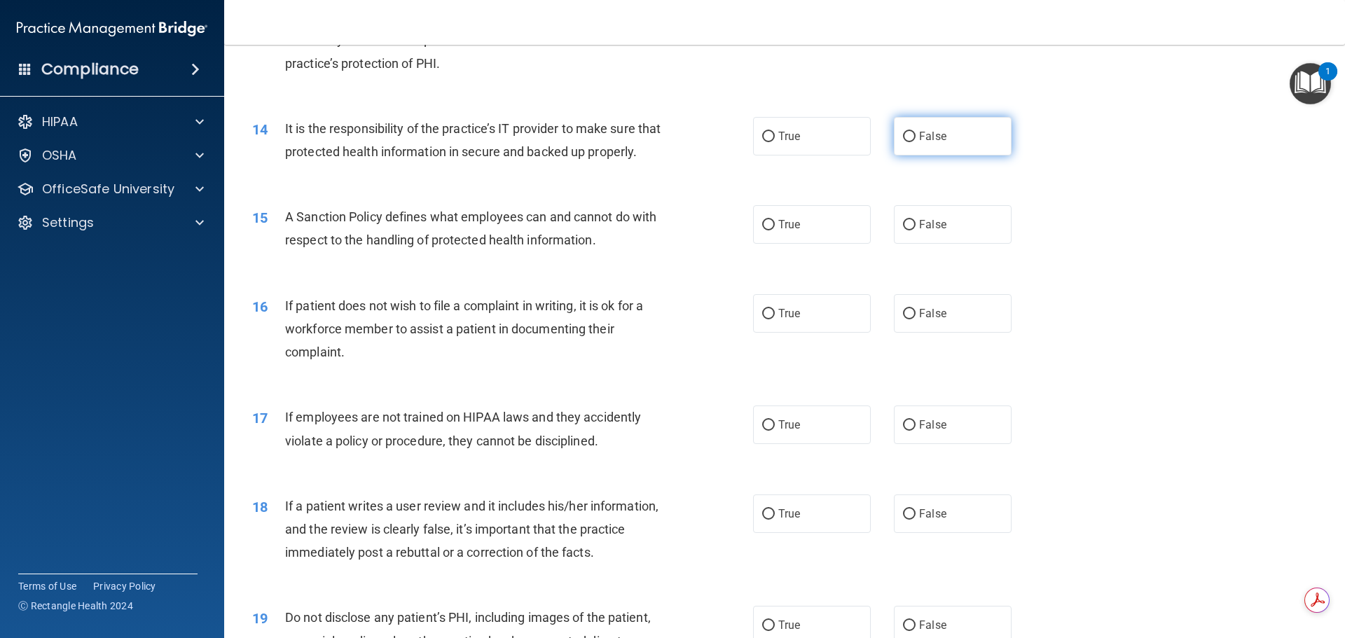
click at [945, 141] on label "False" at bounding box center [953, 136] width 118 height 39
click at [916, 141] on input "False" at bounding box center [909, 137] width 13 height 11
radio input "true"
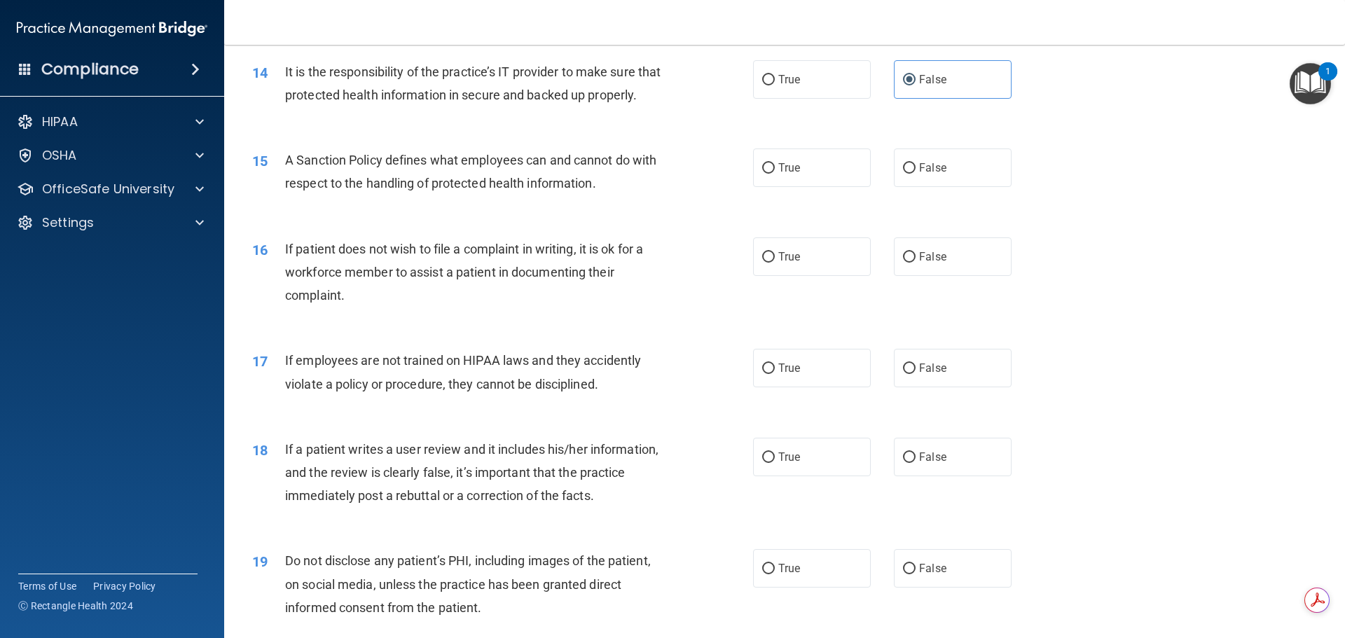
scroll to position [1682, 0]
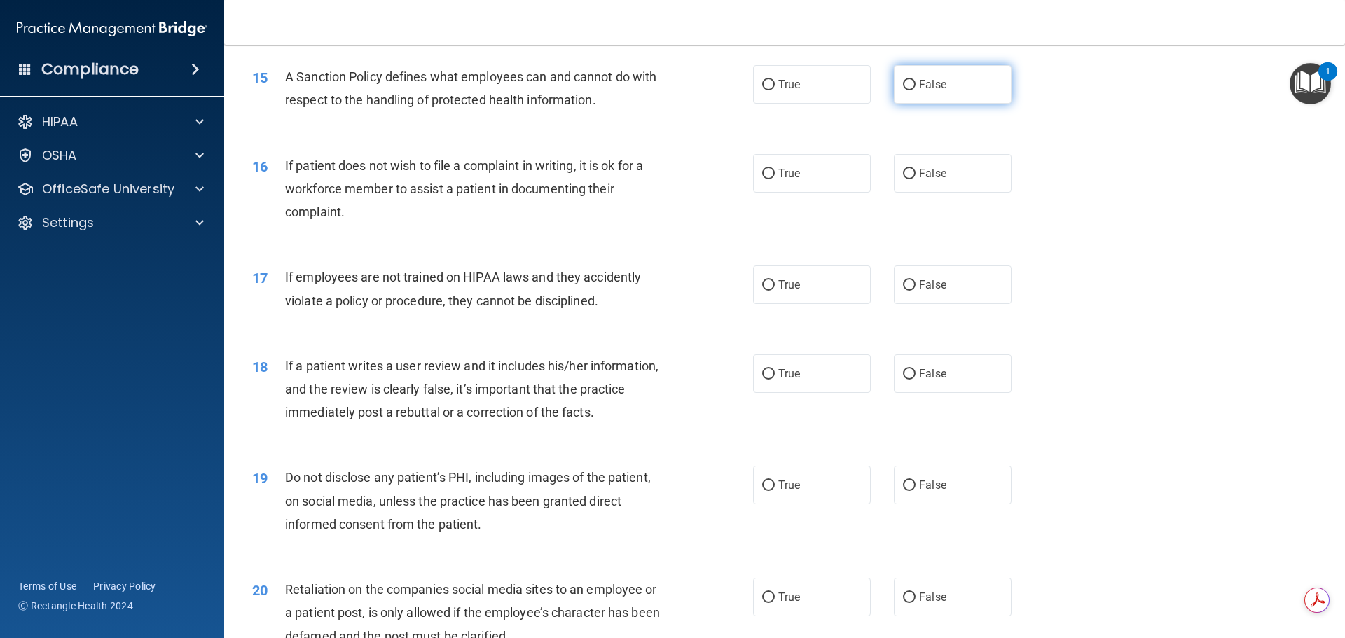
click at [925, 91] on span "False" at bounding box center [932, 84] width 27 height 13
click at [916, 90] on input "False" at bounding box center [909, 85] width 13 height 11
radio input "true"
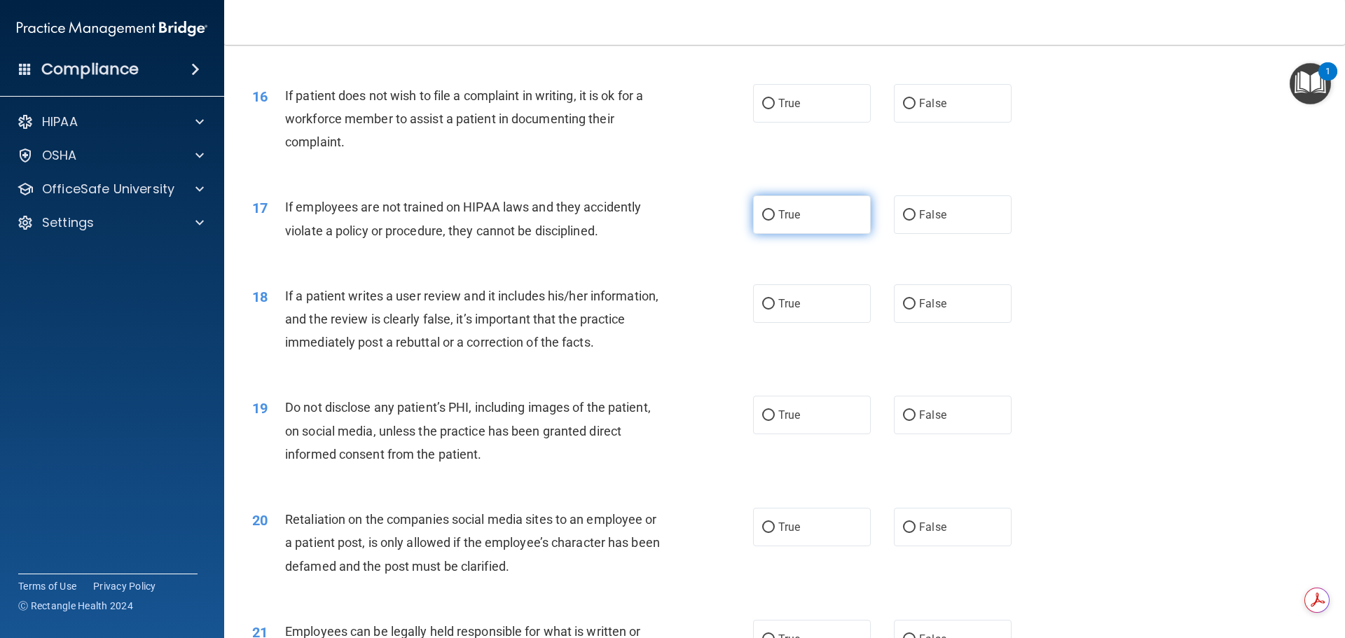
click at [800, 234] on label "True" at bounding box center [812, 215] width 118 height 39
click at [775, 221] on input "True" at bounding box center [768, 215] width 13 height 11
radio input "true"
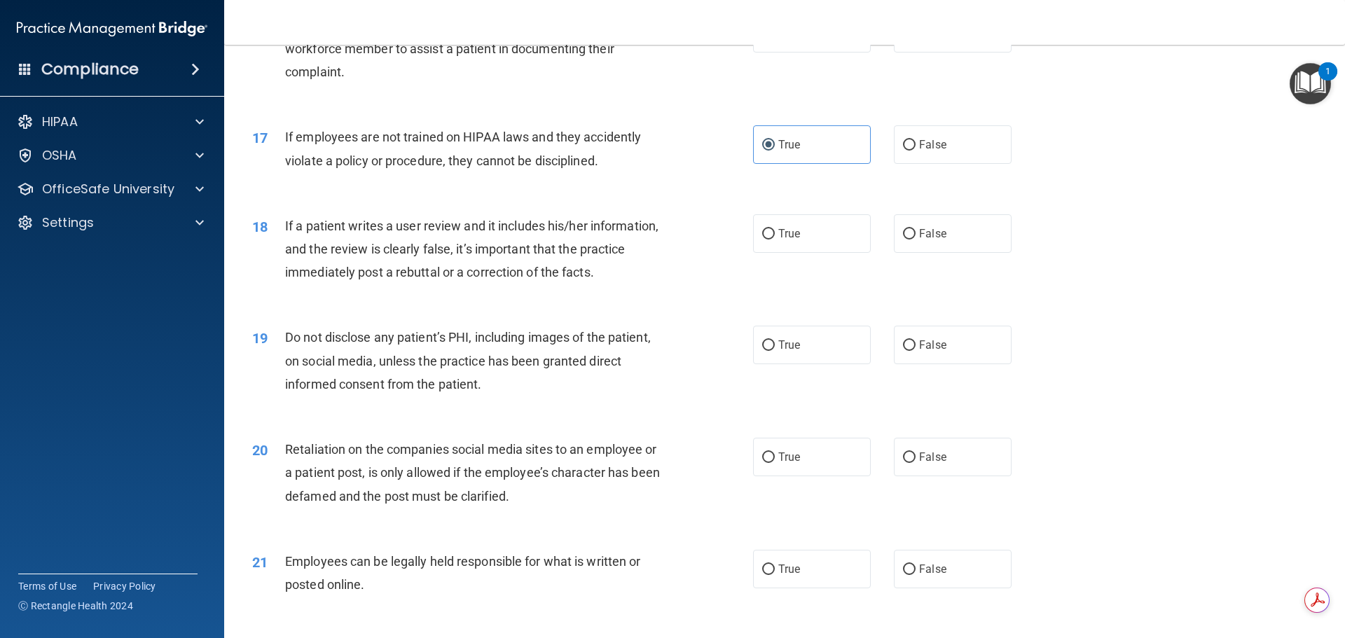
scroll to position [1892, 0]
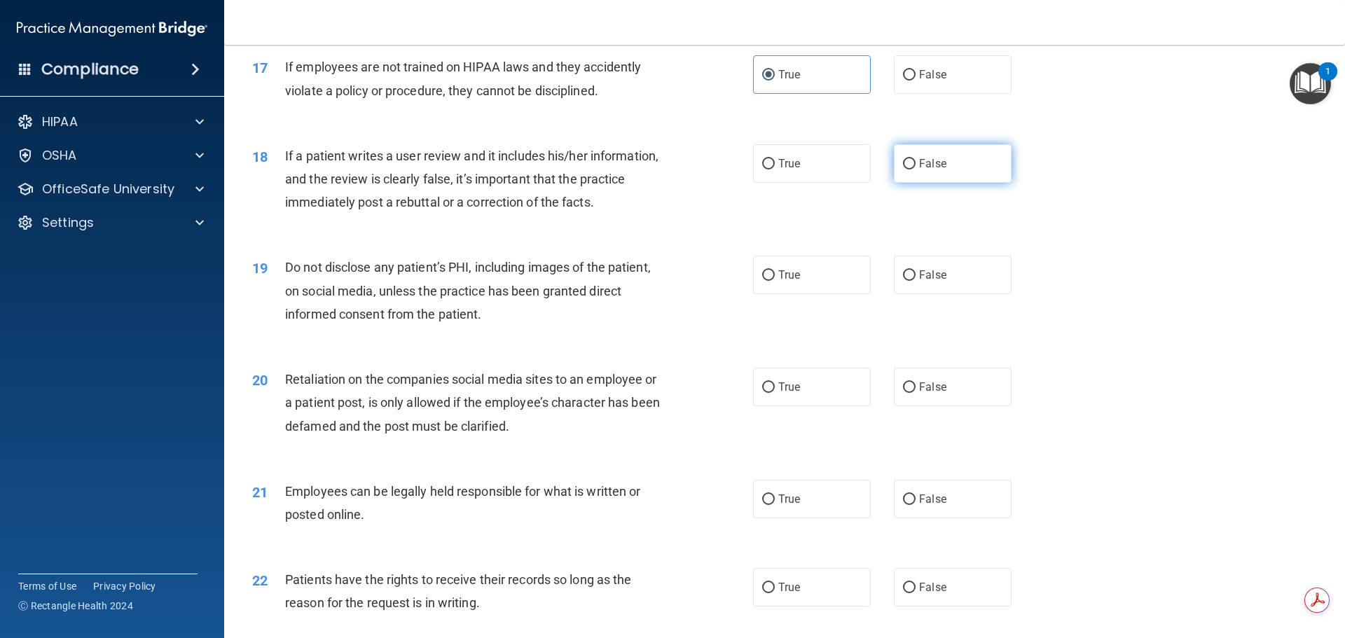
click at [958, 183] on label "False" at bounding box center [953, 163] width 118 height 39
click at [916, 170] on input "False" at bounding box center [909, 164] width 13 height 11
radio input "true"
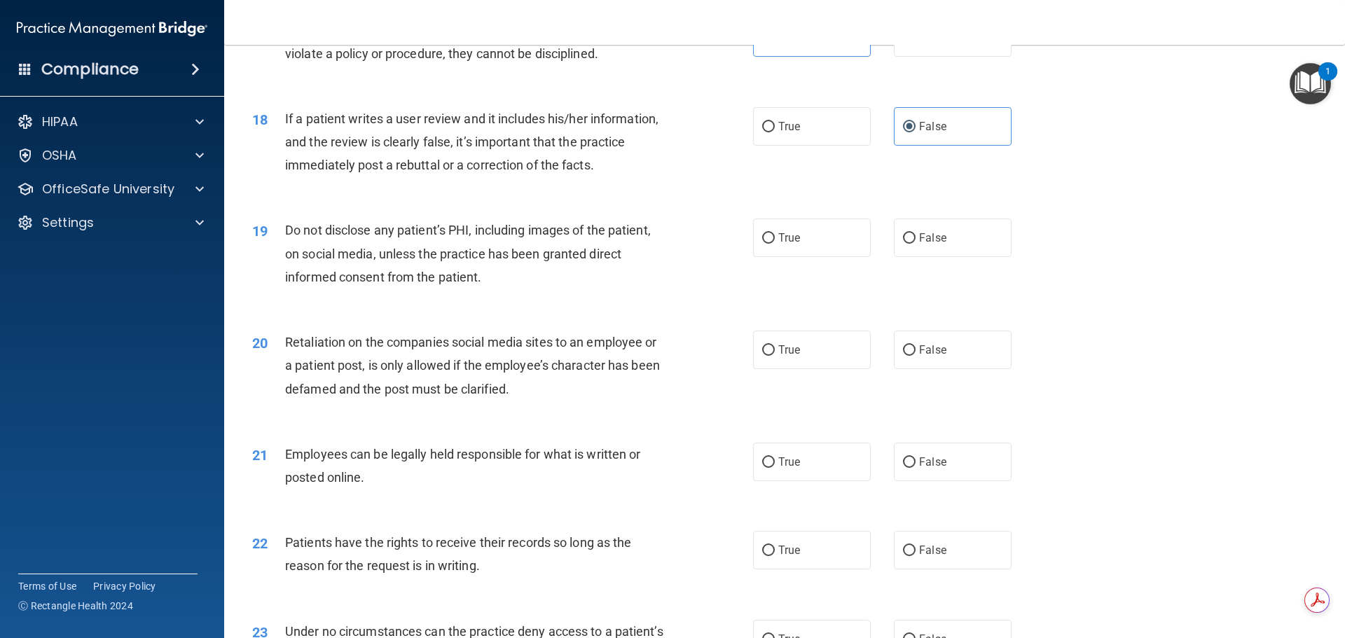
scroll to position [1962, 0]
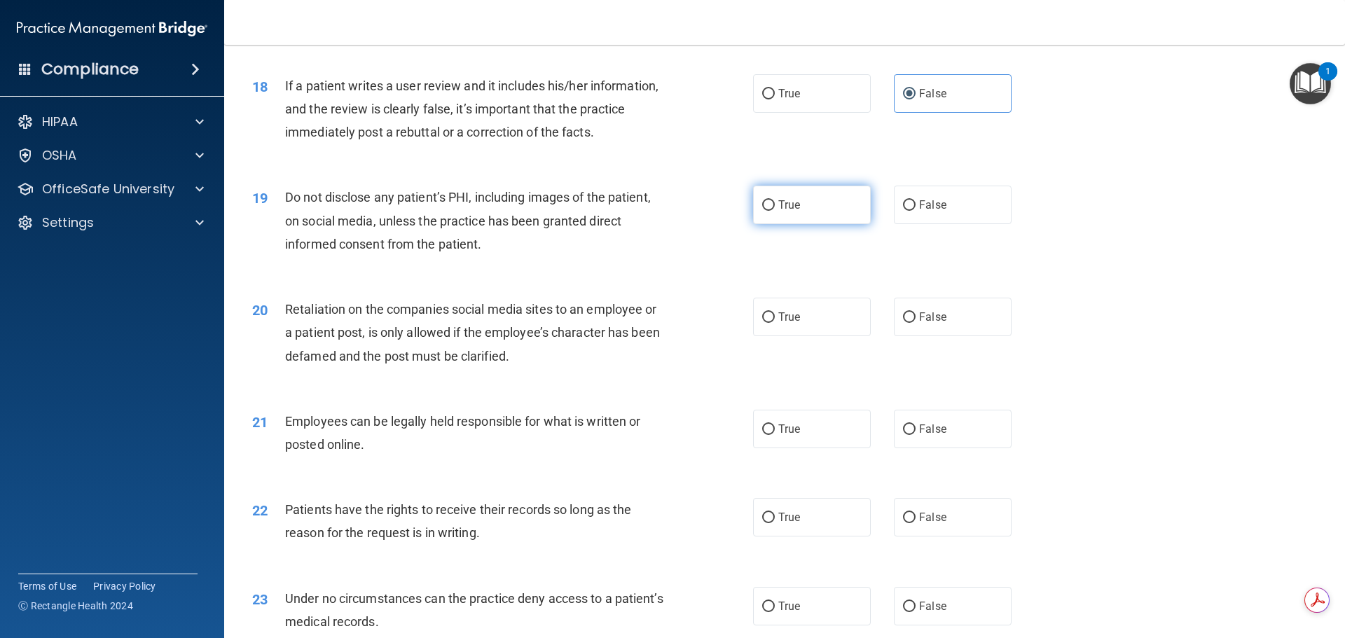
click at [804, 224] on label "True" at bounding box center [812, 205] width 118 height 39
click at [775, 211] on input "True" at bounding box center [768, 205] width 13 height 11
radio input "true"
click at [919, 324] on span "False" at bounding box center [932, 316] width 27 height 13
click at [916, 323] on input "False" at bounding box center [909, 318] width 13 height 11
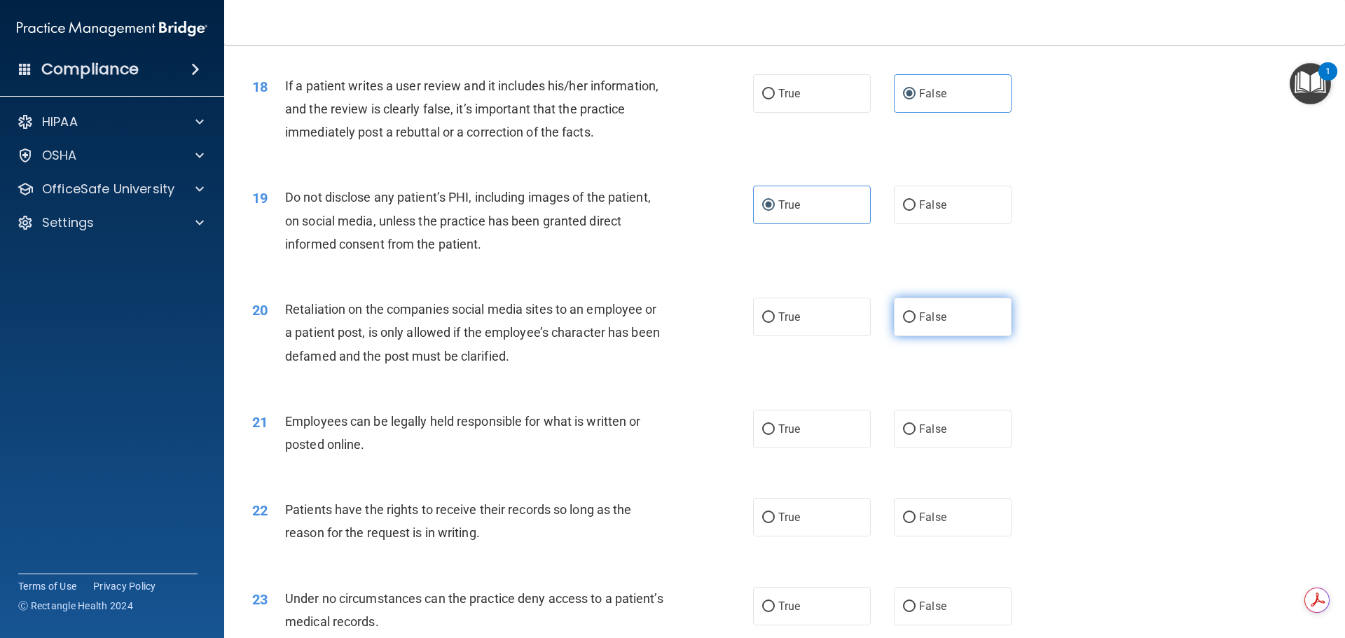
radio input "true"
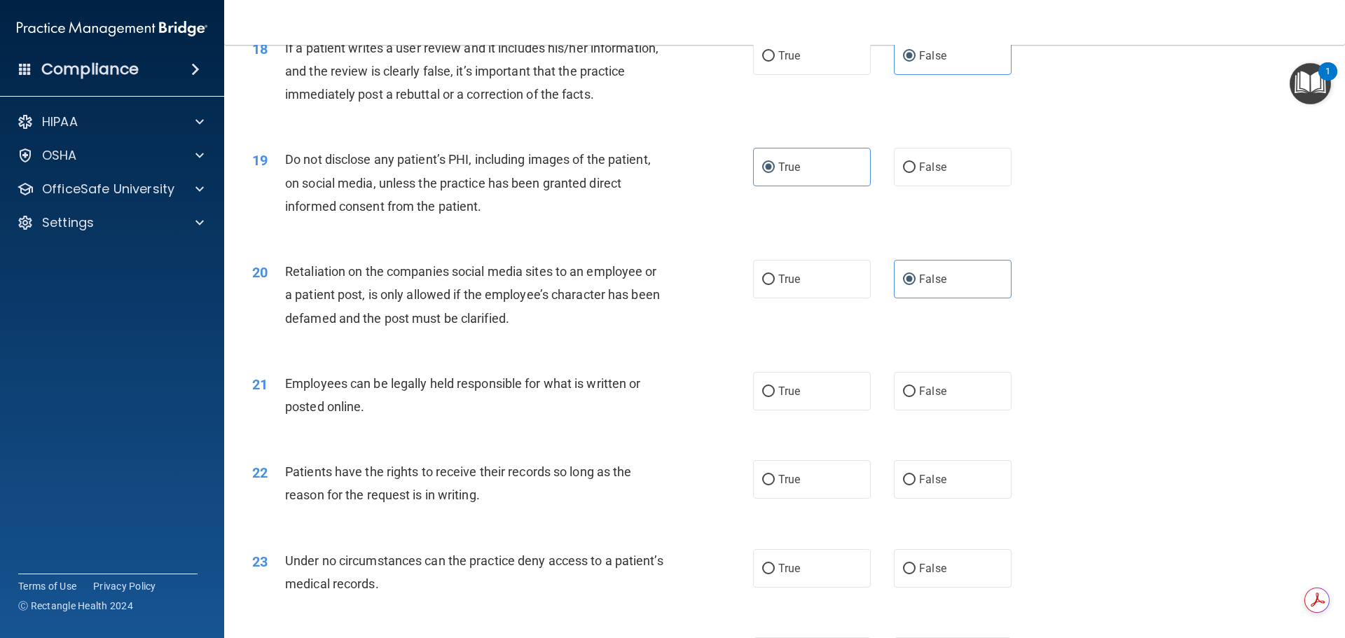
scroll to position [2032, 0]
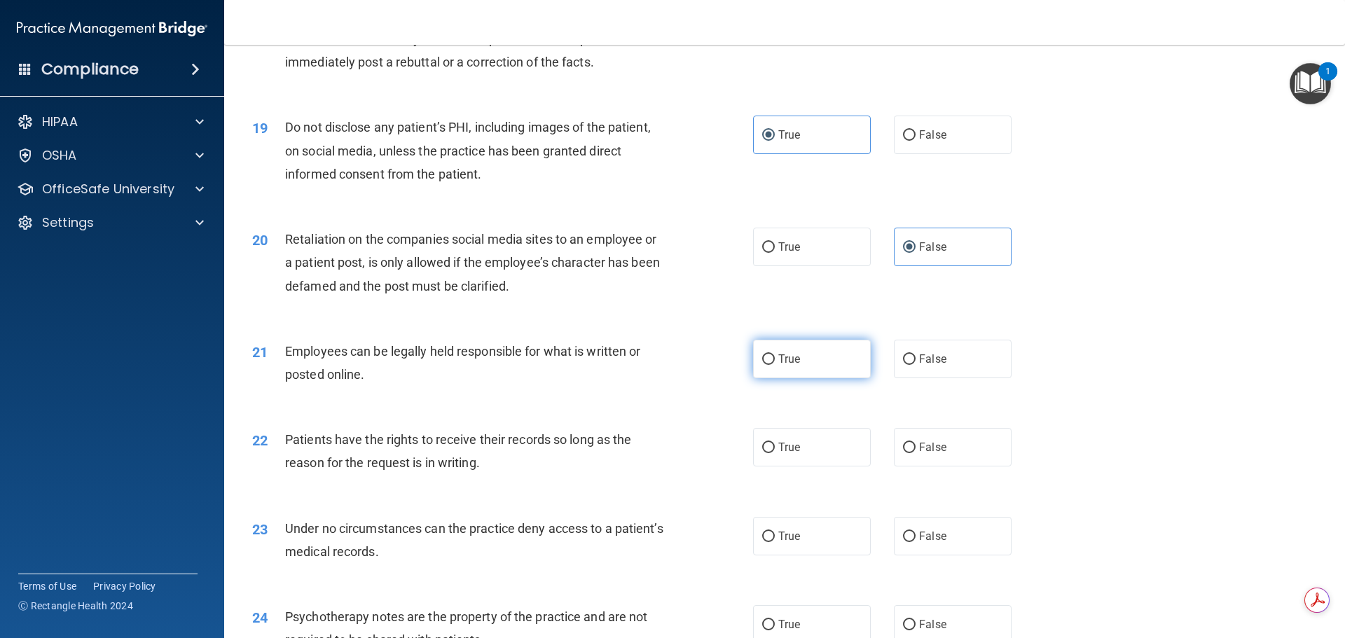
click at [765, 378] on label "True" at bounding box center [812, 359] width 118 height 39
click at [765, 365] on input "True" at bounding box center [768, 360] width 13 height 11
radio input "true"
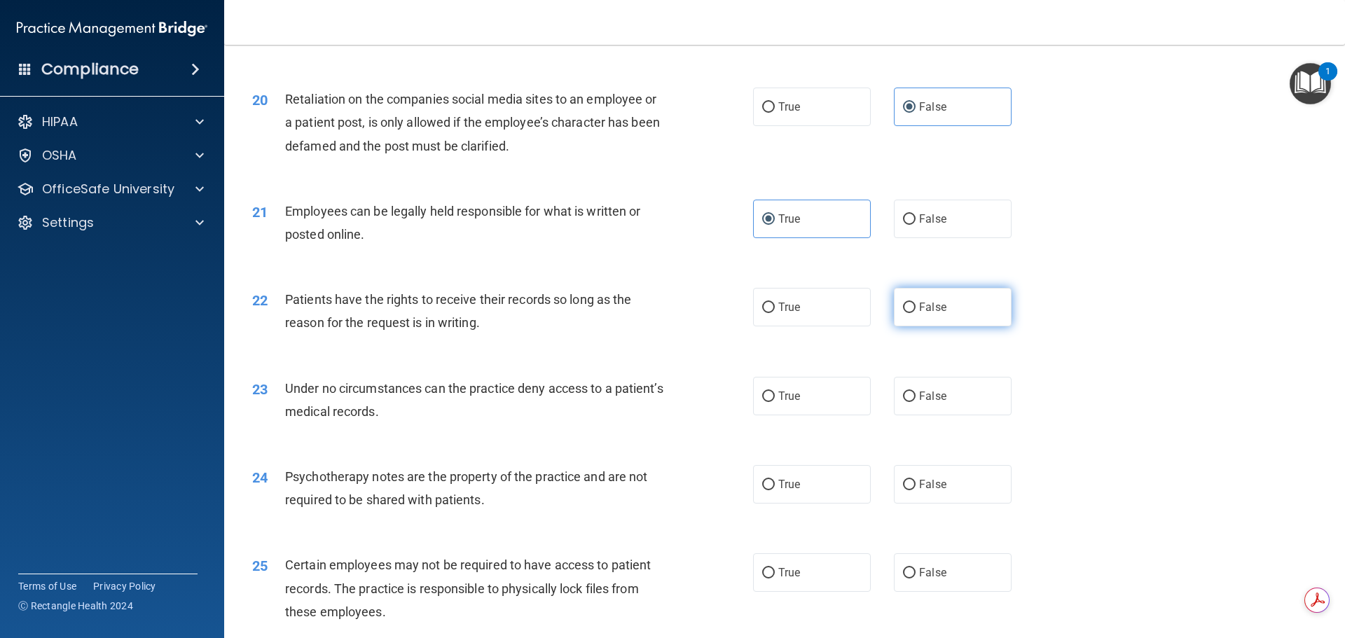
click at [903, 313] on input "False" at bounding box center [909, 308] width 13 height 11
radio input "true"
click at [911, 416] on label "False" at bounding box center [953, 396] width 118 height 39
click at [911, 402] on input "False" at bounding box center [909, 397] width 13 height 11
radio input "true"
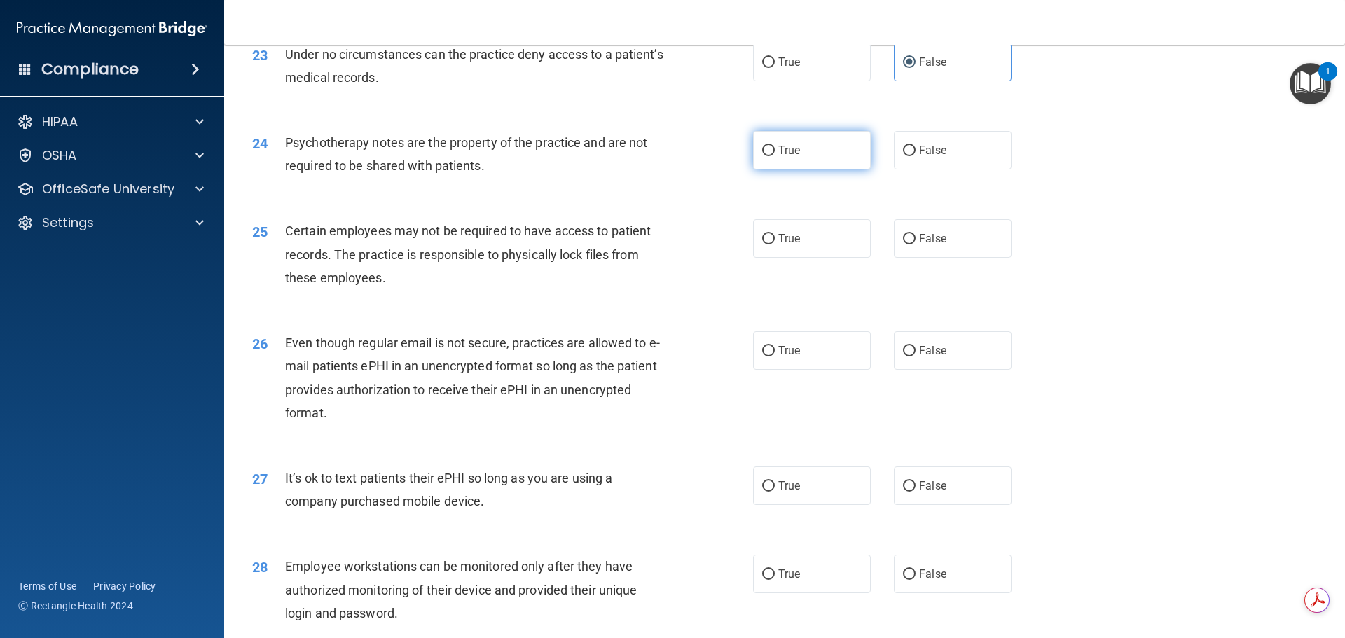
scroll to position [2523, 0]
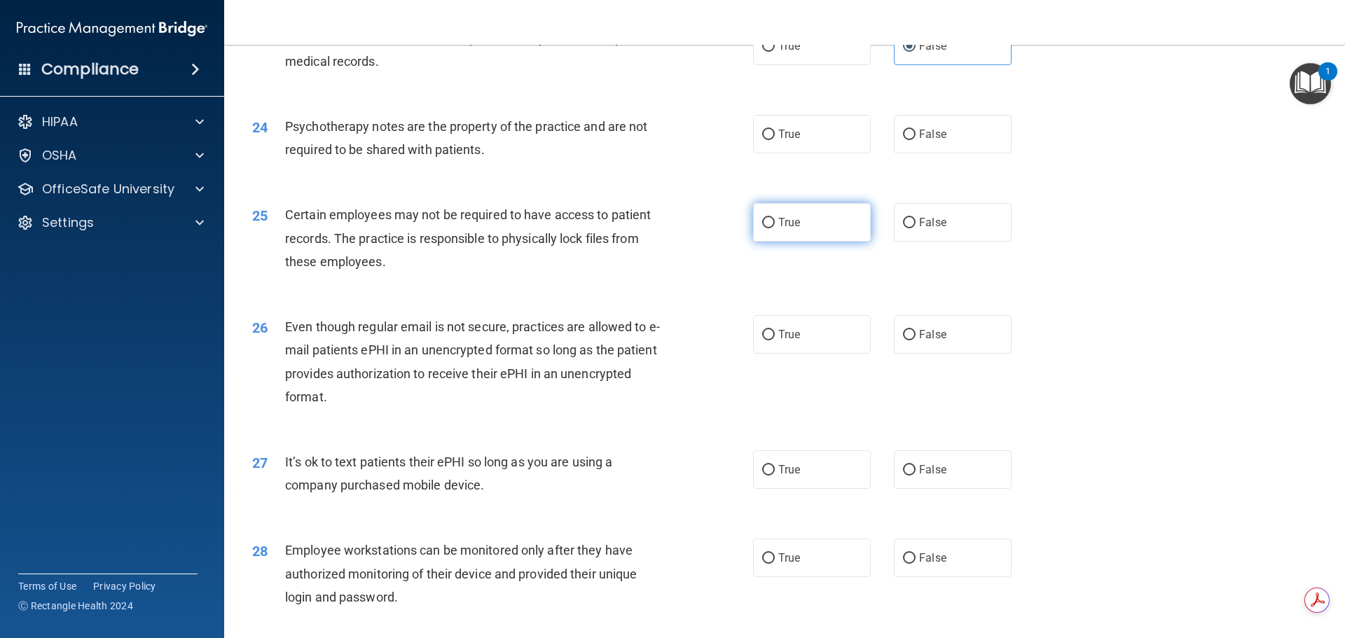
click at [784, 229] on span "True" at bounding box center [790, 222] width 22 height 13
click at [775, 228] on input "True" at bounding box center [768, 223] width 13 height 11
radio input "true"
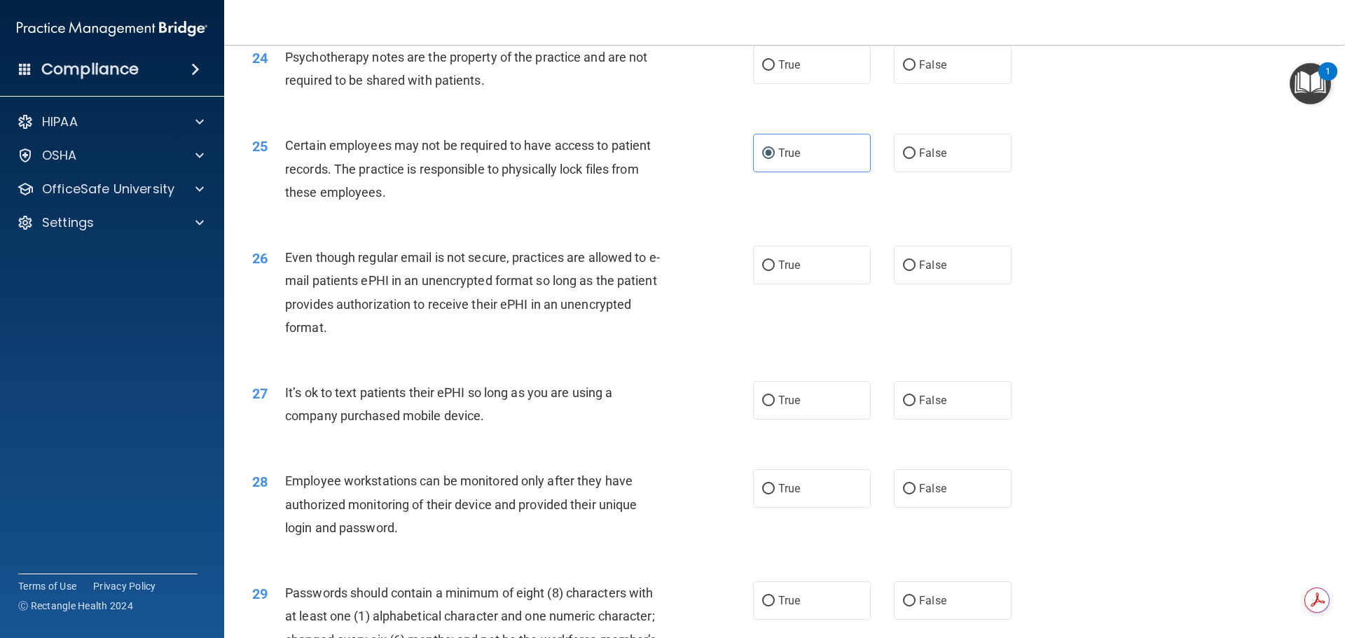
scroll to position [2593, 0]
click at [779, 271] on span "True" at bounding box center [790, 264] width 22 height 13
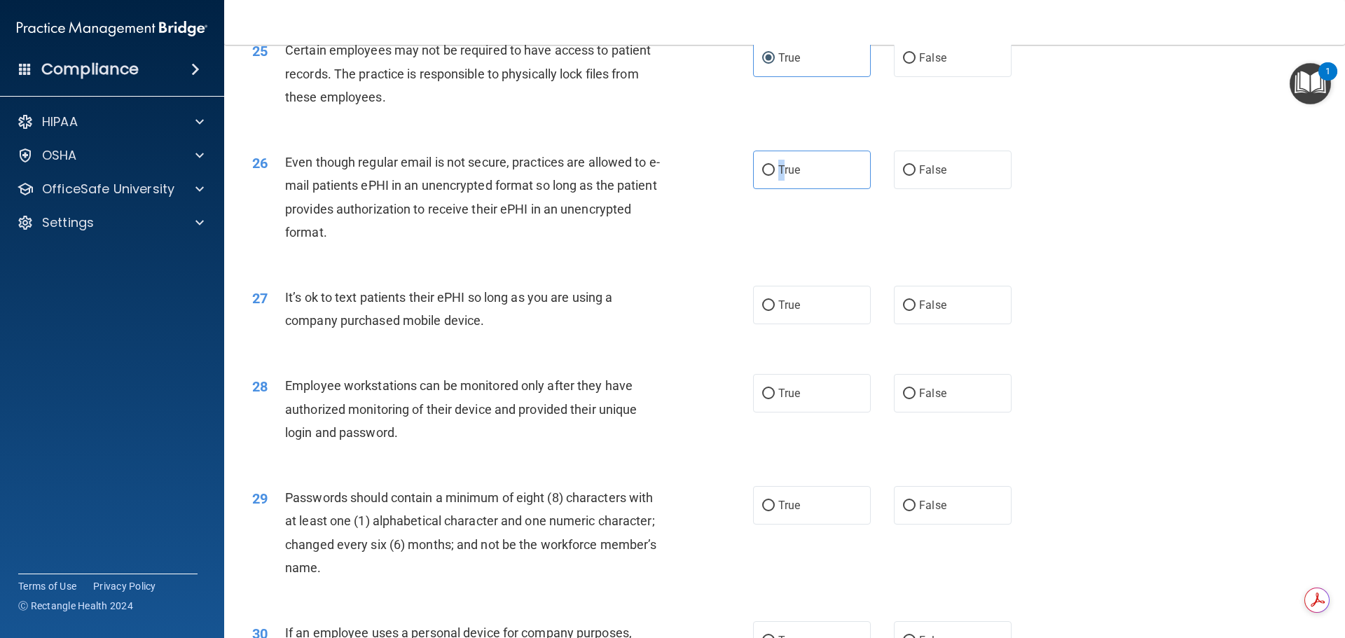
scroll to position [2733, 0]
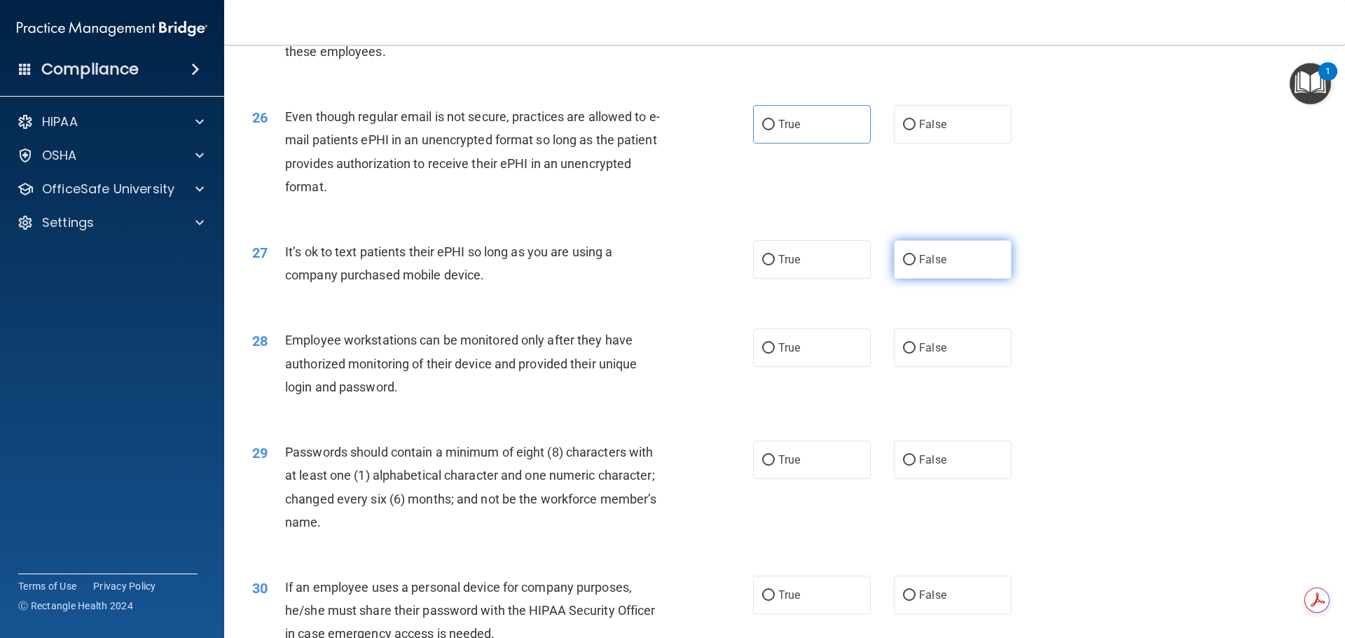
click at [919, 266] on span "False" at bounding box center [932, 259] width 27 height 13
click at [916, 266] on input "False" at bounding box center [909, 260] width 13 height 11
radio input "true"
click at [767, 130] on input "True" at bounding box center [768, 125] width 13 height 11
radio input "true"
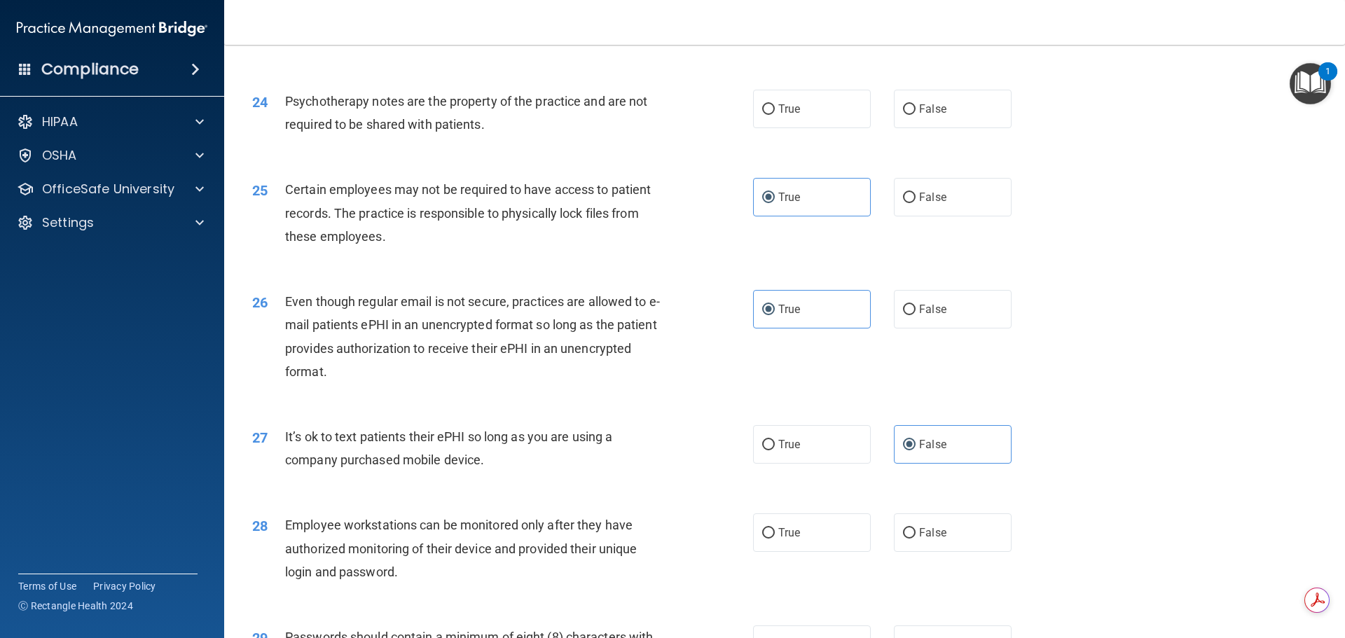
scroll to position [2523, 0]
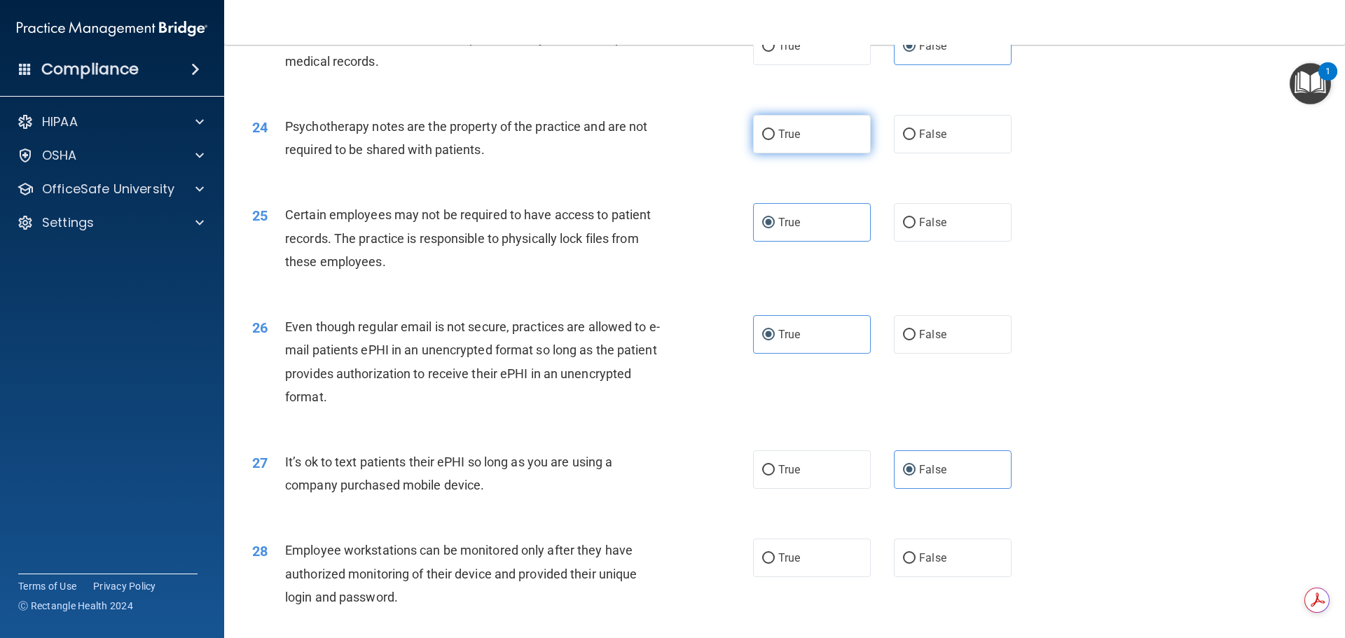
click at [765, 140] on input "True" at bounding box center [768, 135] width 13 height 11
radio input "true"
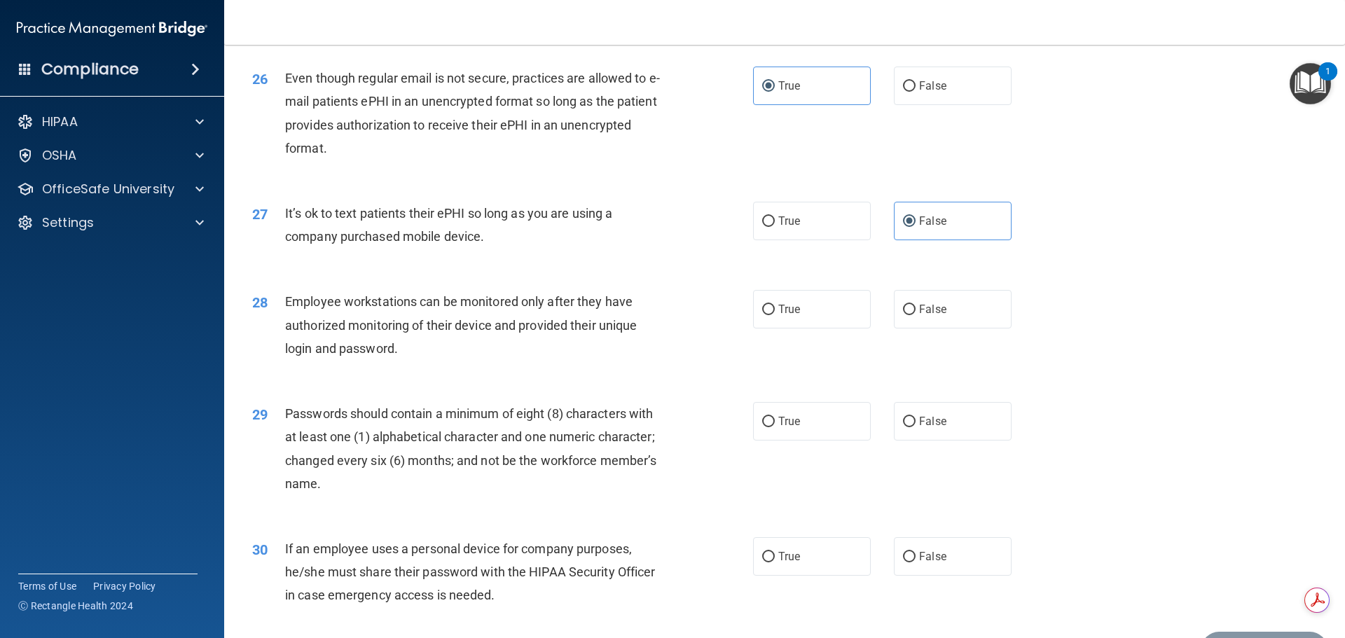
scroll to position [2803, 0]
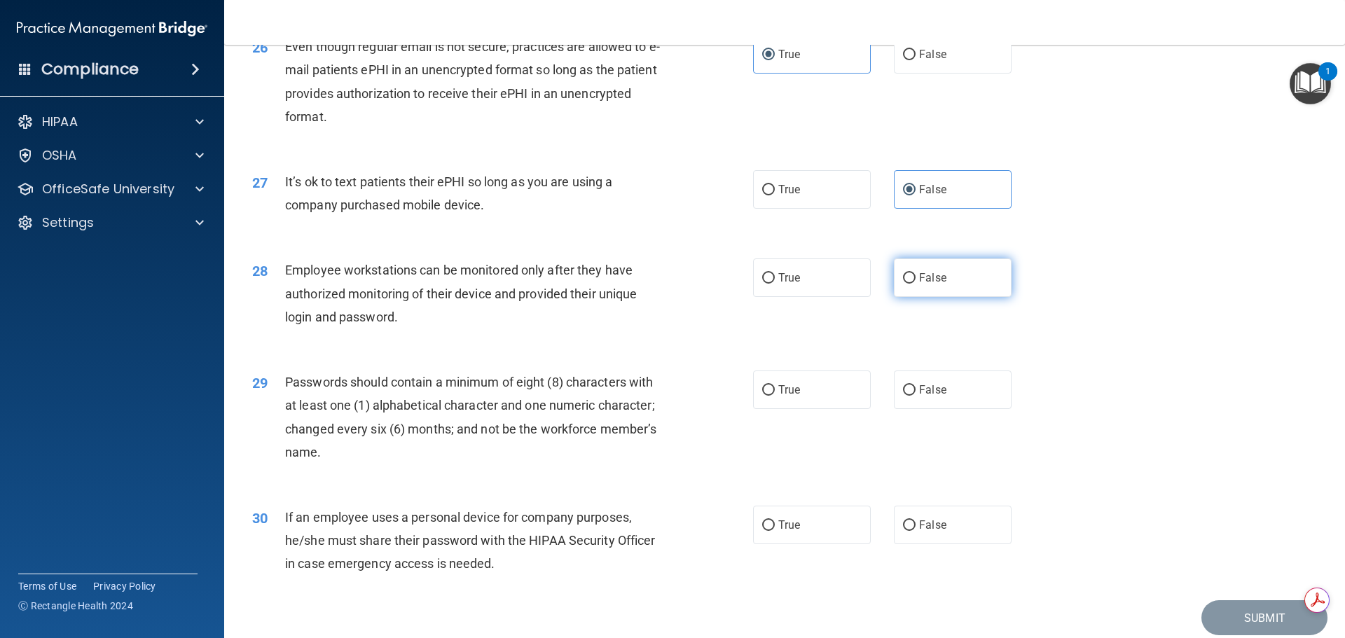
click at [905, 284] on input "False" at bounding box center [909, 278] width 13 height 11
radio input "true"
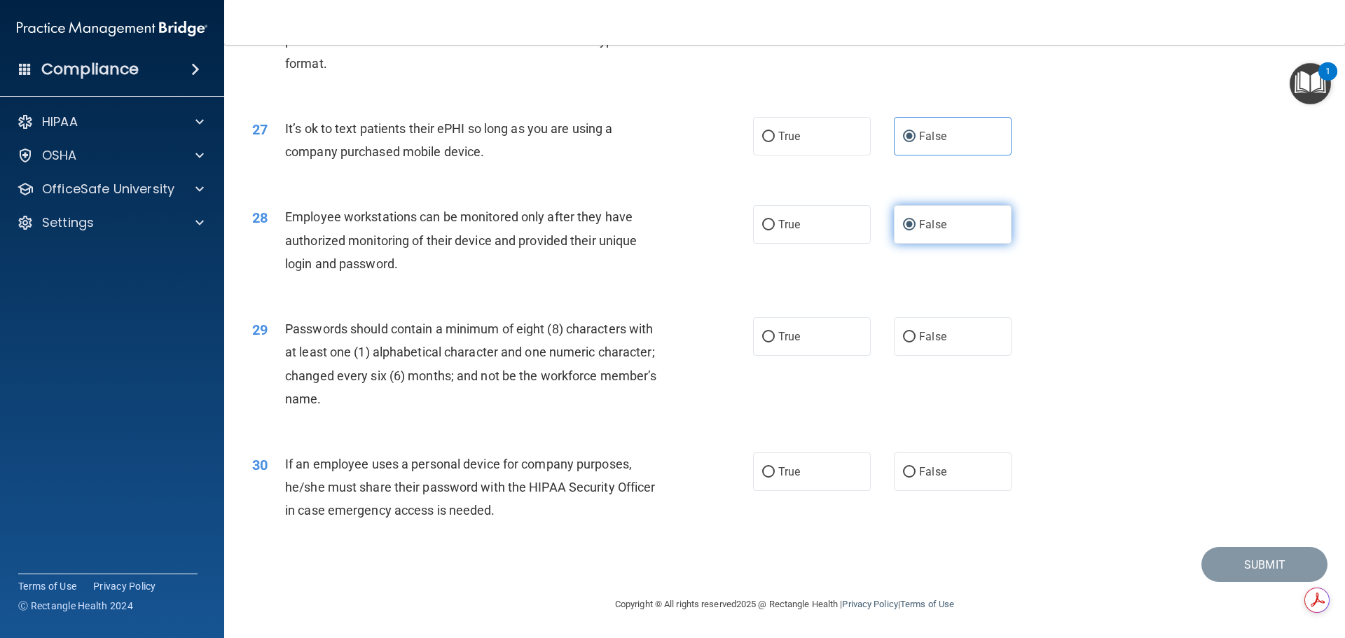
scroll to position [2879, 0]
click at [766, 336] on input "True" at bounding box center [768, 337] width 13 height 11
radio input "true"
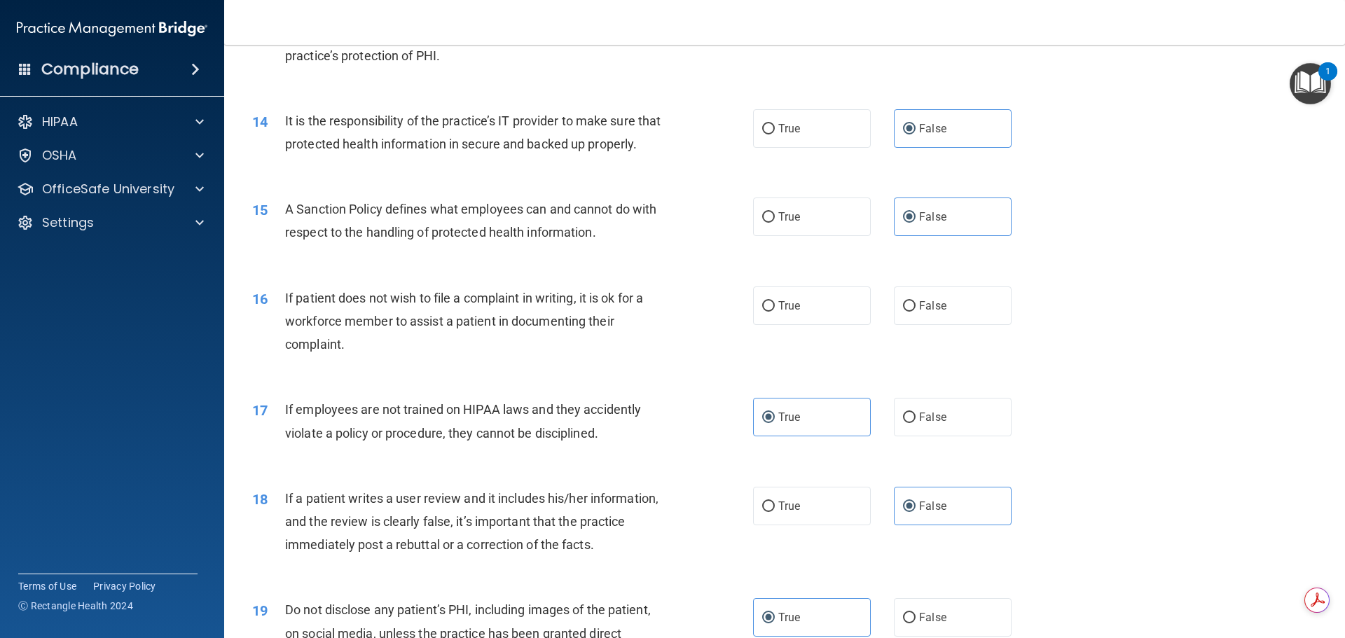
scroll to position [1548, 0]
click at [769, 313] on input "True" at bounding box center [768, 308] width 13 height 11
radio input "true"
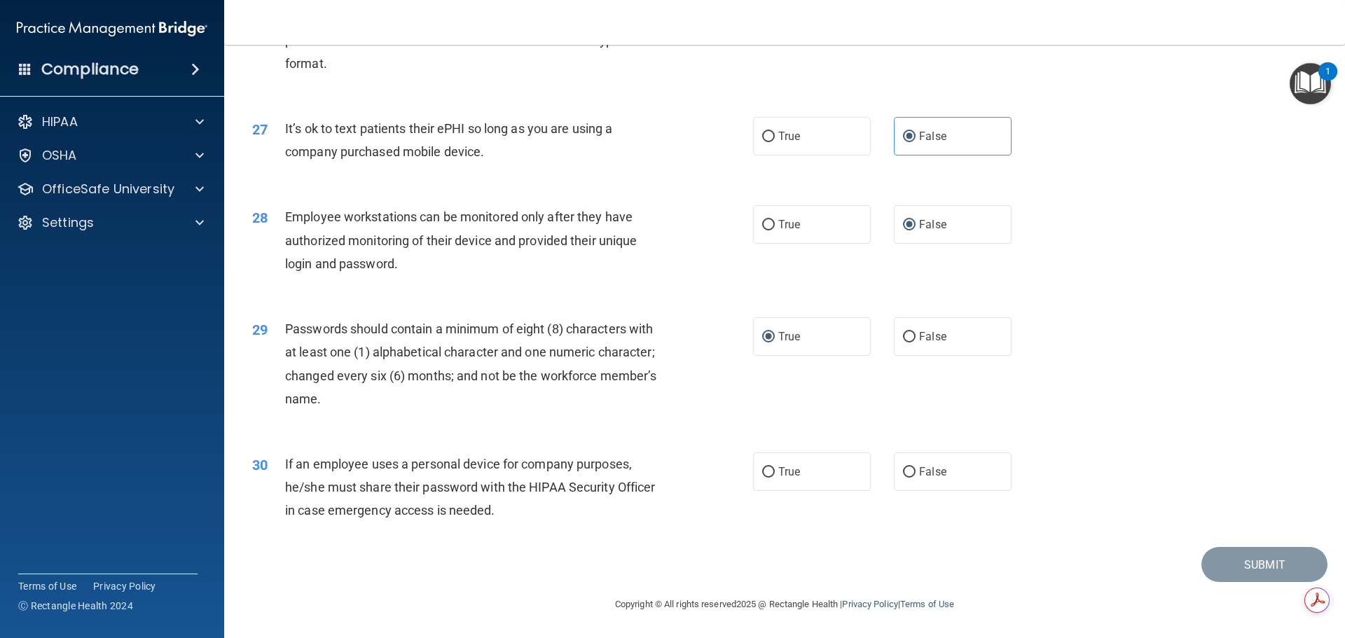
scroll to position [2879, 0]
click at [903, 470] on input "False" at bounding box center [909, 472] width 13 height 11
radio input "true"
click at [1269, 561] on button "Submit" at bounding box center [1265, 565] width 126 height 36
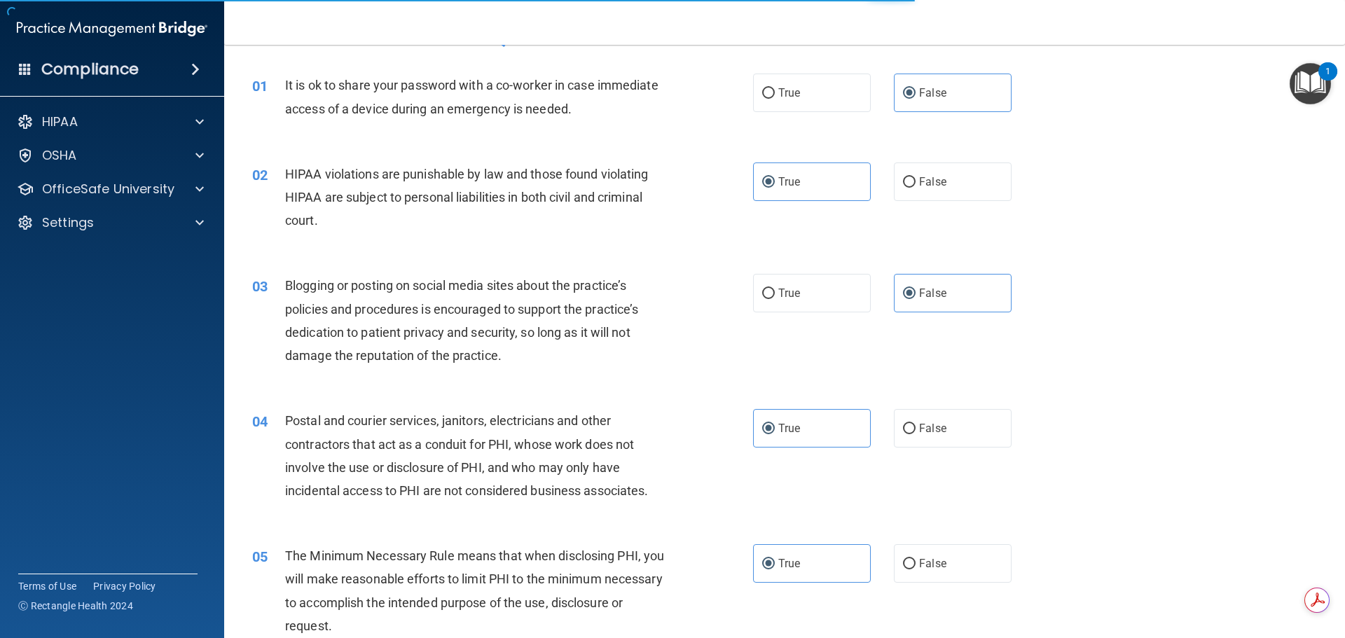
scroll to position [0, 0]
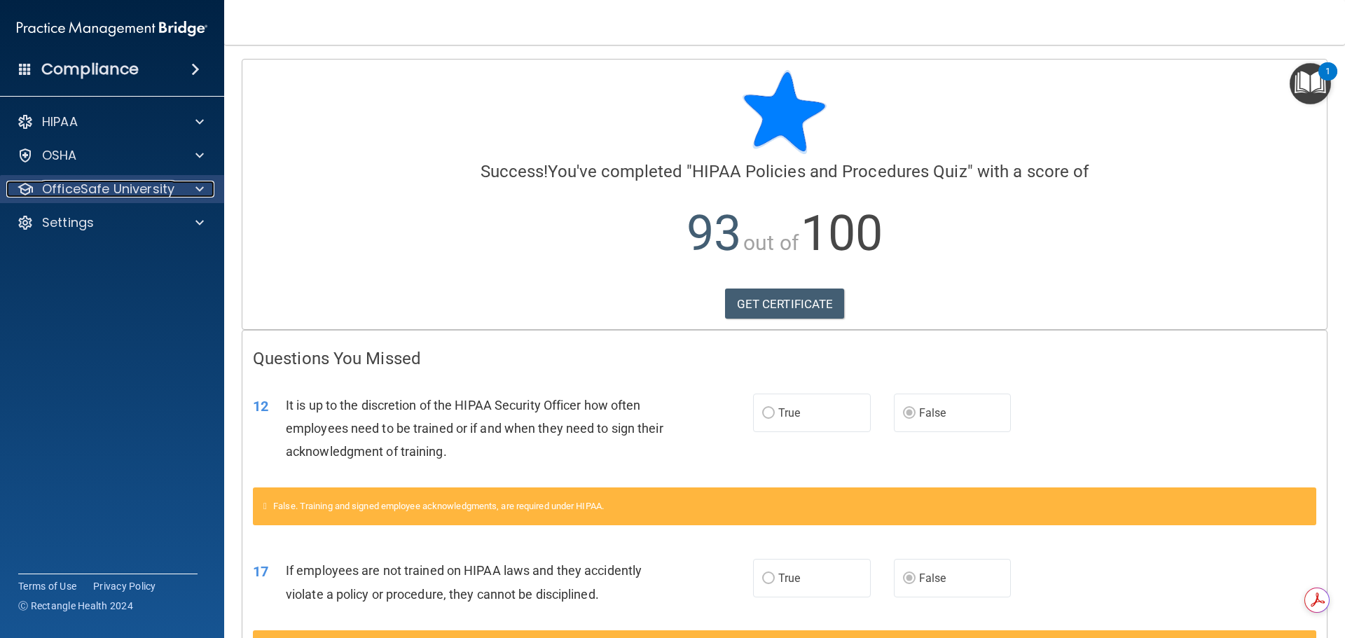
click at [199, 192] on span at bounding box center [200, 189] width 8 height 17
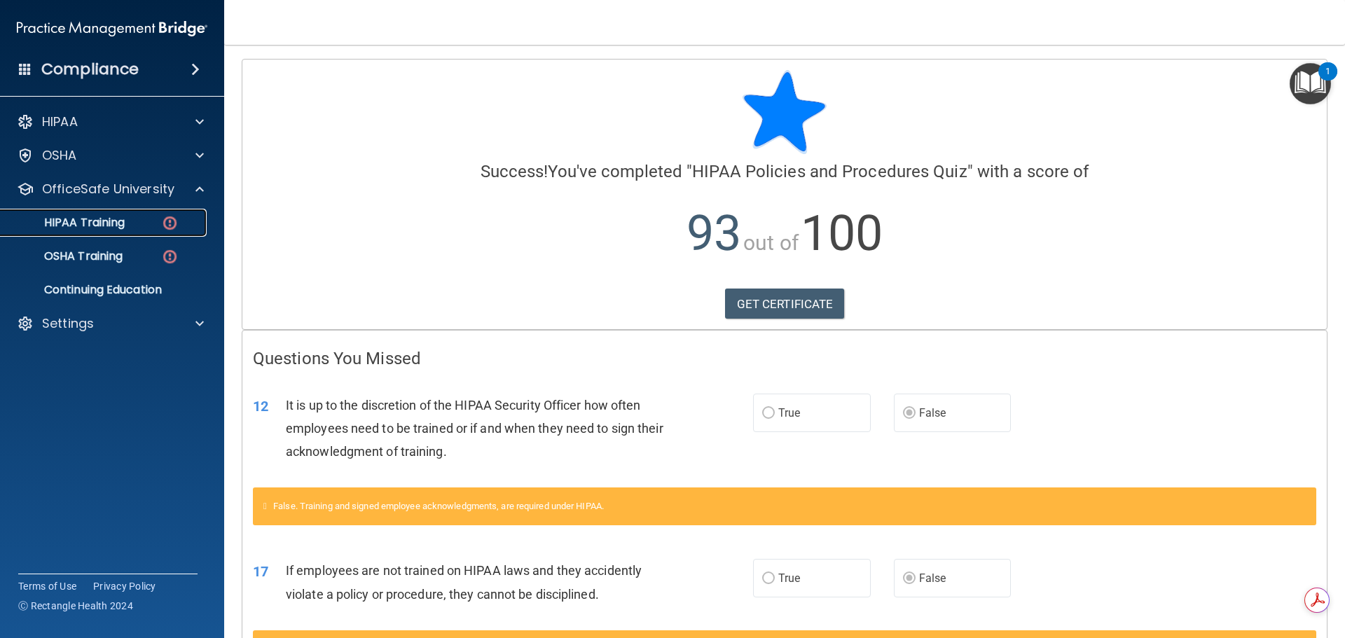
click at [92, 224] on p "HIPAA Training" at bounding box center [67, 223] width 116 height 14
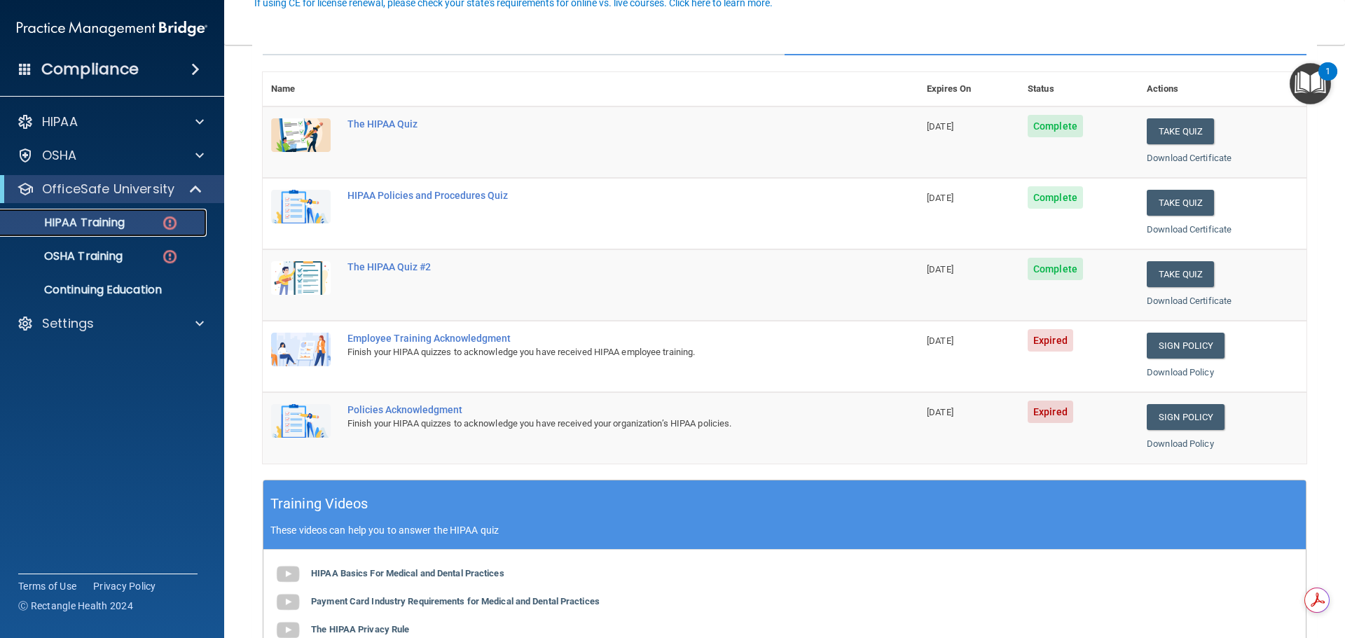
scroll to position [210, 0]
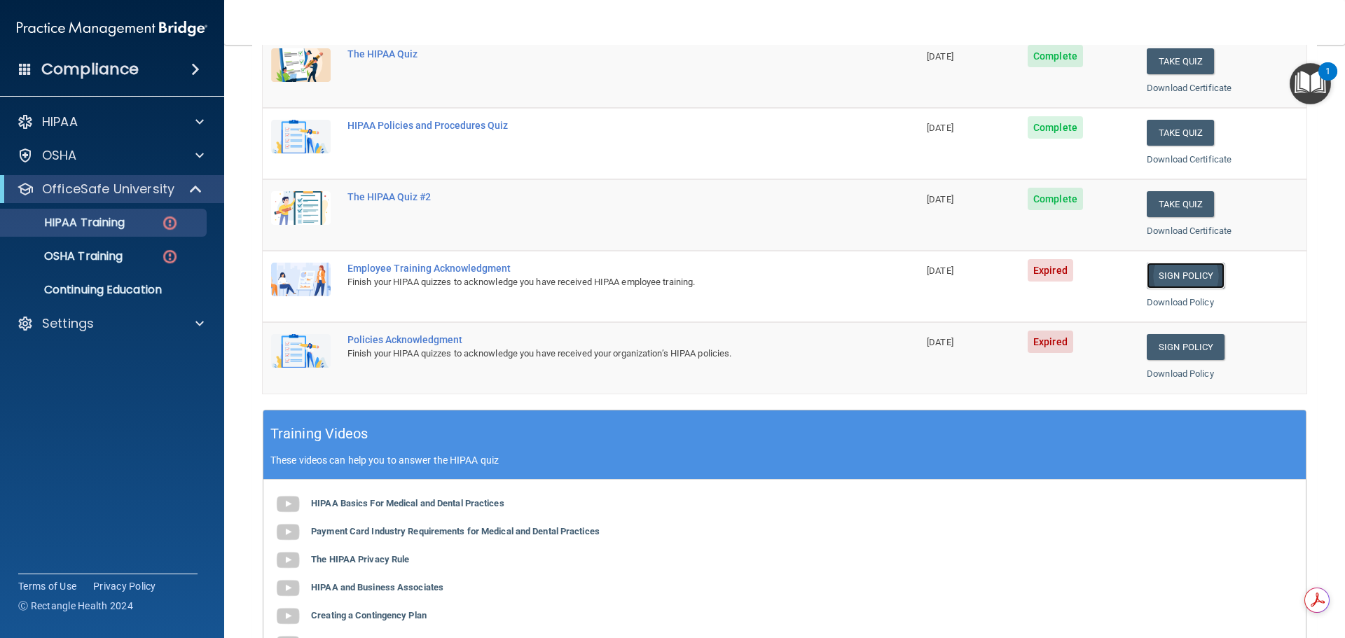
click at [1186, 275] on link "Sign Policy" at bounding box center [1186, 276] width 78 height 26
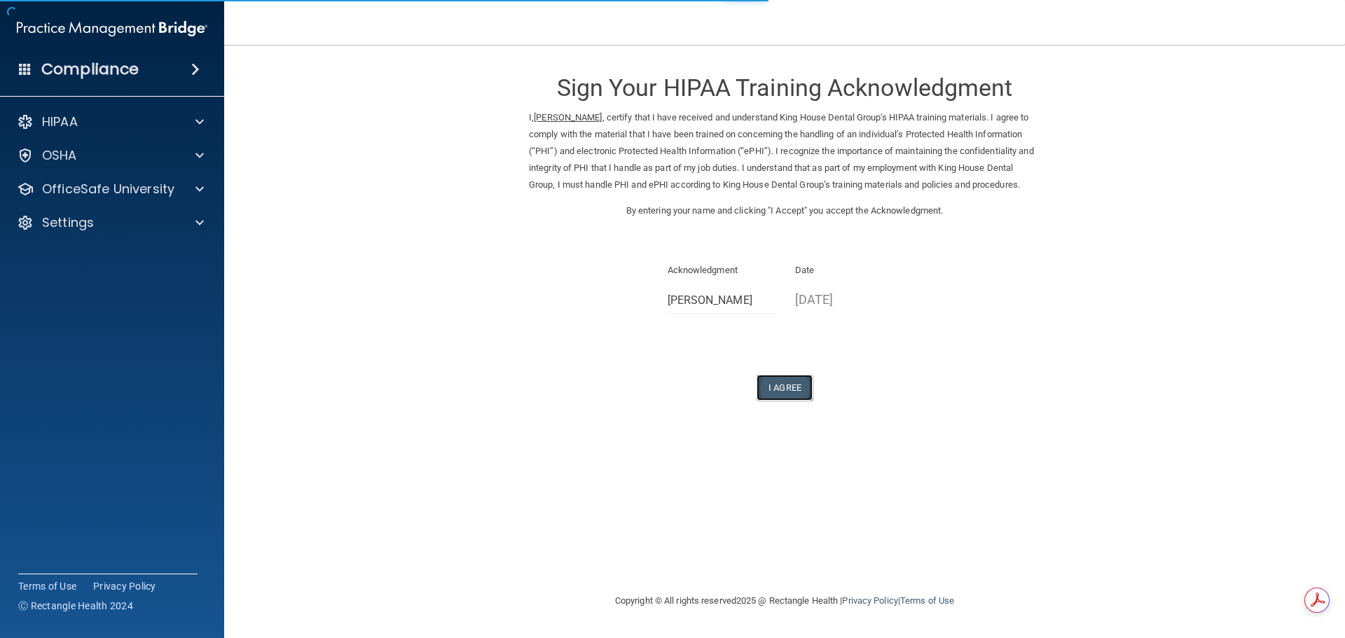
click at [781, 399] on button "I Agree" at bounding box center [785, 388] width 56 height 26
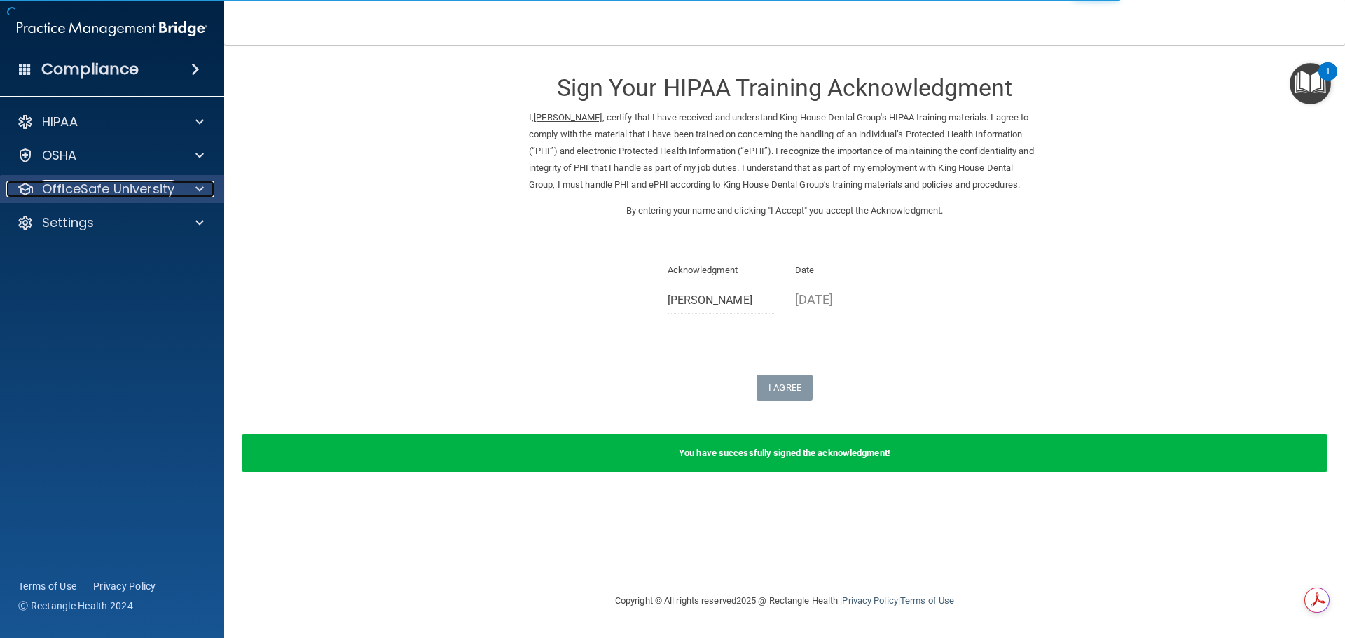
click at [200, 188] on span at bounding box center [200, 189] width 8 height 17
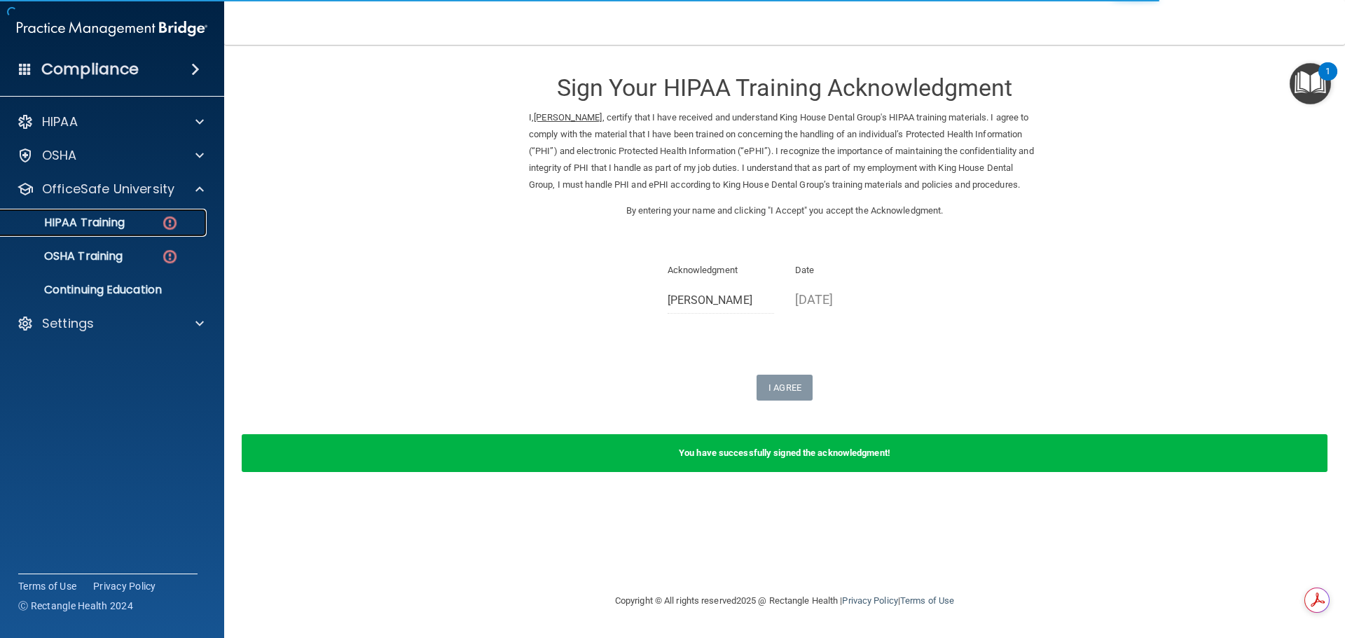
click at [130, 226] on div "HIPAA Training" at bounding box center [104, 223] width 191 height 14
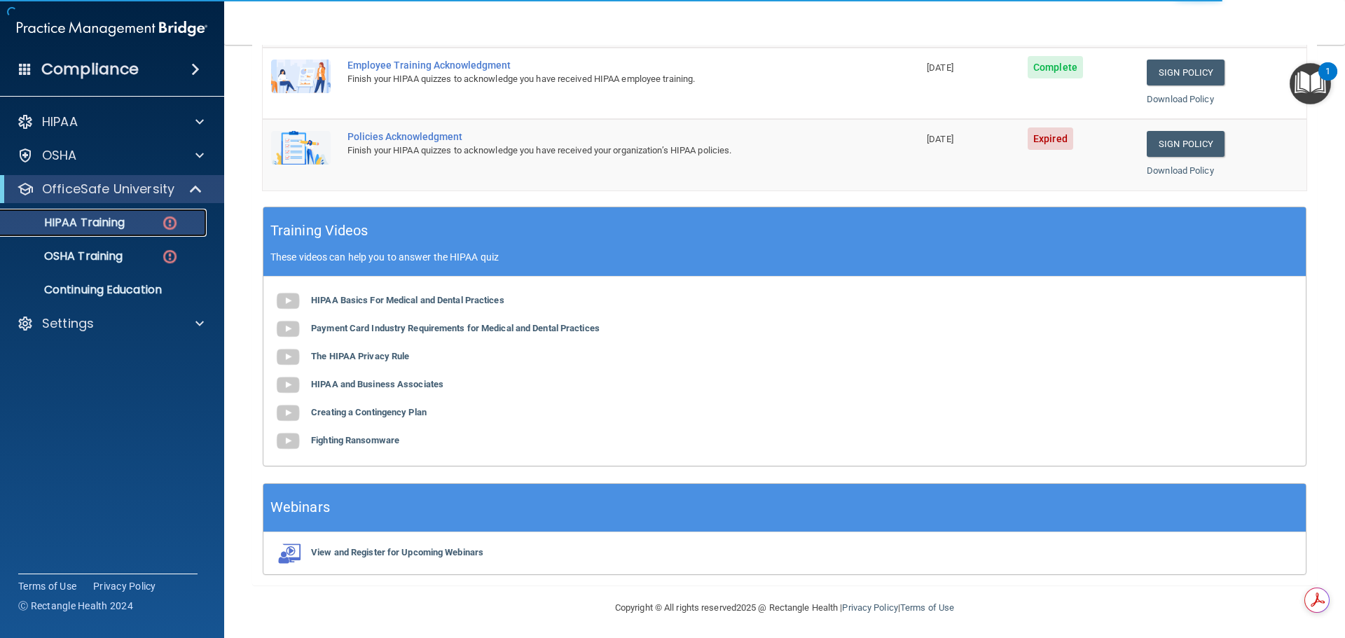
scroll to position [417, 0]
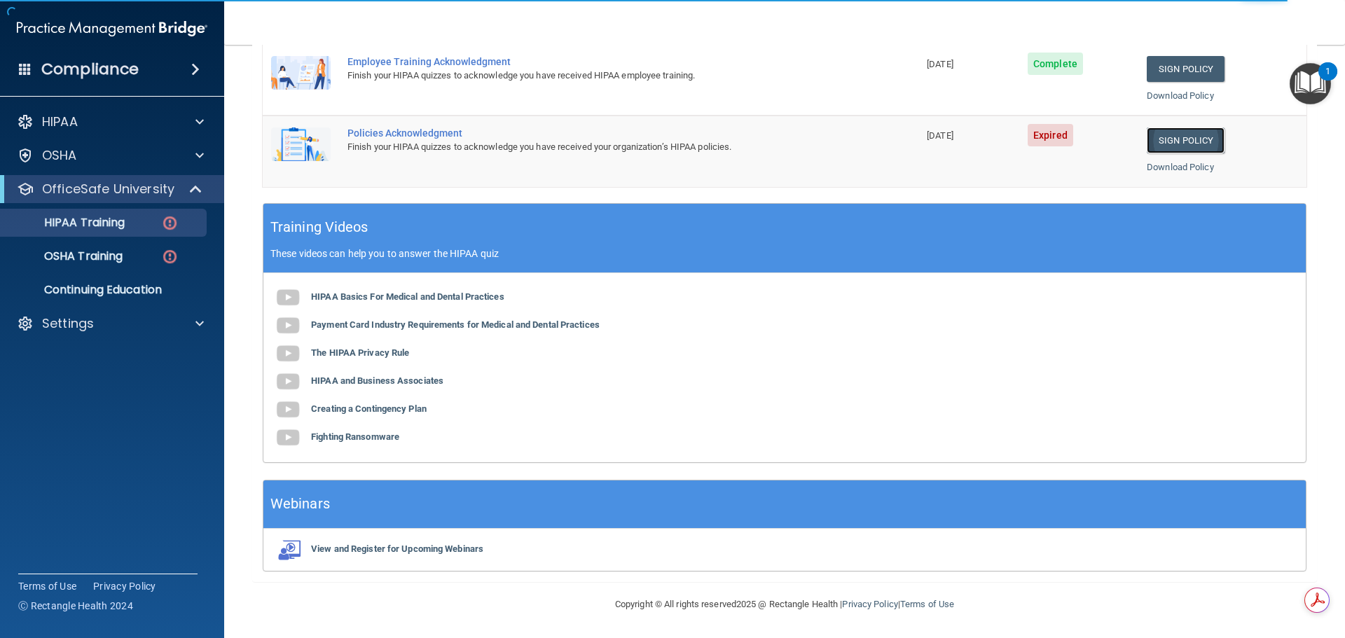
click at [1160, 135] on link "Sign Policy" at bounding box center [1186, 141] width 78 height 26
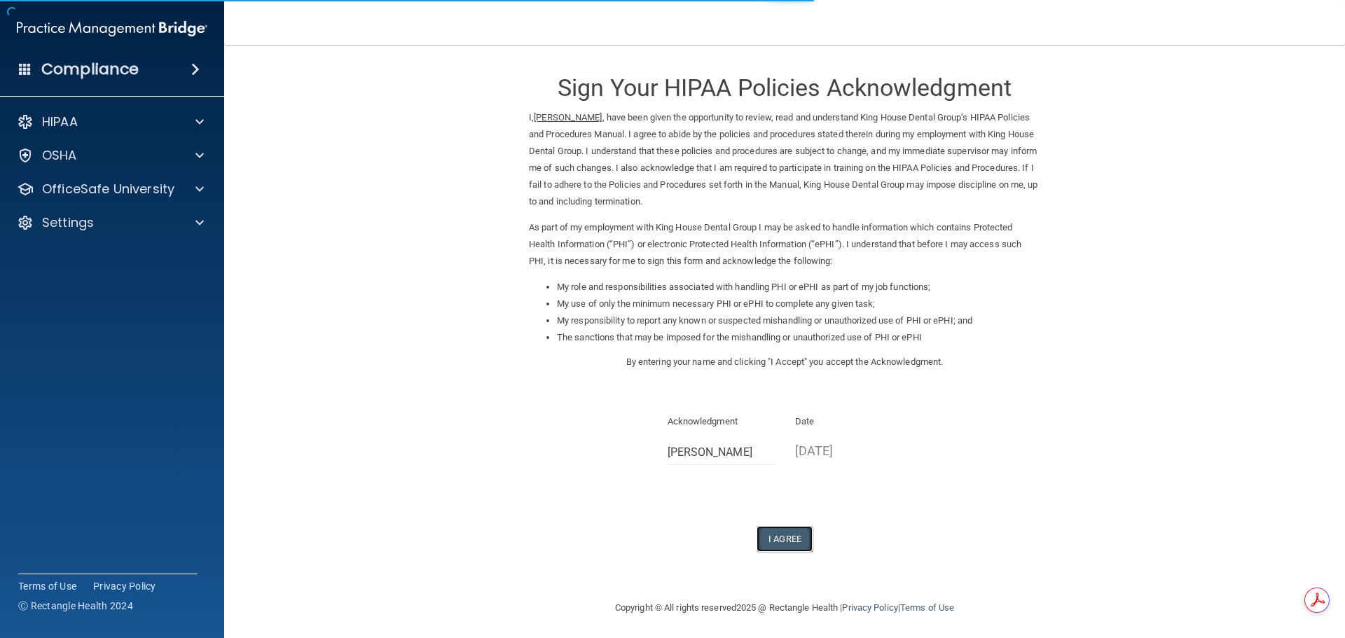
click at [777, 536] on button "I Agree" at bounding box center [785, 539] width 56 height 26
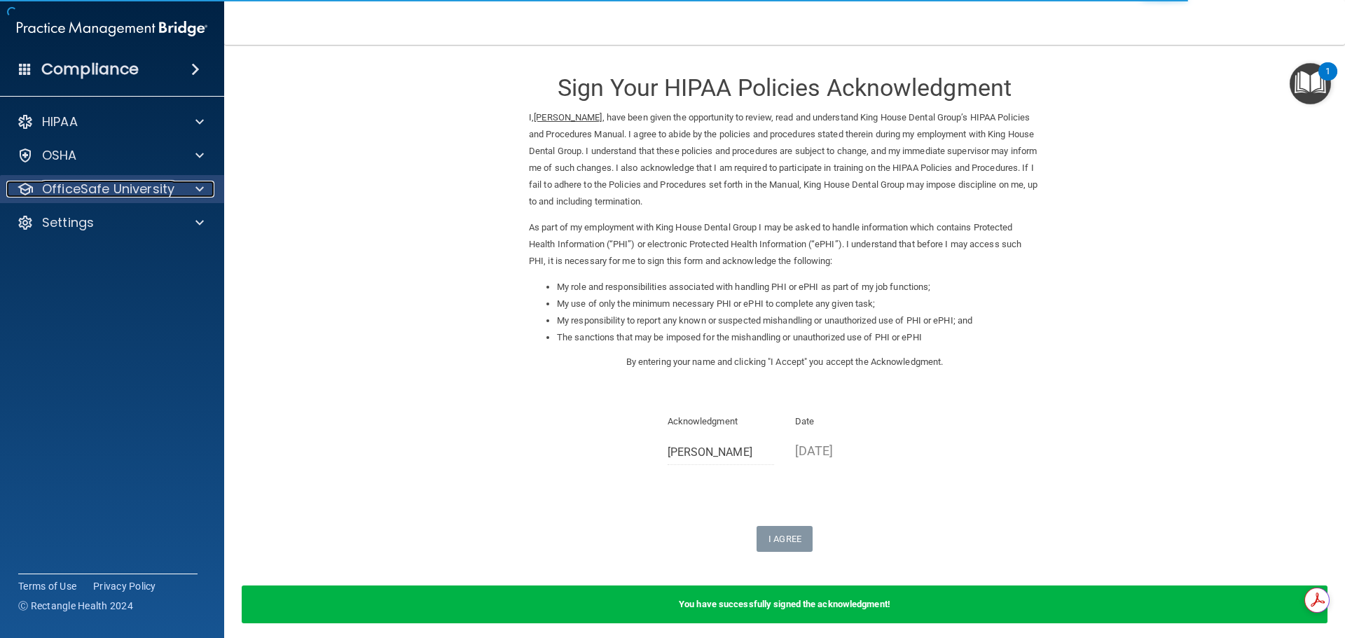
click at [201, 190] on span at bounding box center [200, 189] width 8 height 17
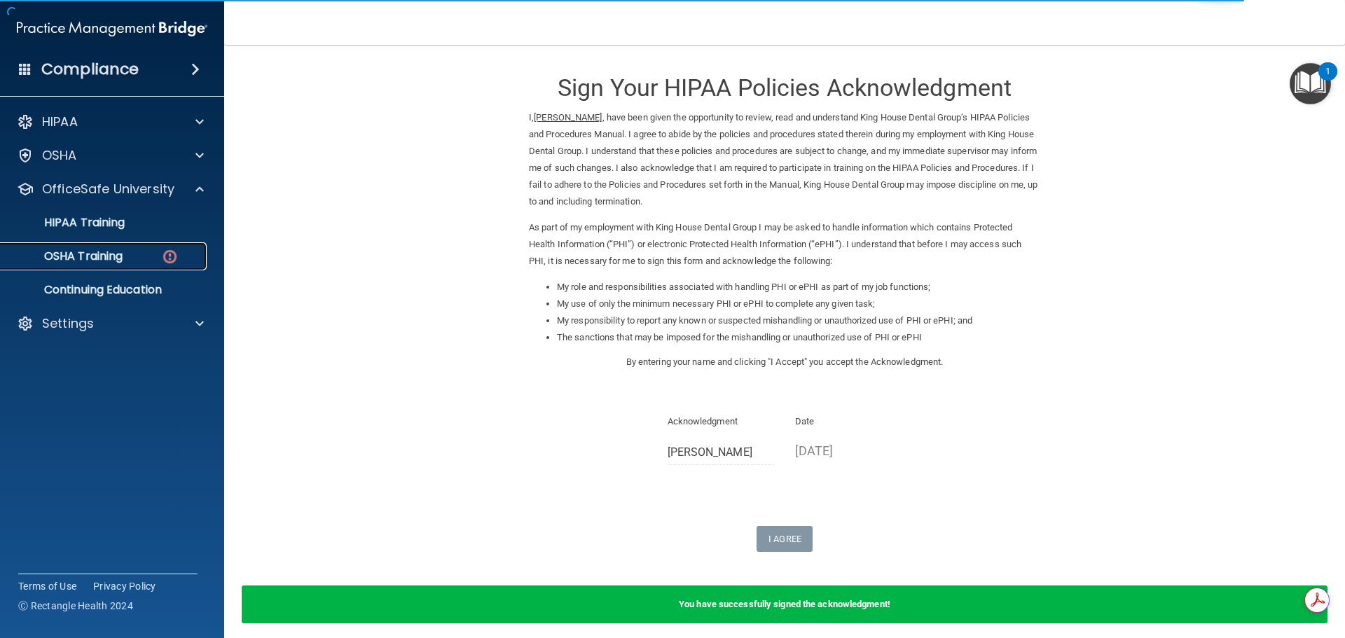
click at [131, 258] on div "OSHA Training" at bounding box center [104, 256] width 191 height 14
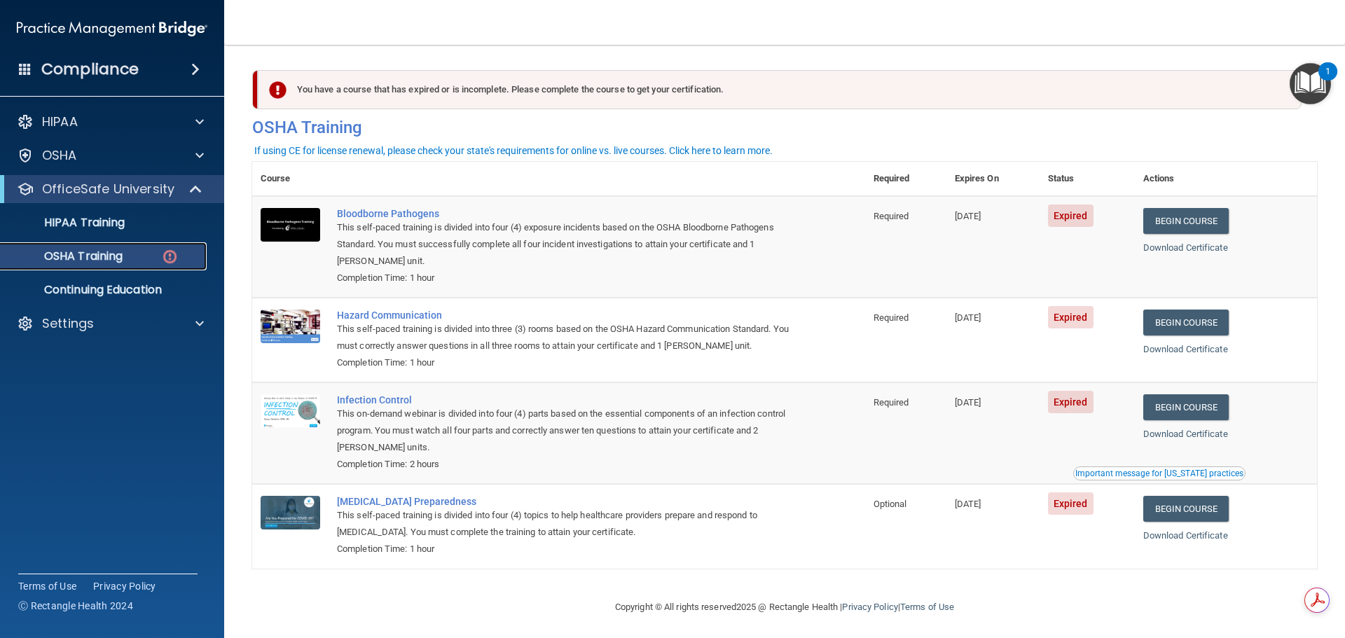
scroll to position [6, 0]
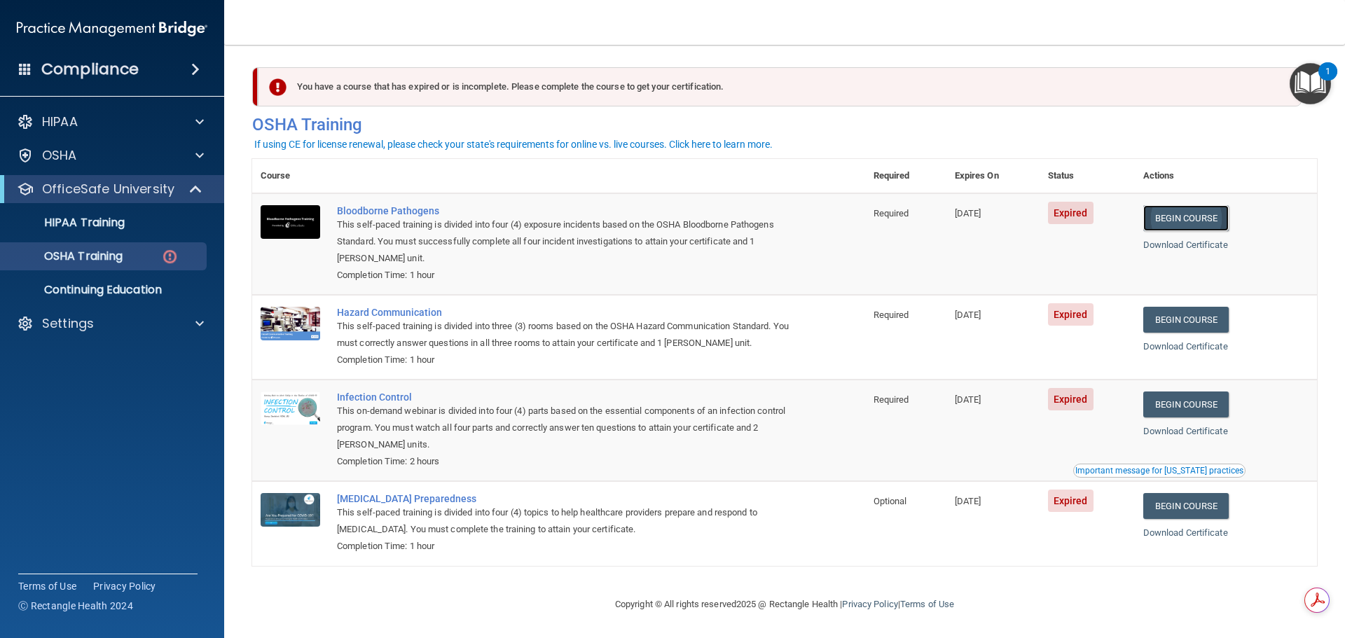
click at [1189, 217] on link "Begin Course" at bounding box center [1186, 218] width 85 height 26
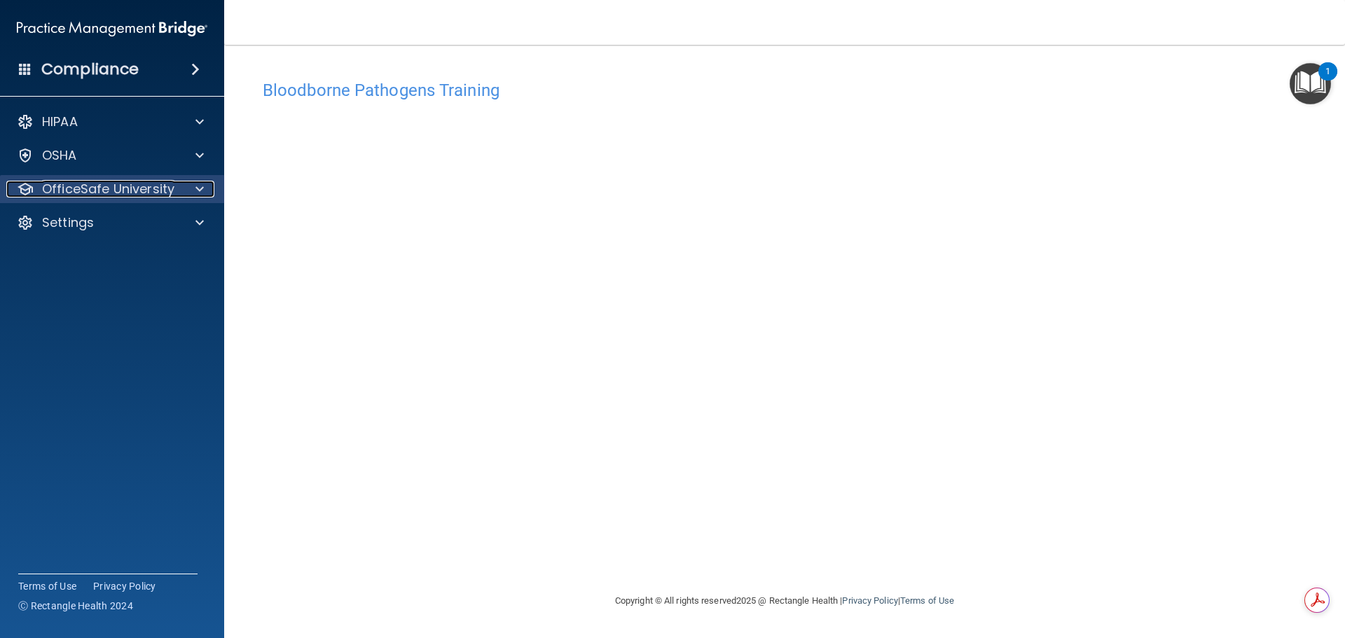
click at [177, 189] on div "OfficeSafe University" at bounding box center [93, 189] width 174 height 17
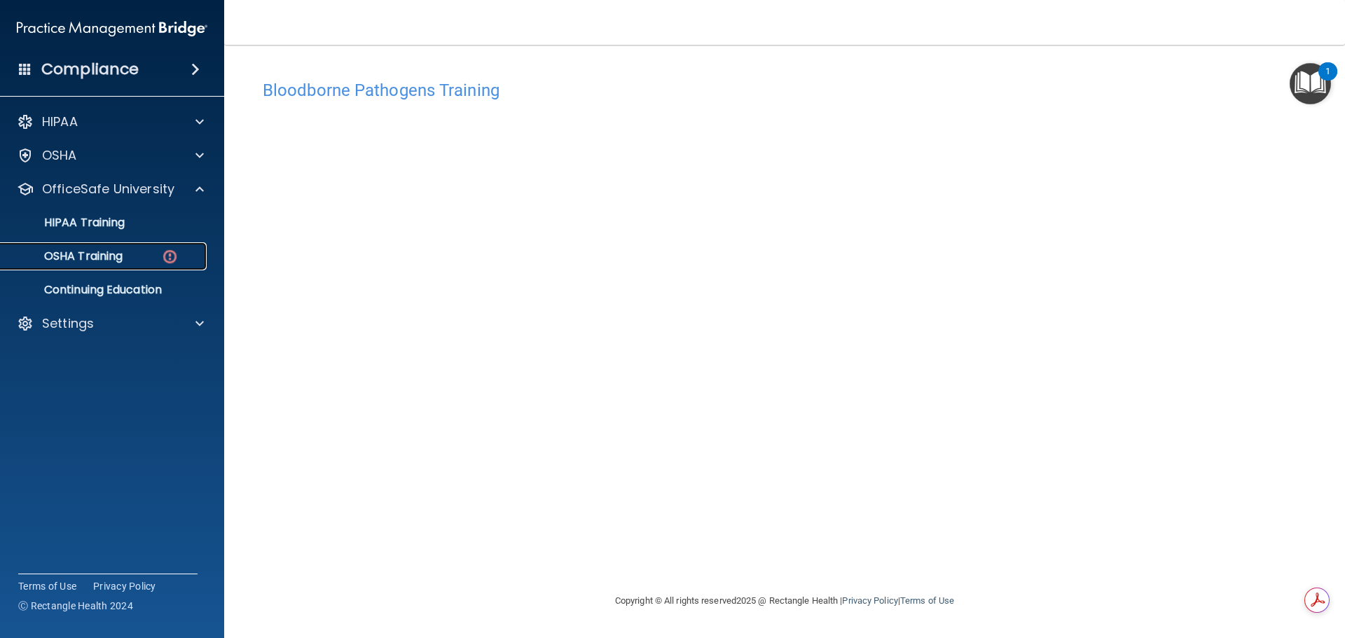
click at [134, 259] on div "OSHA Training" at bounding box center [104, 256] width 191 height 14
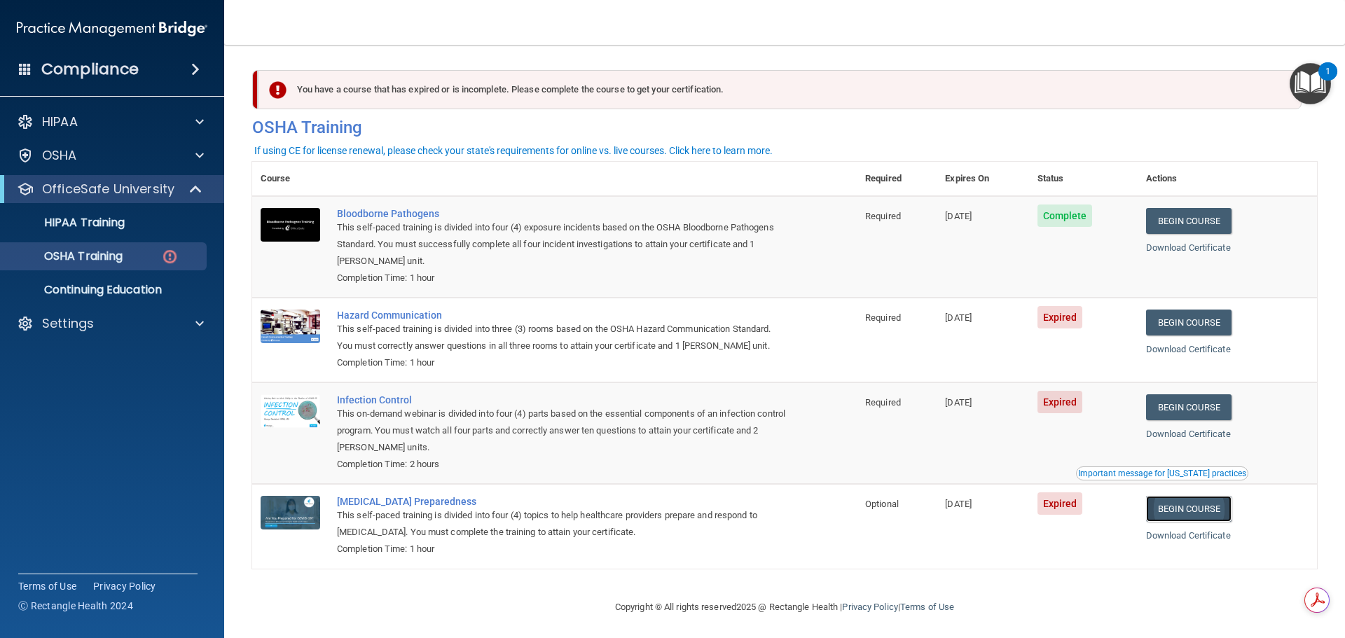
click at [1192, 512] on link "Begin Course" at bounding box center [1188, 509] width 85 height 26
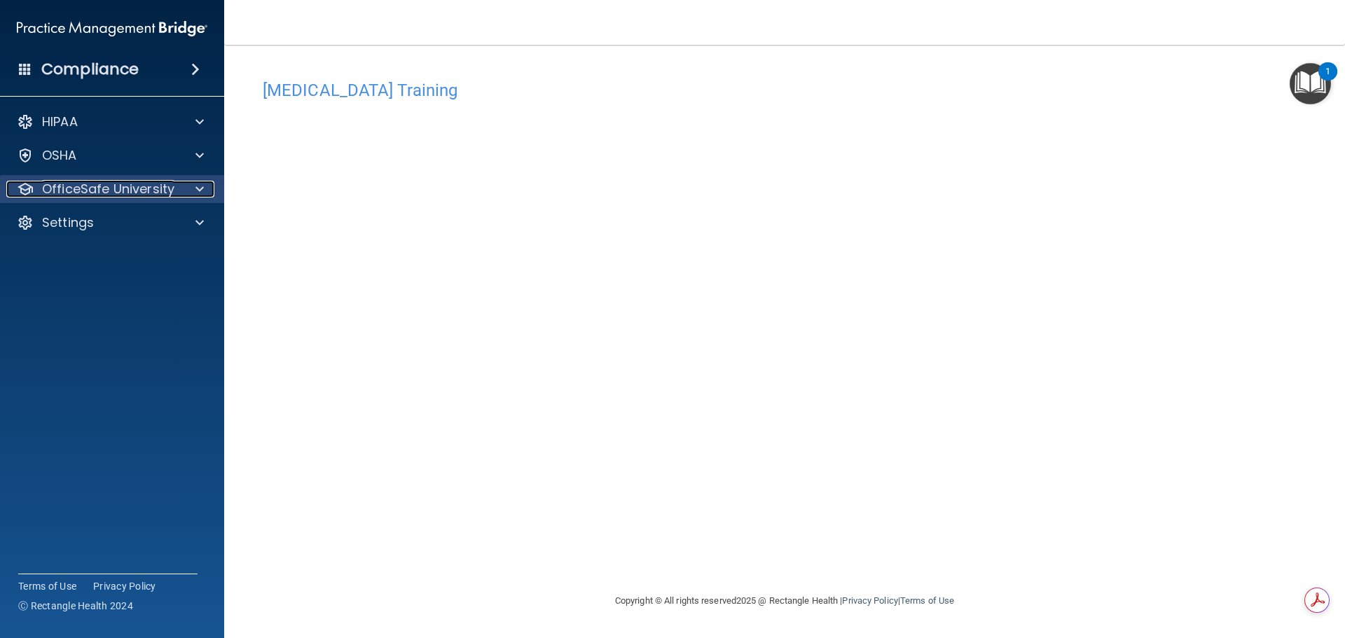
click at [202, 193] on span at bounding box center [200, 189] width 8 height 17
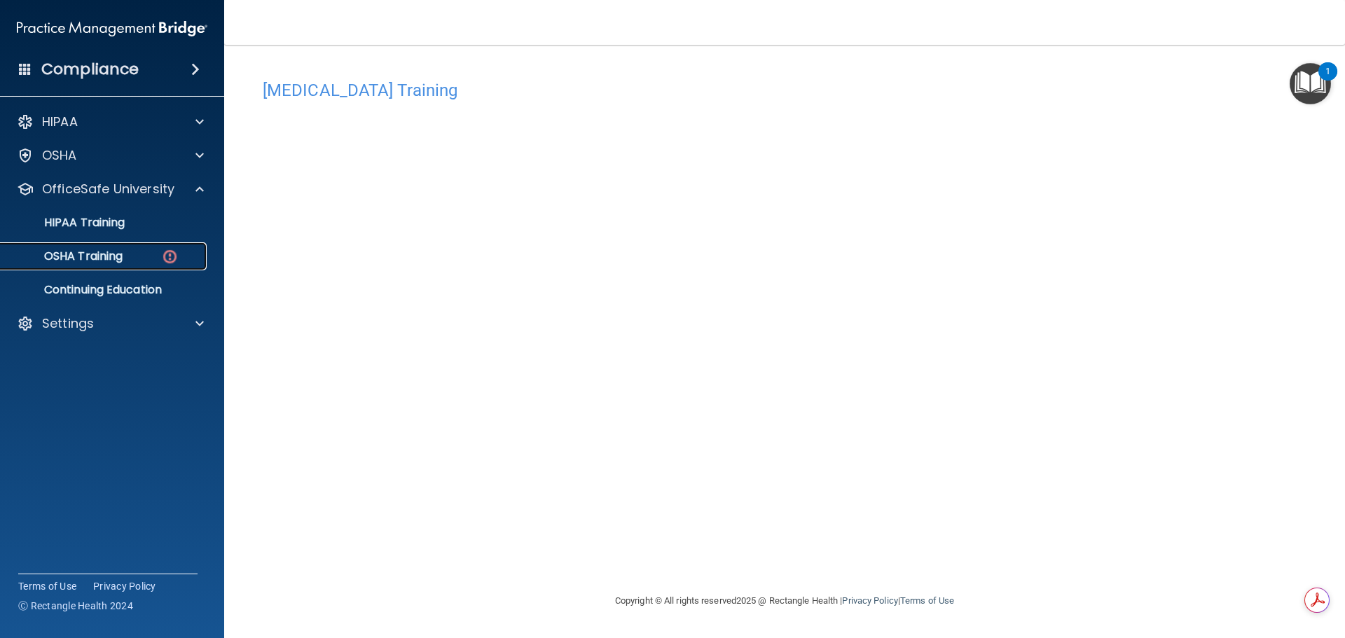
click at [130, 255] on div "OSHA Training" at bounding box center [104, 256] width 191 height 14
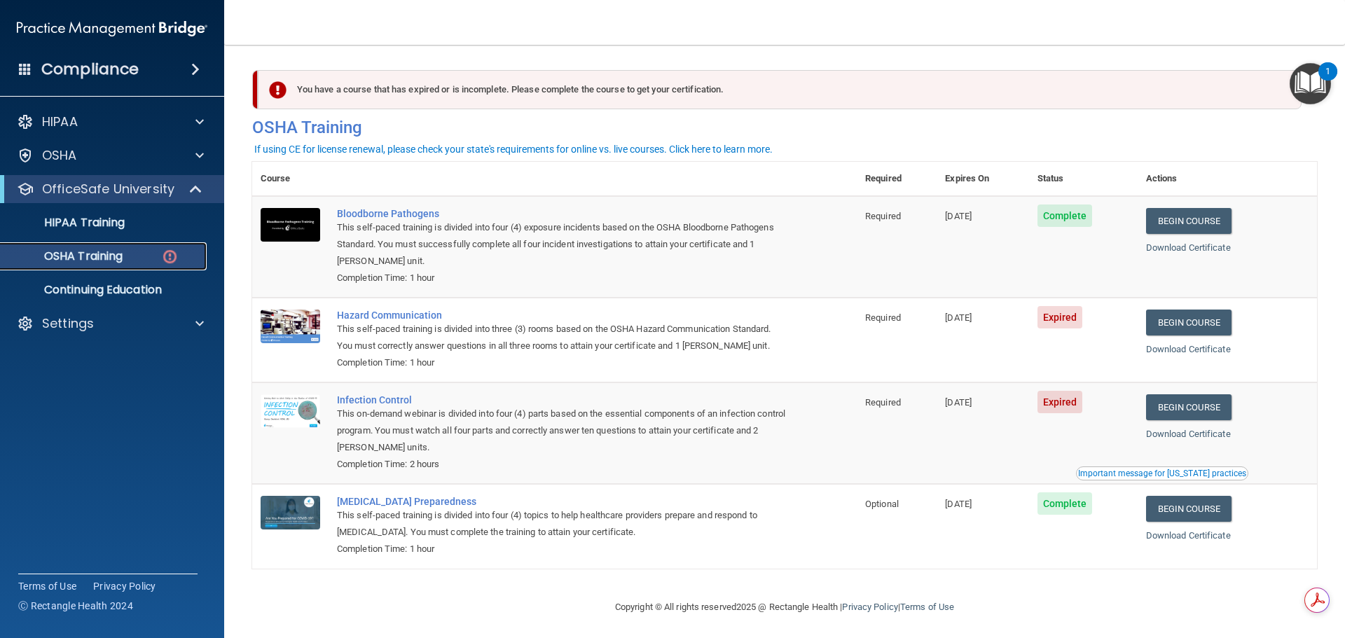
scroll to position [6, 0]
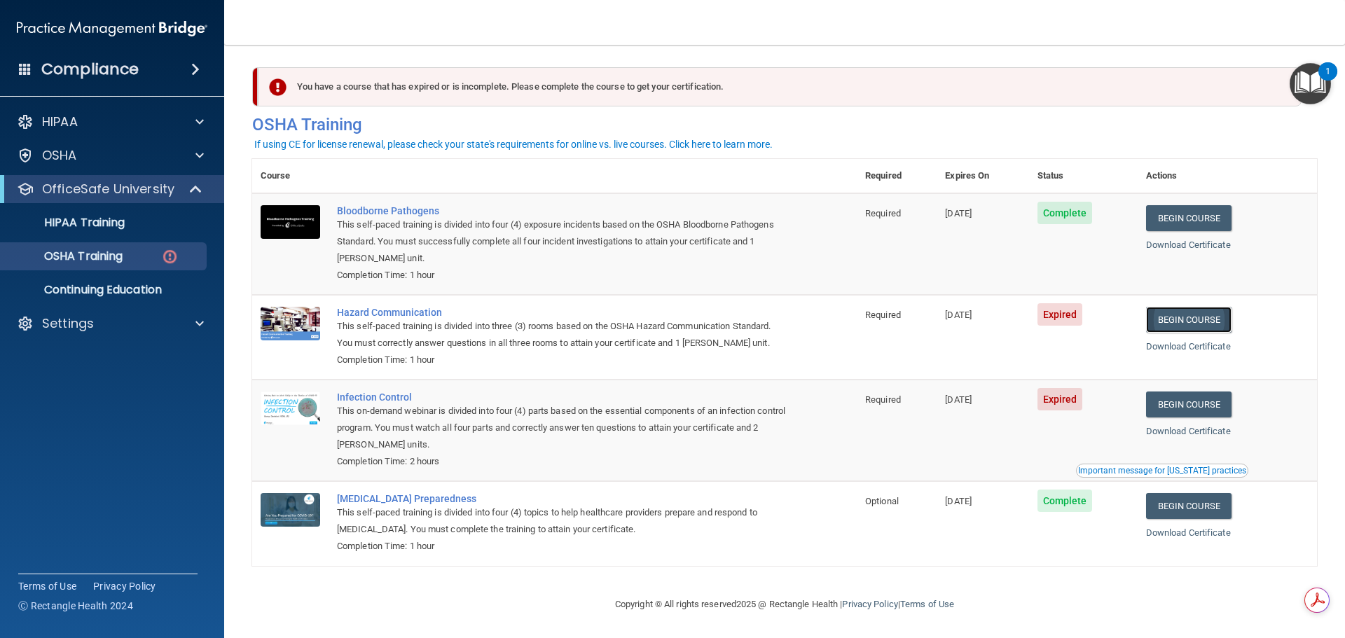
click at [1200, 313] on link "Begin Course" at bounding box center [1188, 320] width 85 height 26
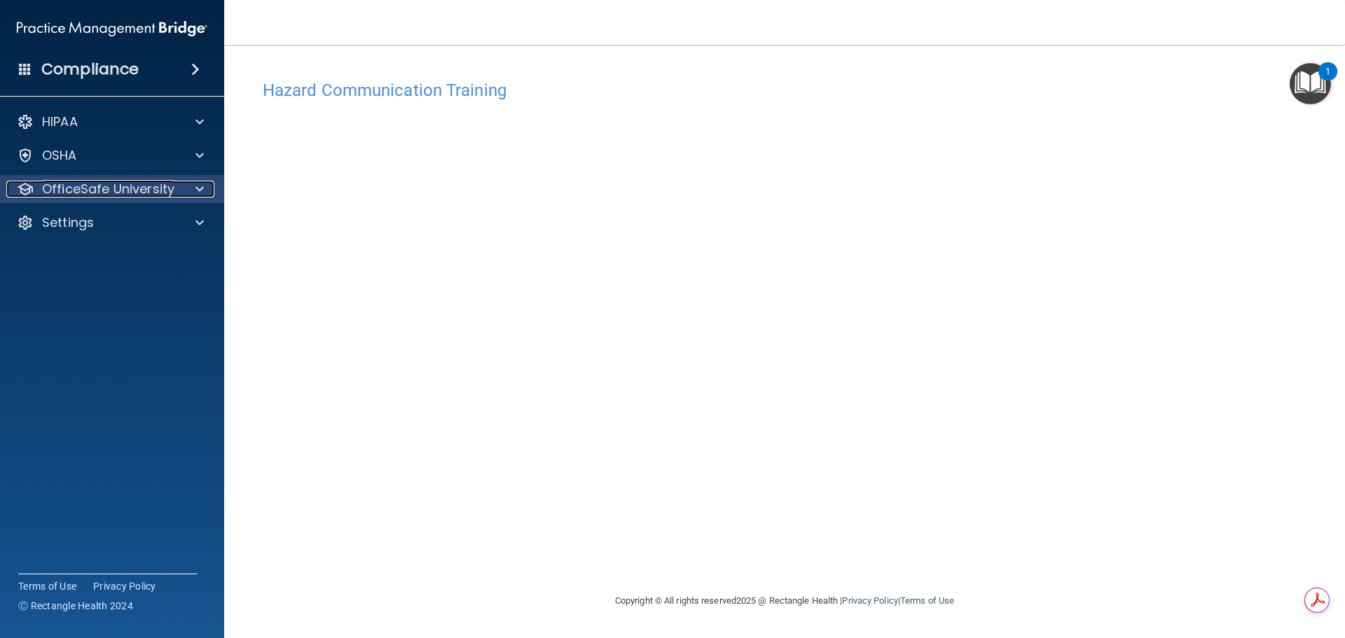
click at [191, 188] on div at bounding box center [197, 189] width 35 height 17
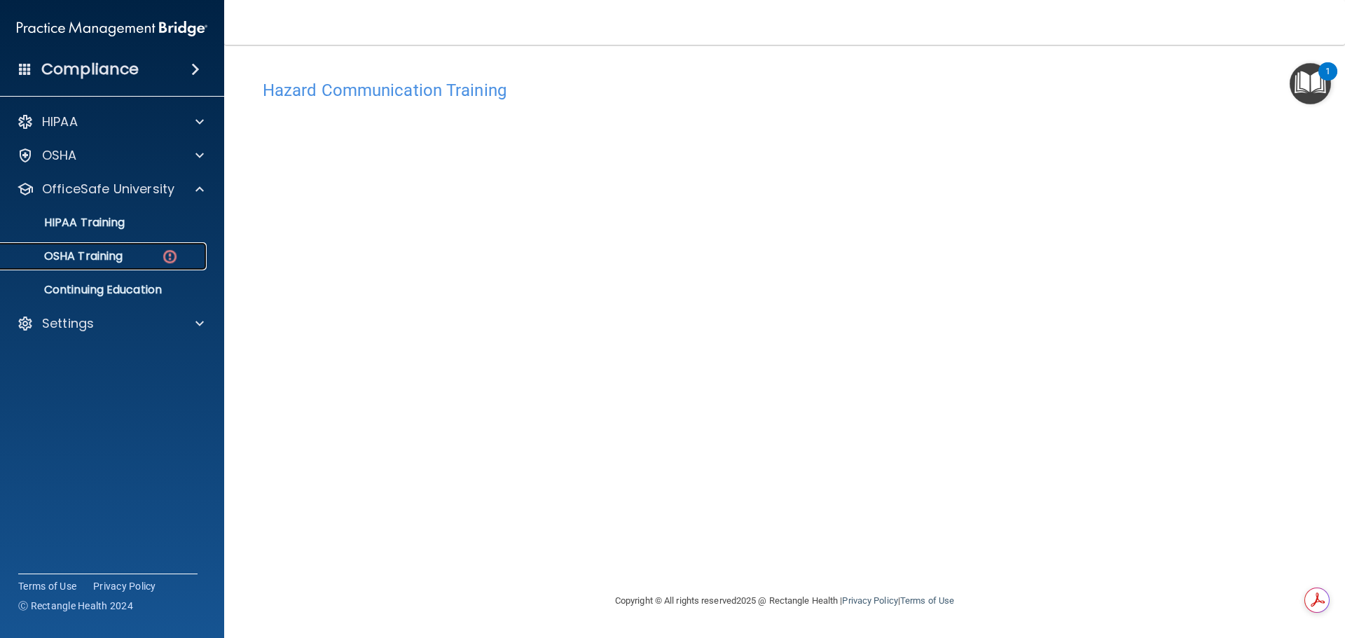
click at [109, 266] on link "OSHA Training" at bounding box center [96, 256] width 221 height 28
